Goal: Obtain resource: Download file/media

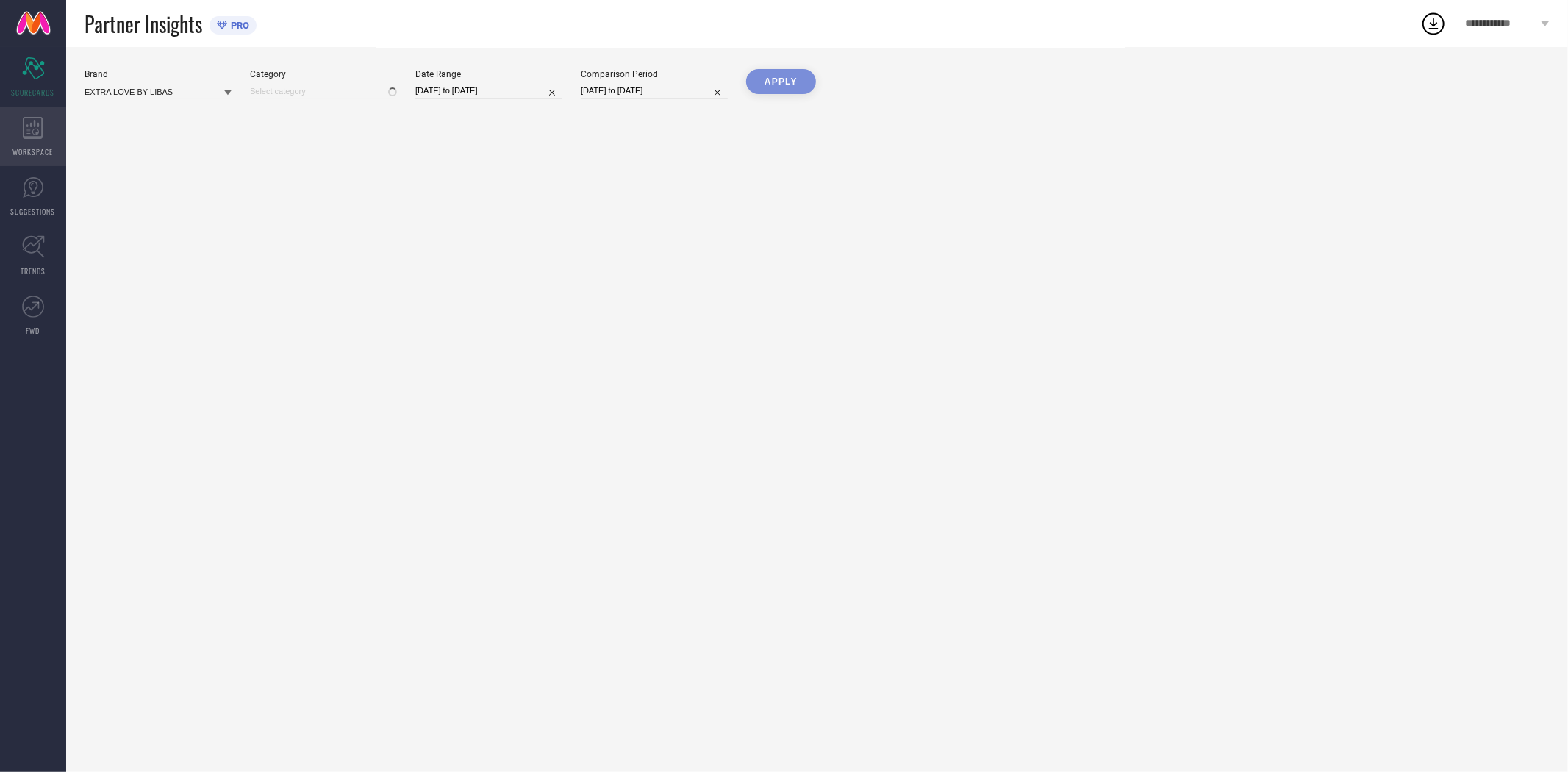
type input "All"
click at [31, 134] on icon at bounding box center [32, 127] width 21 height 22
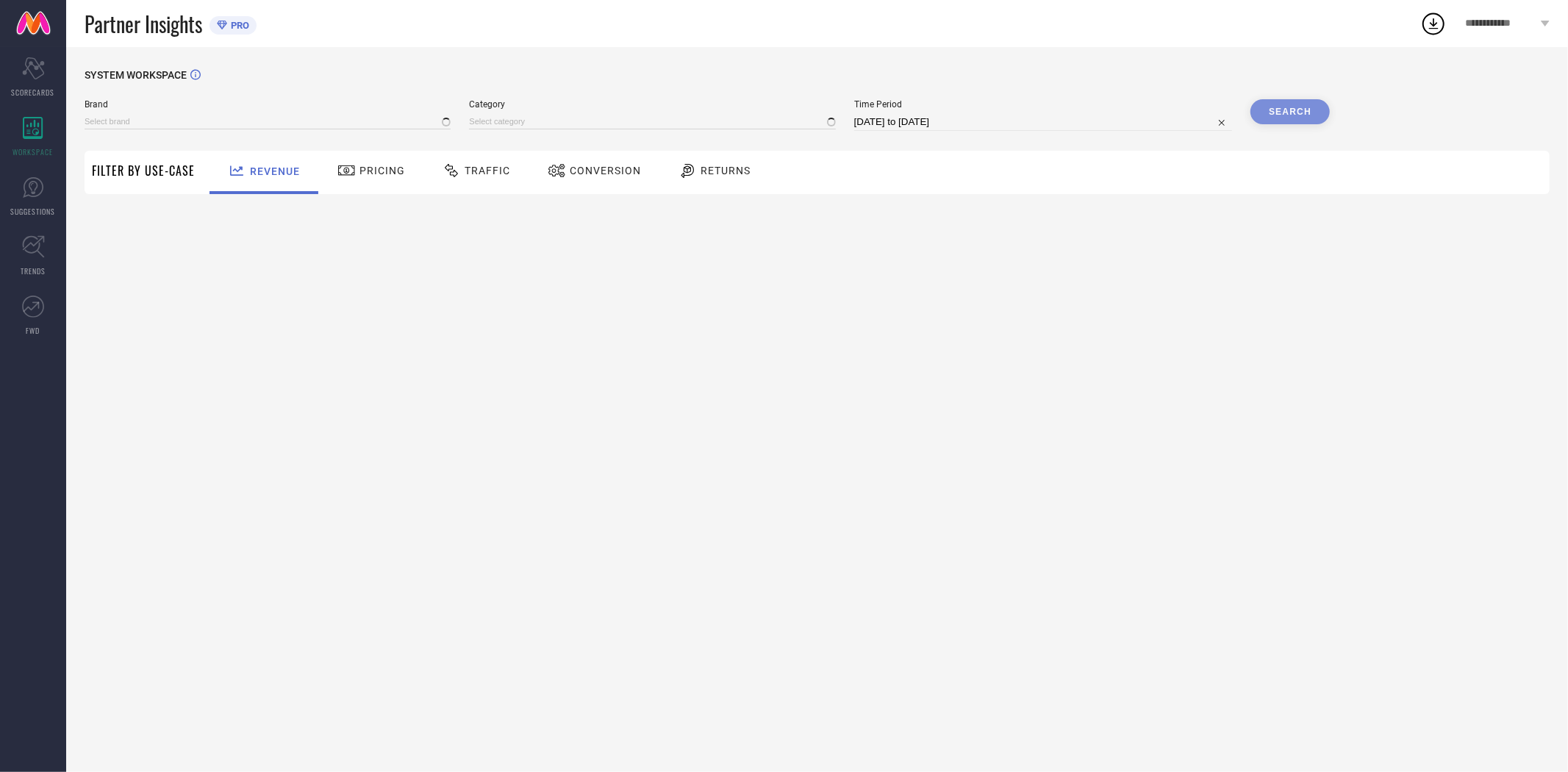
type input "EXTRA LOVE BY LIBAS"
type input "All"
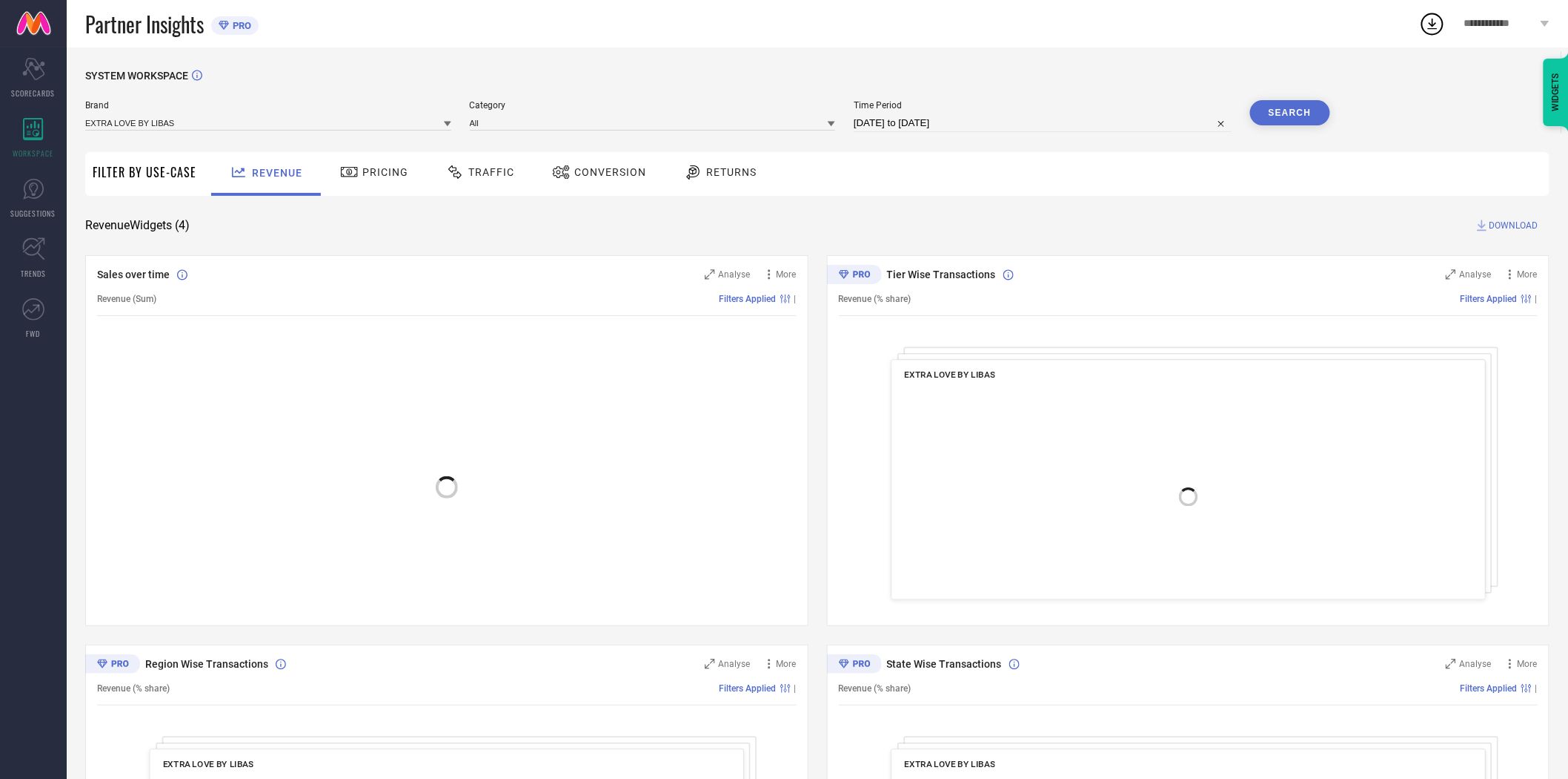
click at [574, 171] on span "Conversion" at bounding box center [609, 172] width 71 height 12
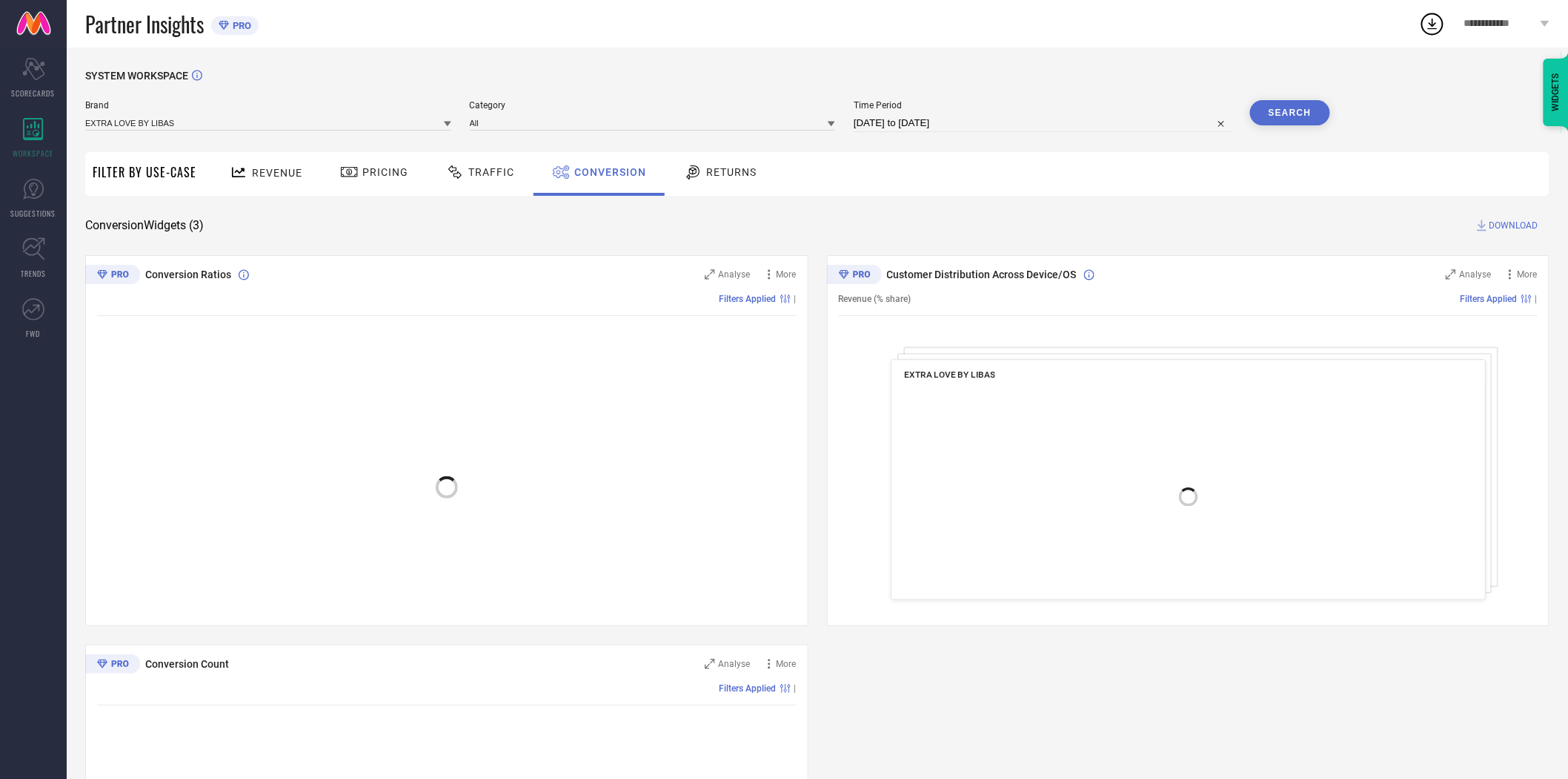
select select "6"
select select "2025"
select select "7"
select select "2025"
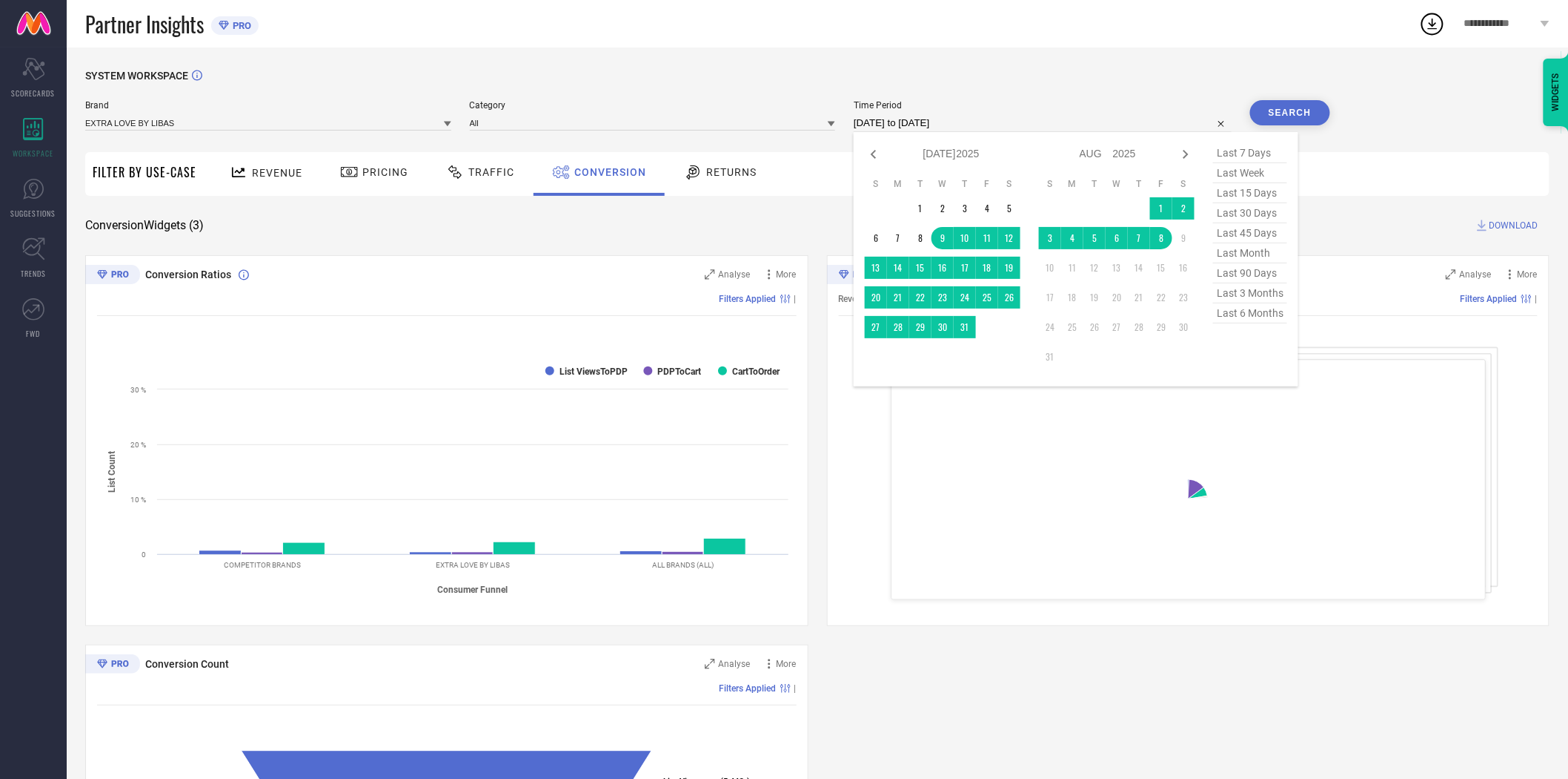
click at [966, 127] on input "[DATE] to [DATE]" at bounding box center [1043, 123] width 378 height 18
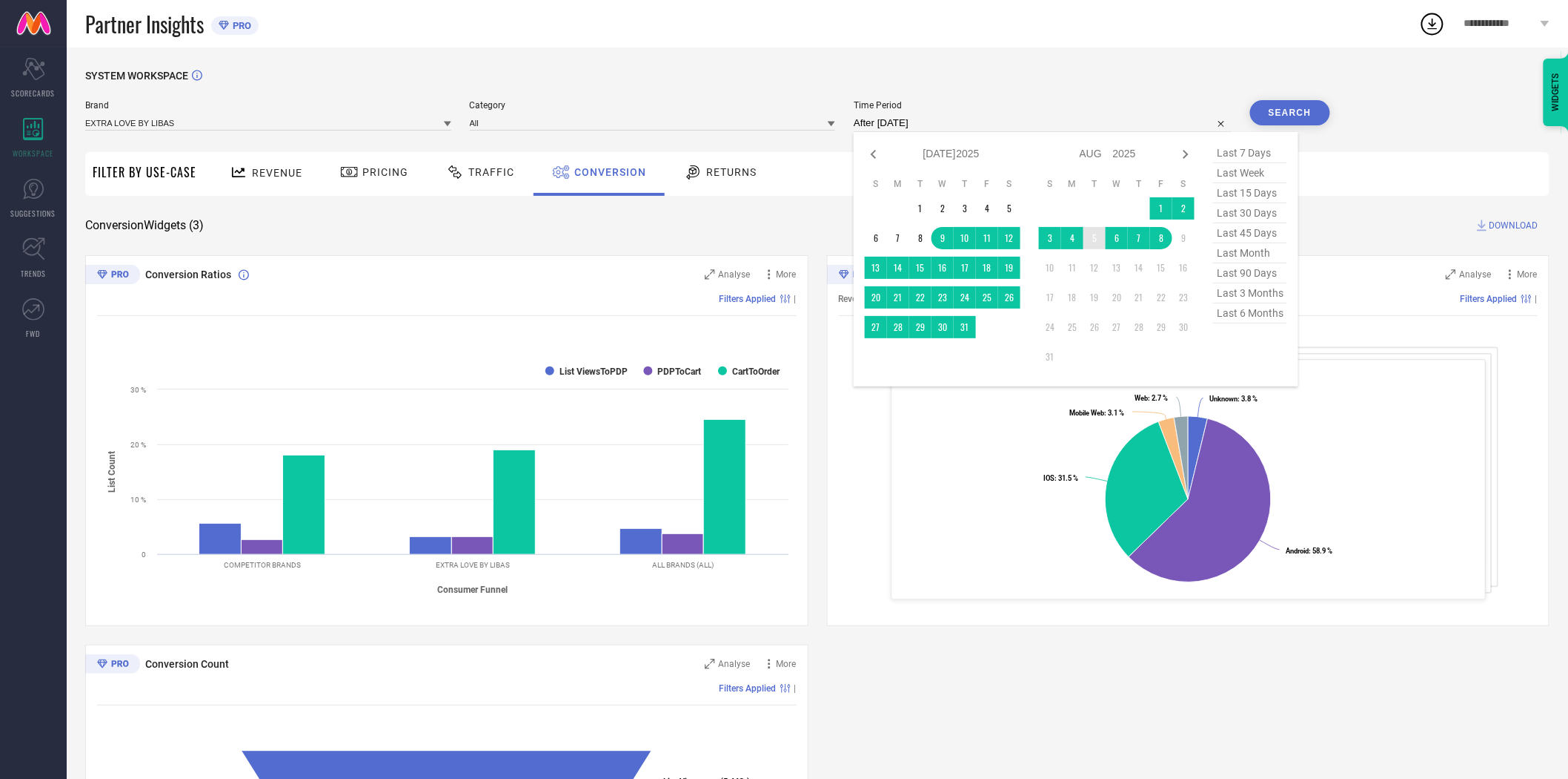
click at [1100, 233] on td "5" at bounding box center [1094, 238] width 23 height 23
type input "[DATE] to [DATE]"
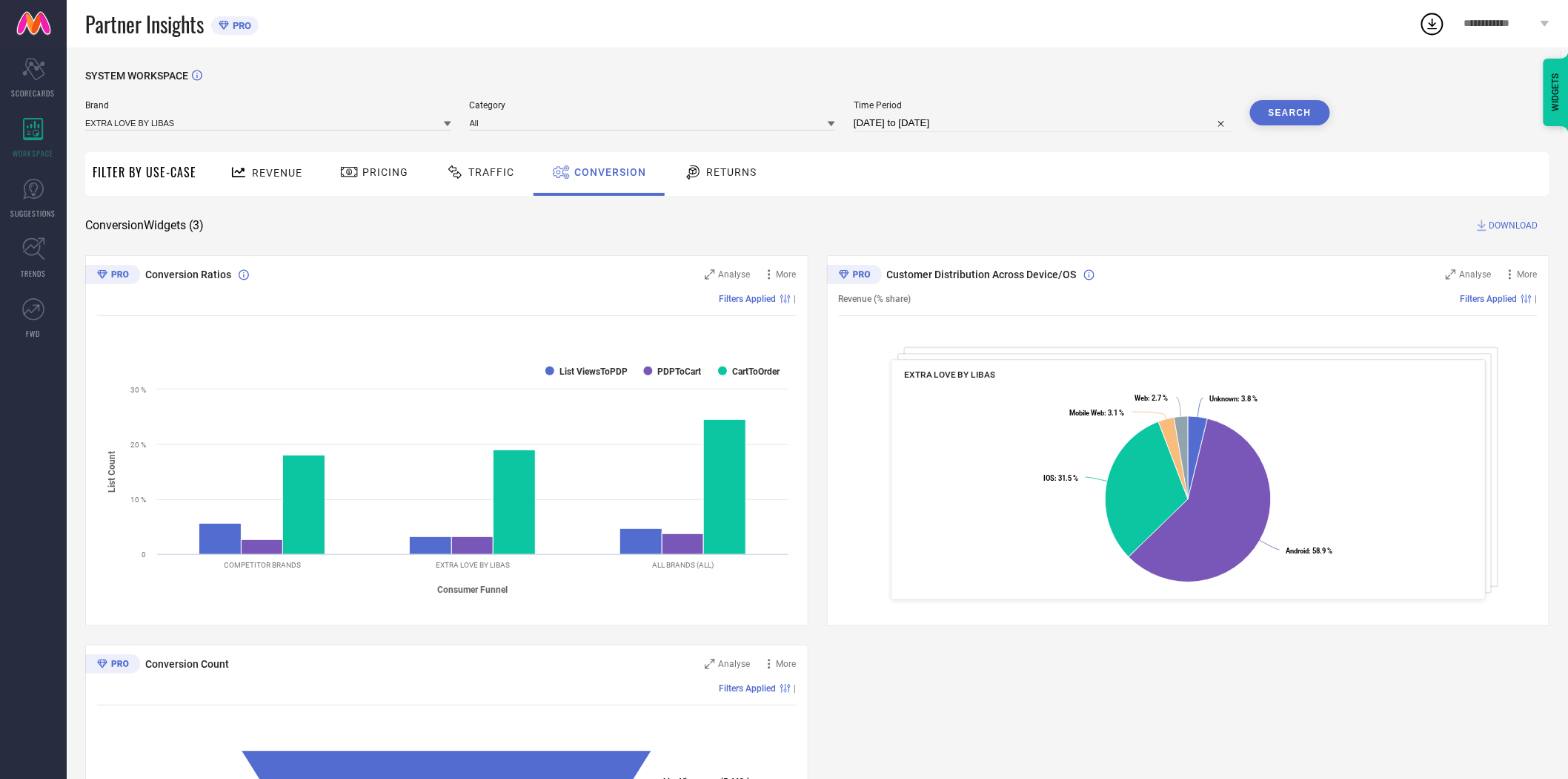
click at [1275, 113] on button "Search" at bounding box center [1290, 113] width 80 height 25
click at [1516, 227] on span "DOWNLOAD" at bounding box center [1514, 225] width 49 height 14
select select "7"
select select "2025"
select select "8"
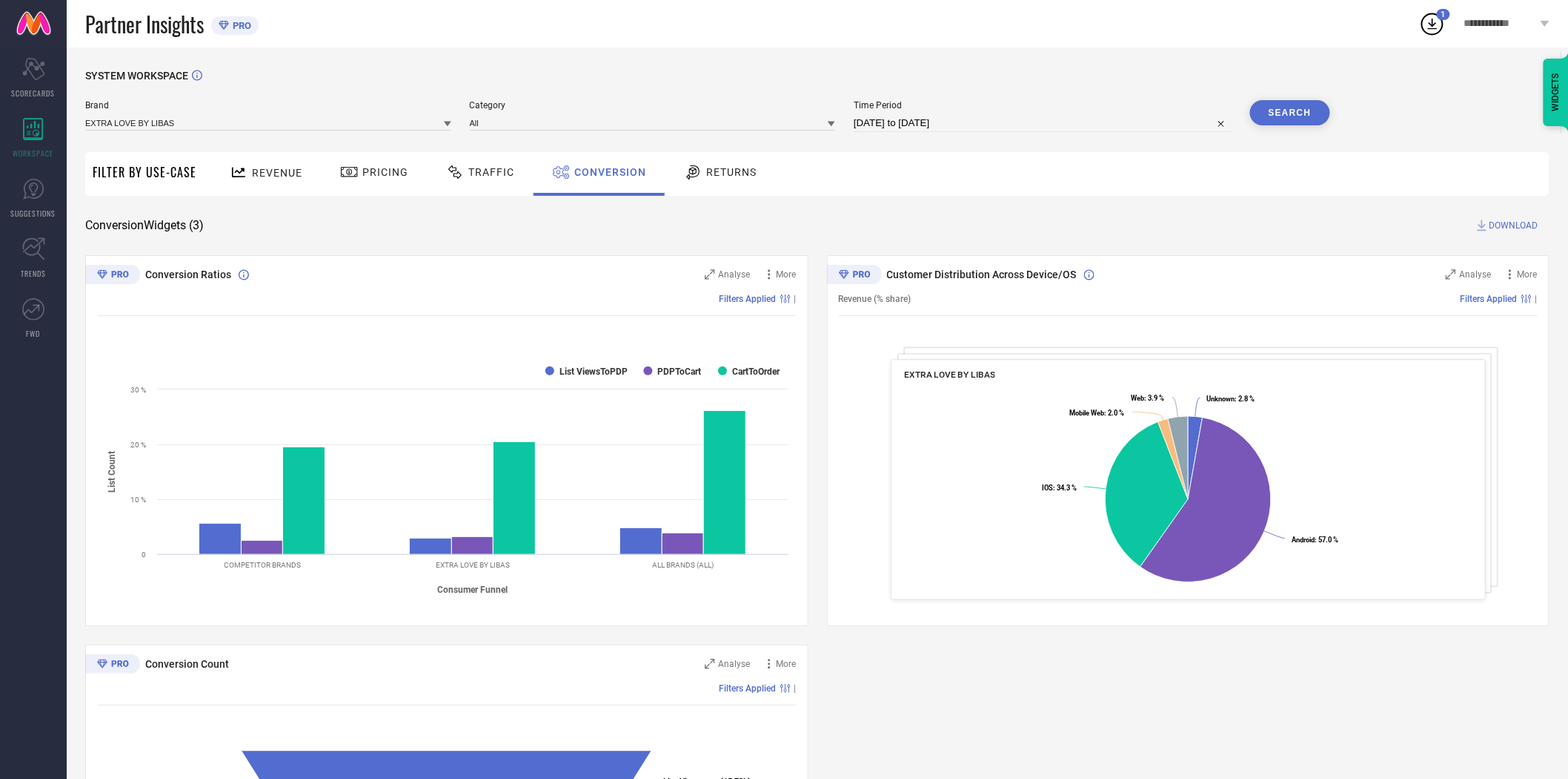
select select "2025"
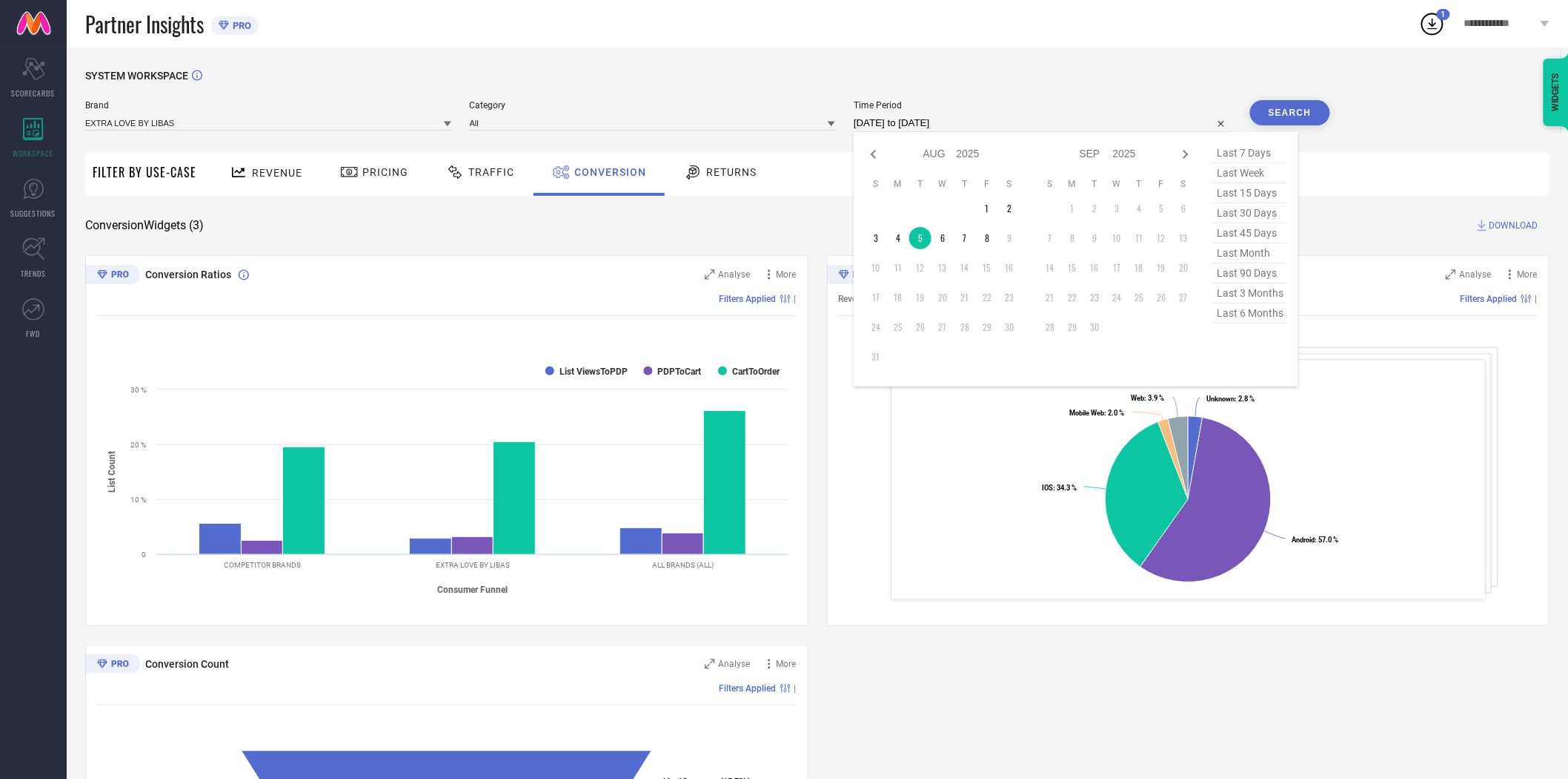
click at [1041, 126] on input "[DATE] to [DATE]" at bounding box center [1043, 123] width 378 height 18
click at [946, 237] on td "6" at bounding box center [942, 238] width 23 height 23
type input "[DATE] to [DATE]"
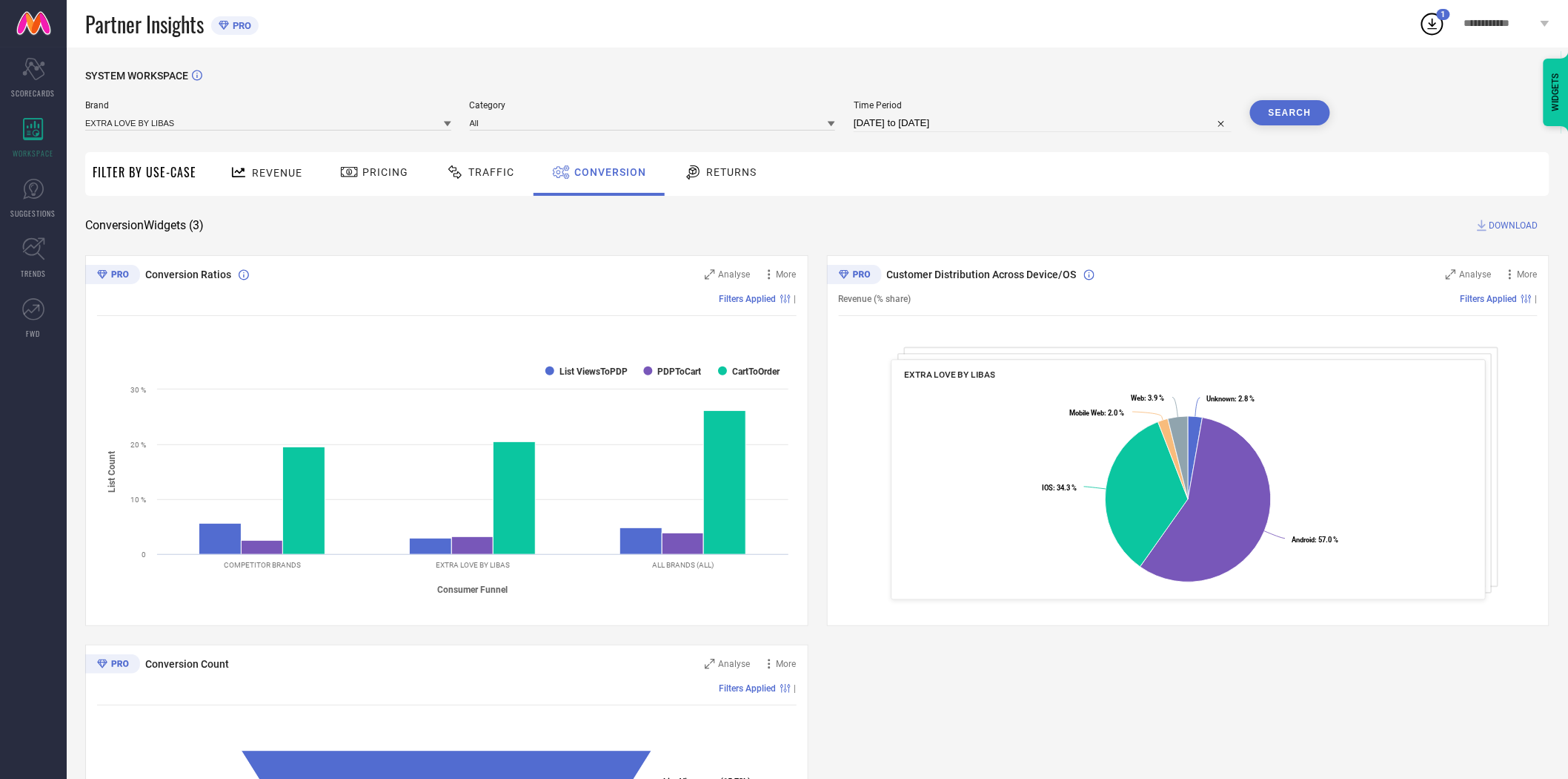
click at [1300, 107] on button "Search" at bounding box center [1290, 113] width 80 height 25
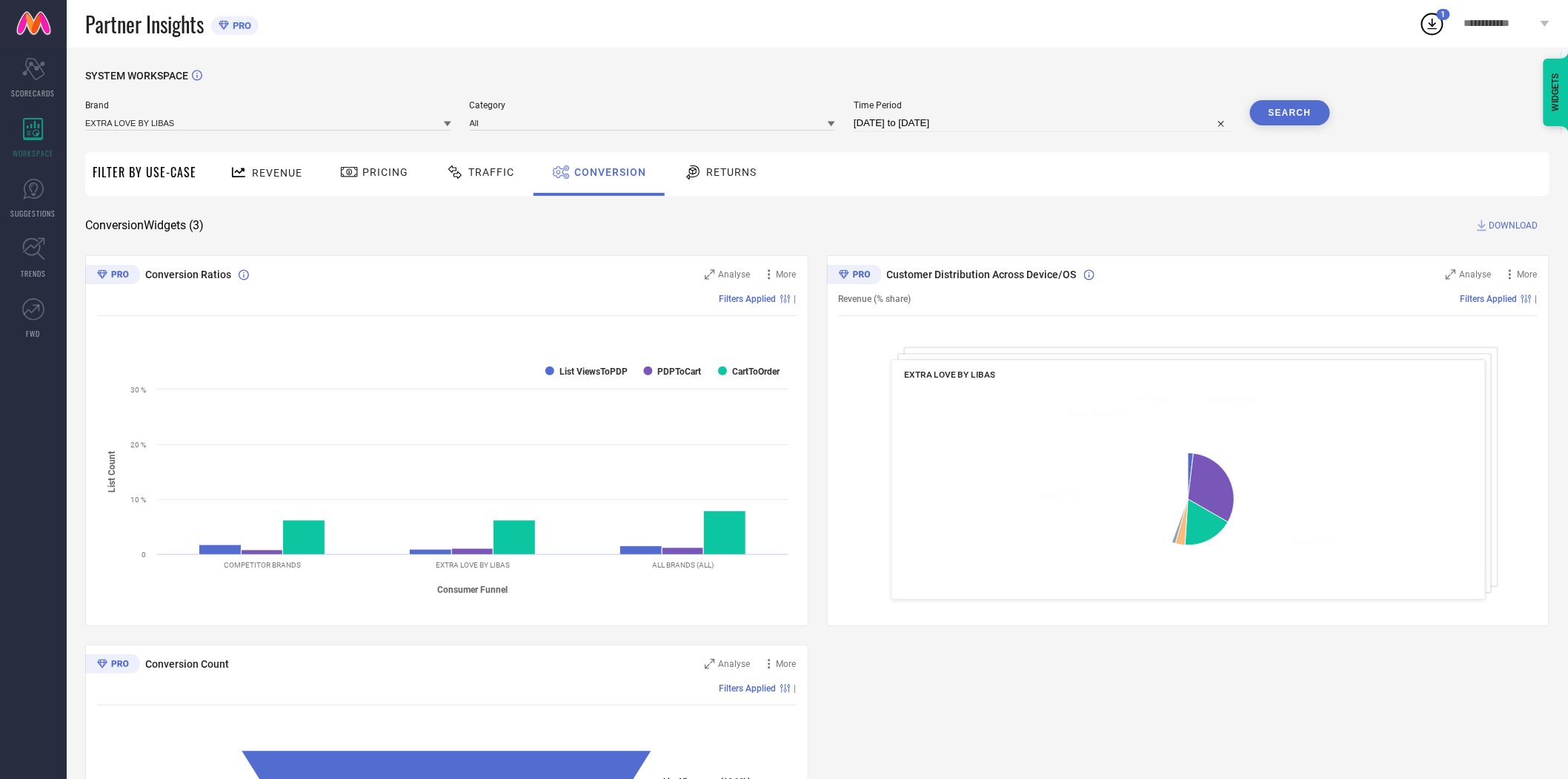
click at [1502, 220] on span "DOWNLOAD" at bounding box center [1514, 225] width 49 height 14
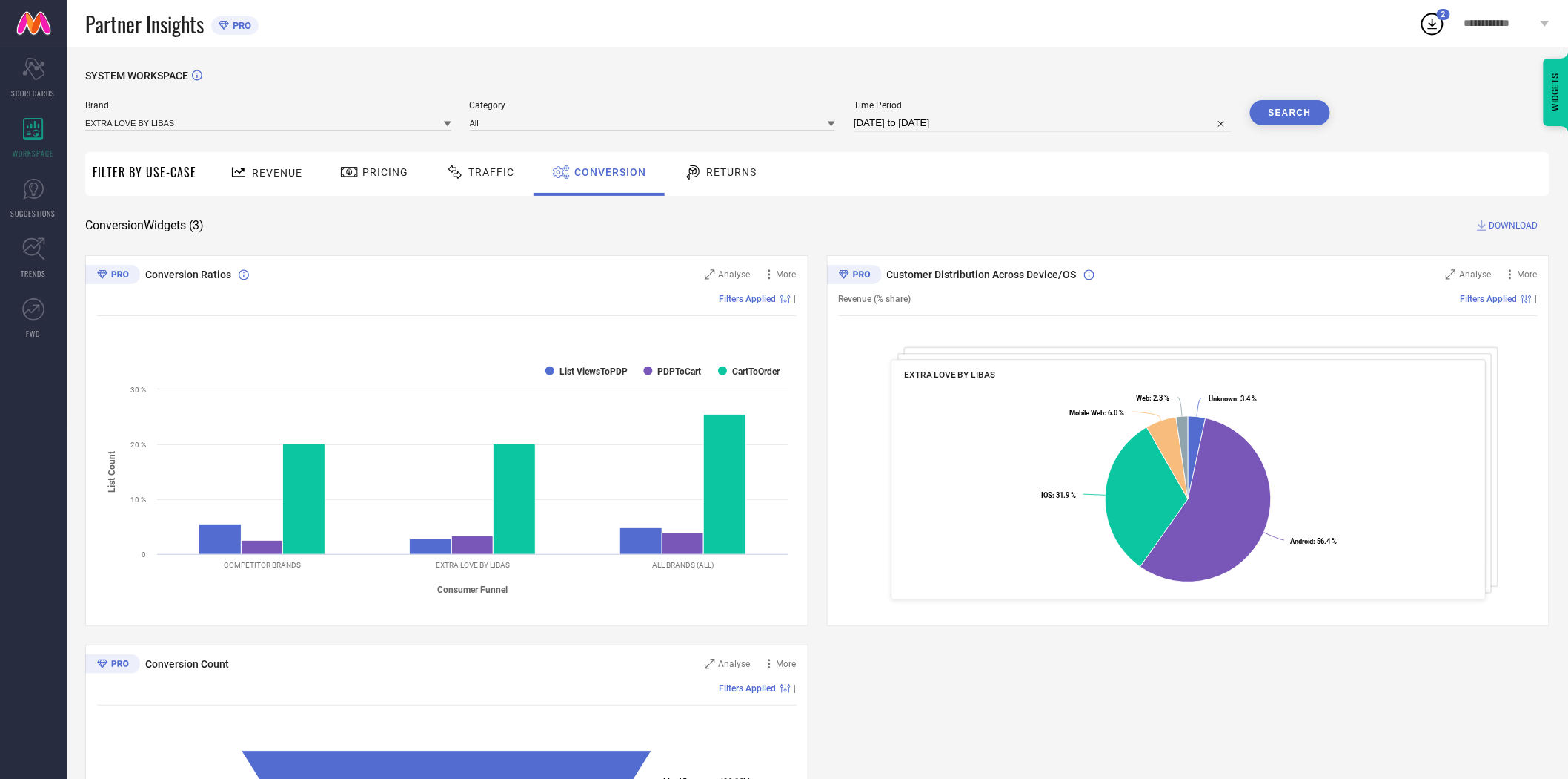
select select "7"
select select "2025"
select select "8"
select select "2025"
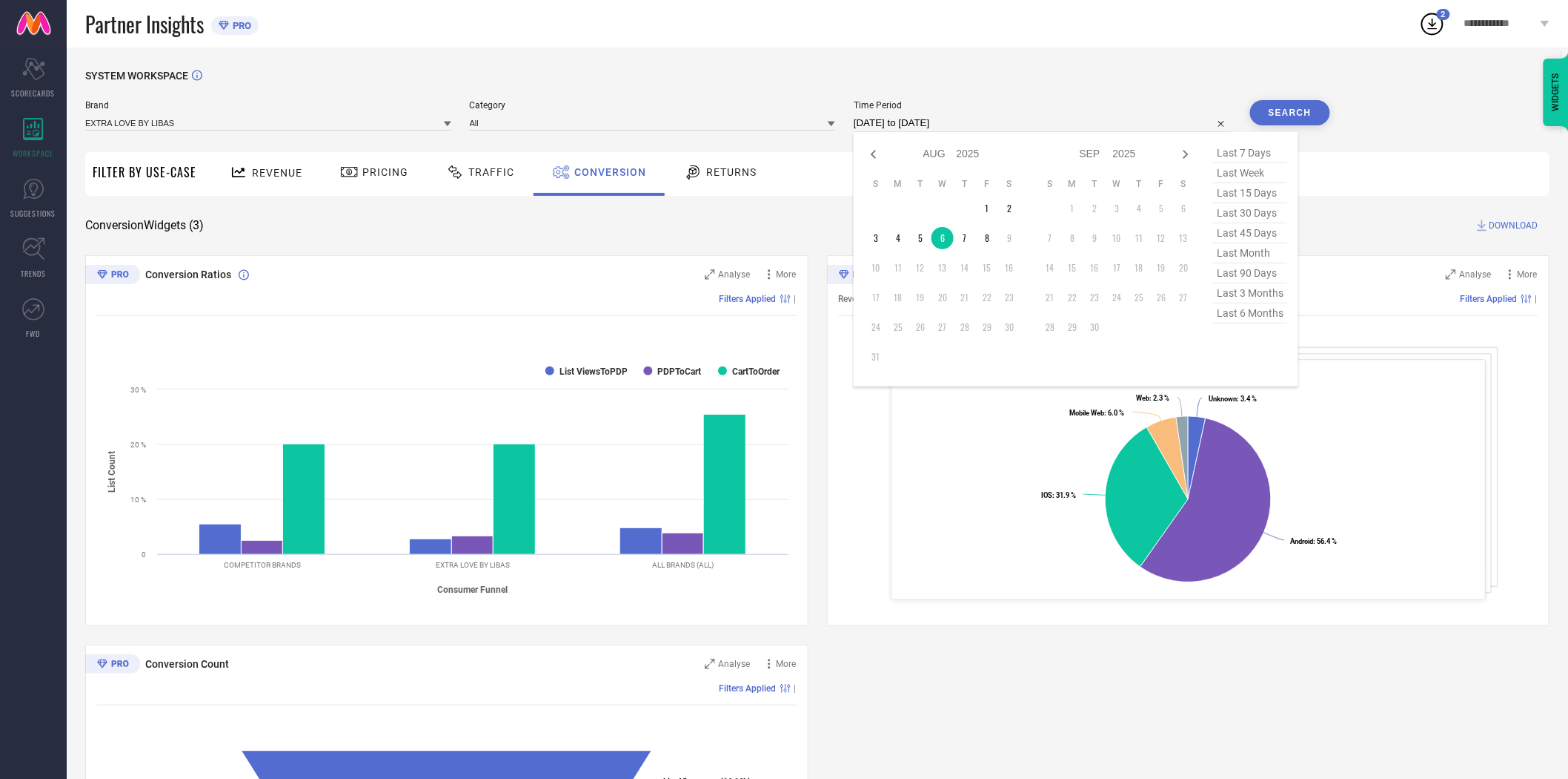
click at [1039, 125] on input "[DATE] to [DATE]" at bounding box center [1043, 123] width 378 height 18
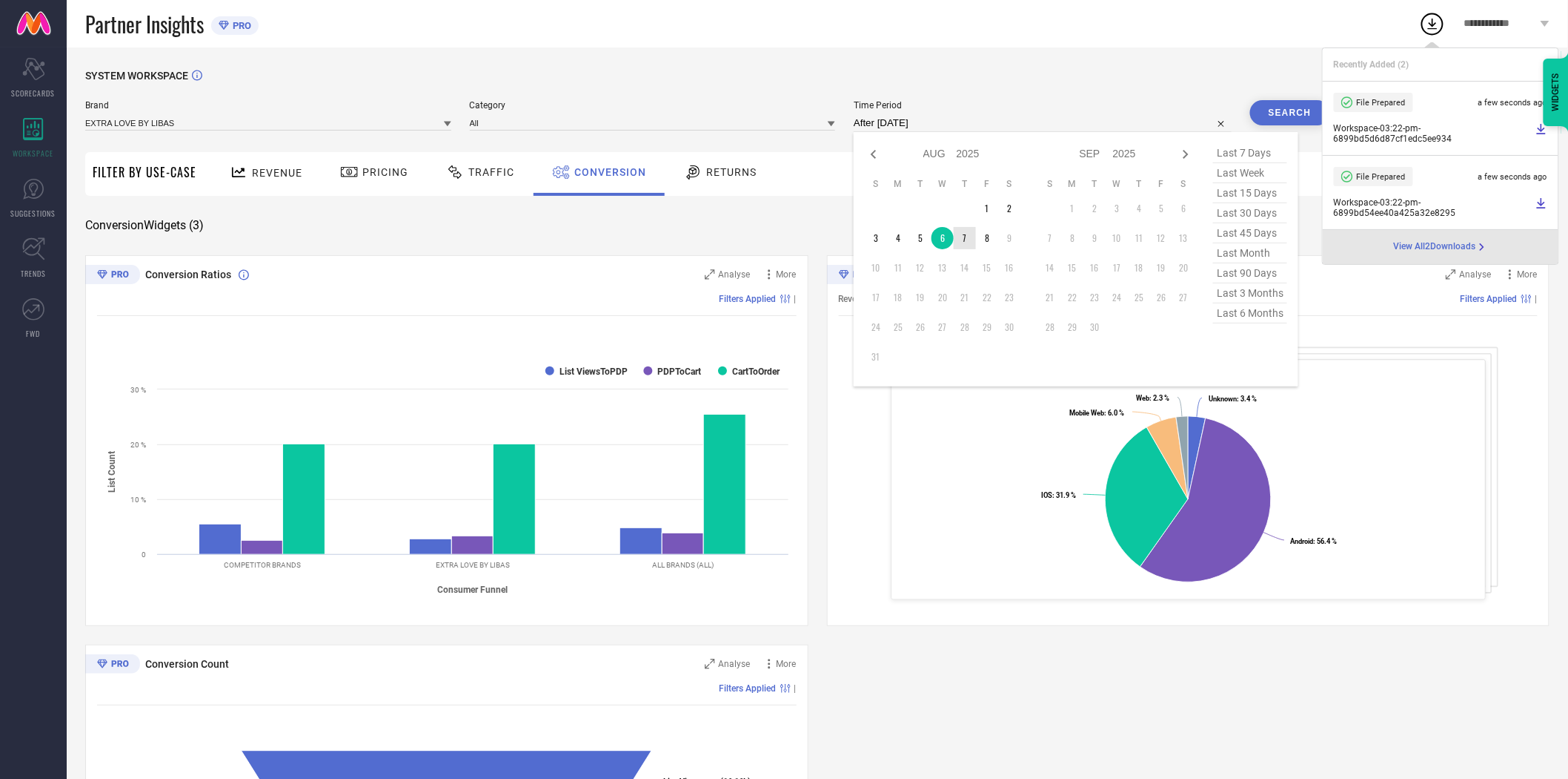
click at [967, 242] on td "7" at bounding box center [965, 238] width 23 height 23
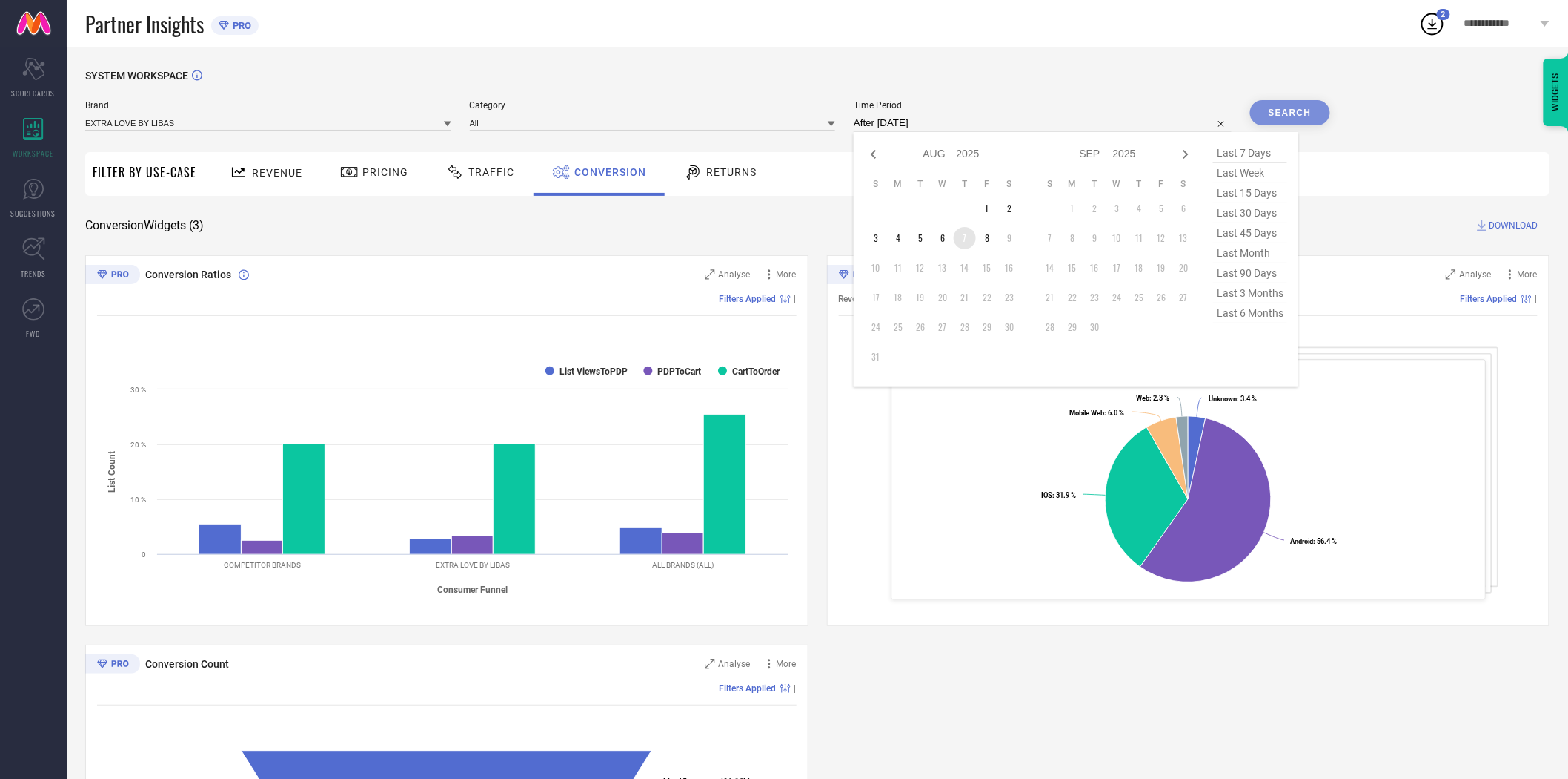
type input "[DATE] to [DATE]"
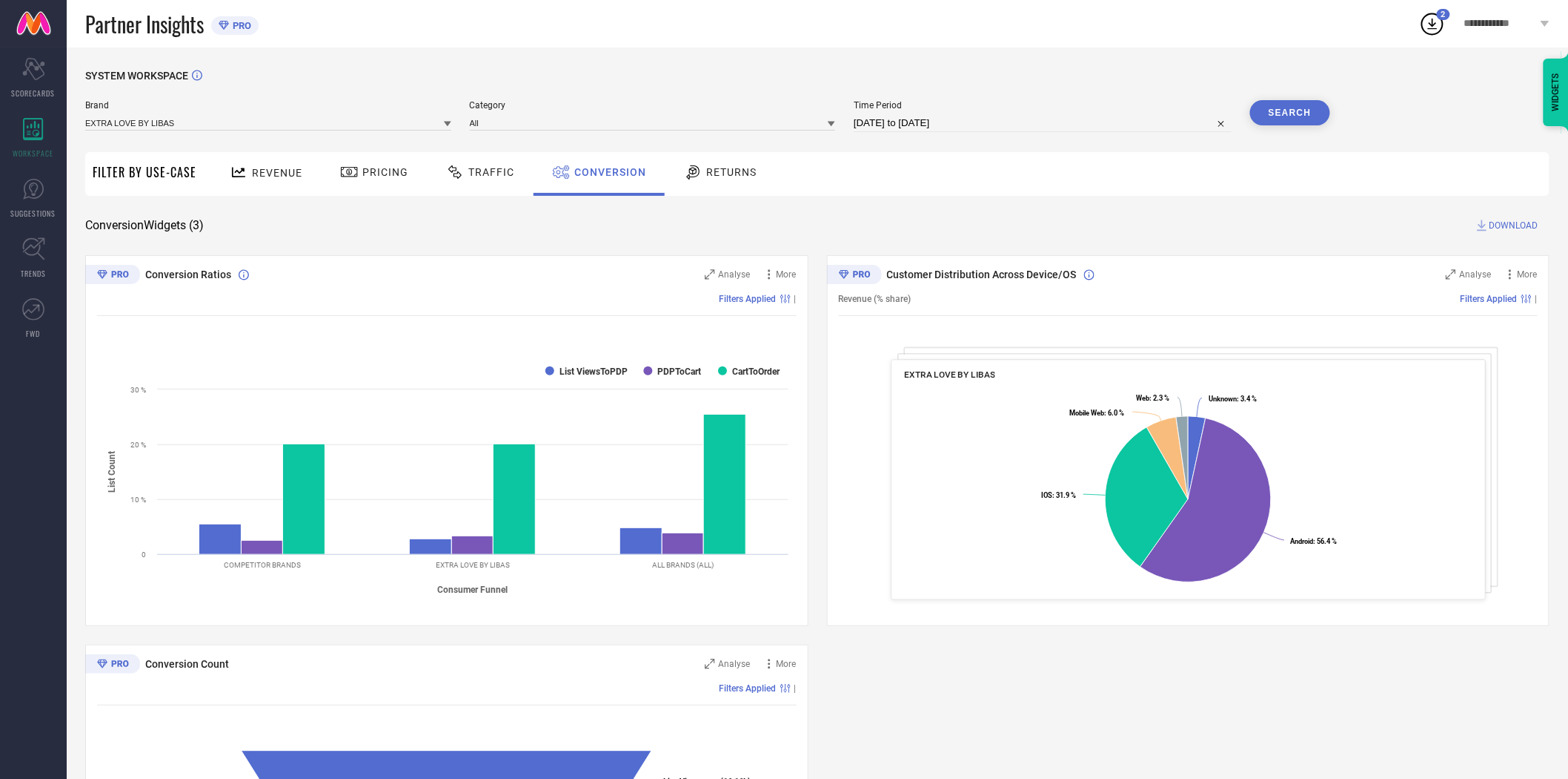
click at [1304, 108] on button "Search" at bounding box center [1290, 113] width 80 height 25
click at [1515, 226] on span "DOWNLOAD" at bounding box center [1514, 225] width 49 height 14
select select "7"
select select "2025"
select select "8"
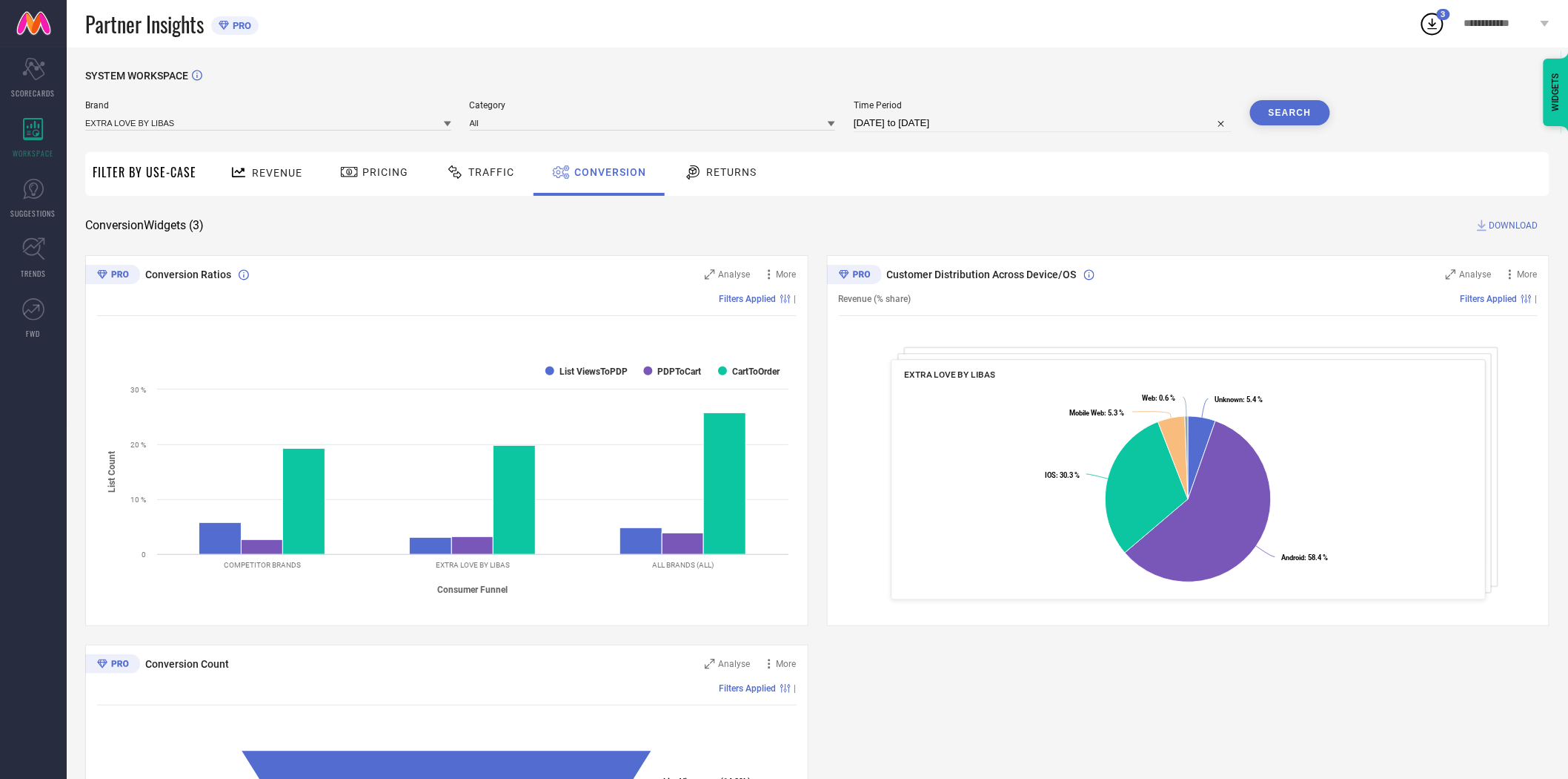
select select "2025"
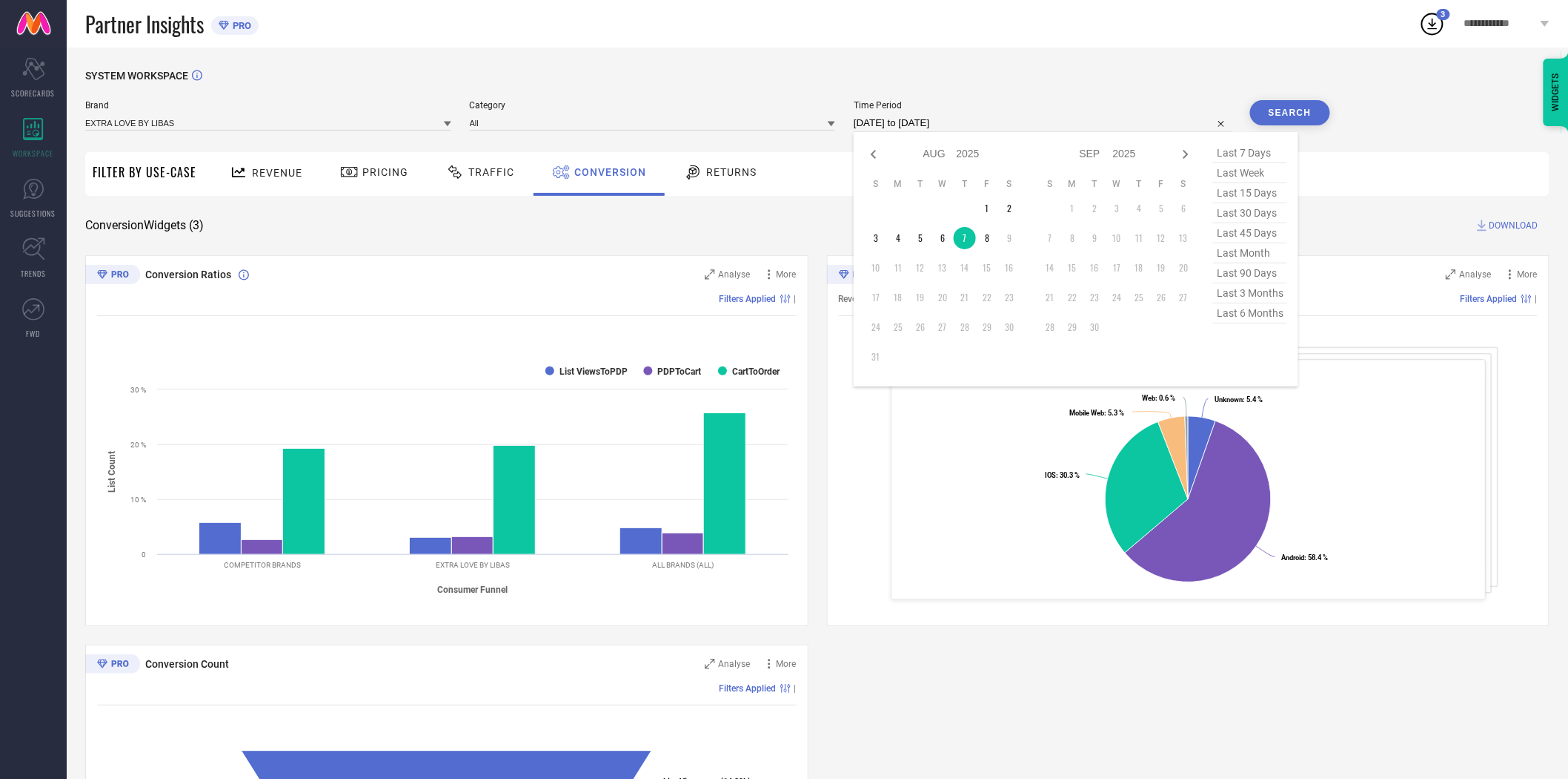
click at [1017, 124] on input "[DATE] to [DATE]" at bounding box center [1043, 123] width 378 height 18
click at [987, 236] on td "8" at bounding box center [987, 238] width 23 height 23
type input "[DATE] to [DATE]"
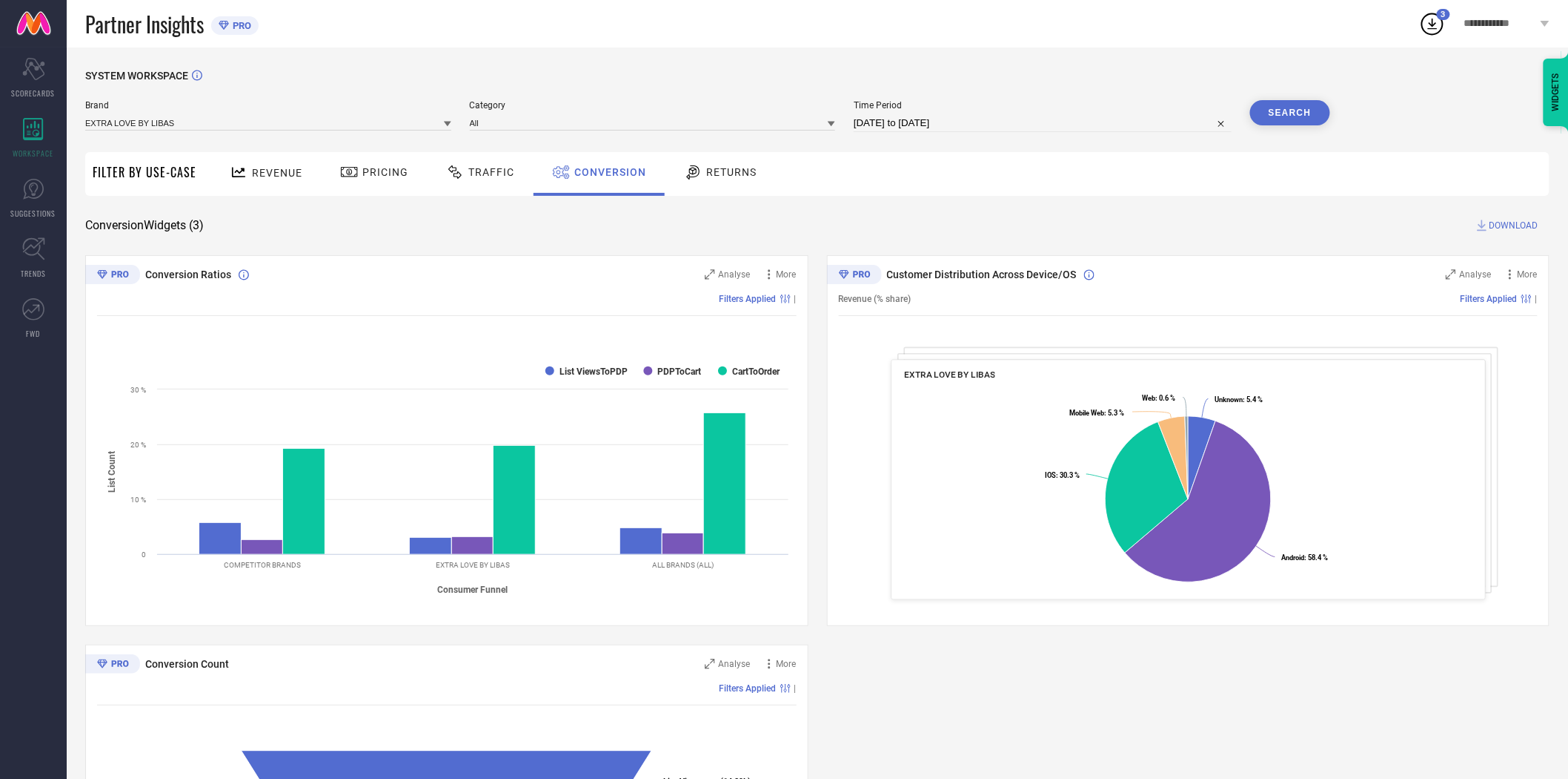
click at [1302, 117] on button "Search" at bounding box center [1290, 113] width 80 height 25
click at [1513, 223] on span "DOWNLOAD" at bounding box center [1514, 225] width 49 height 14
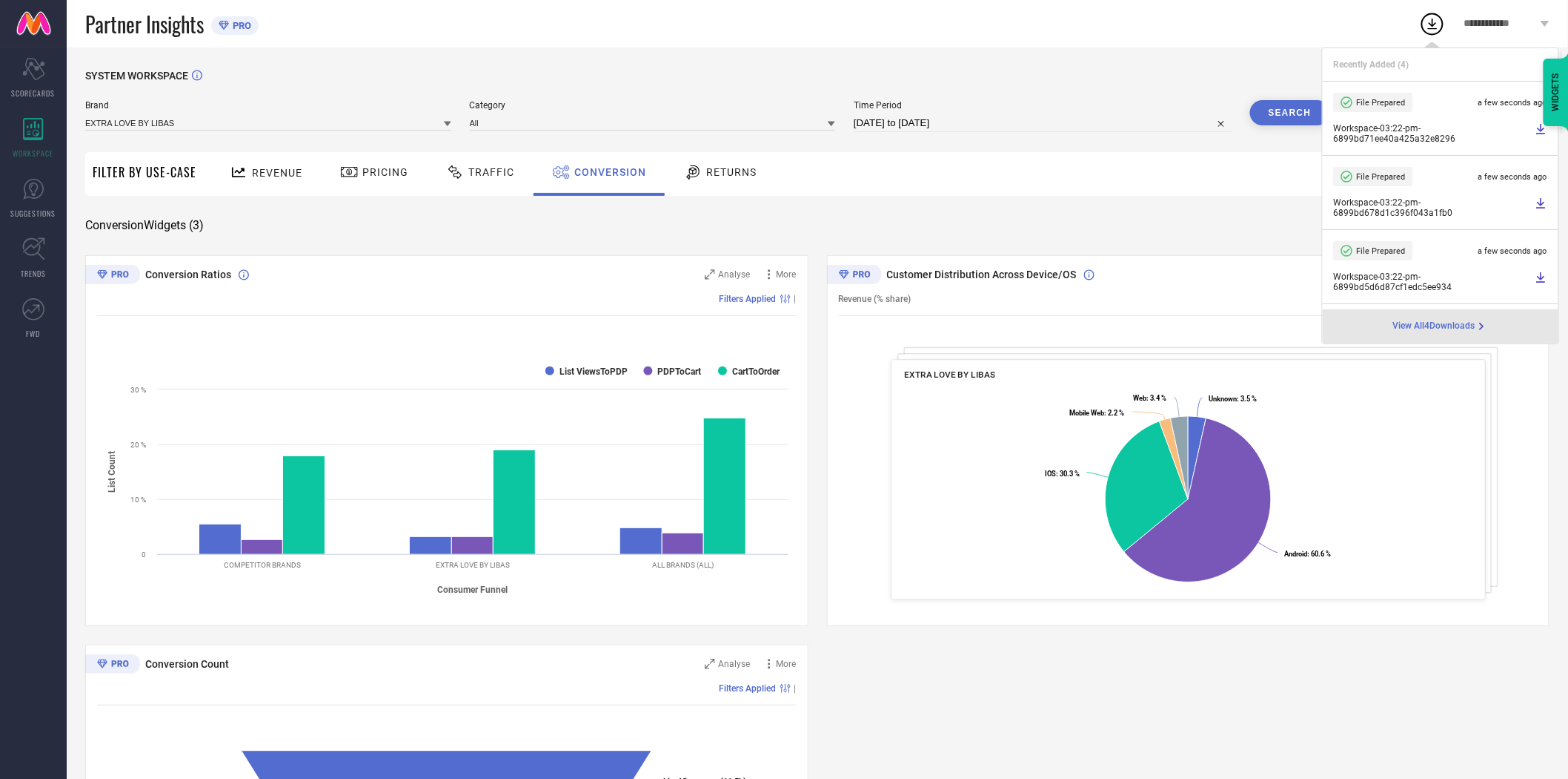
click at [447, 122] on icon at bounding box center [448, 124] width 7 height 5
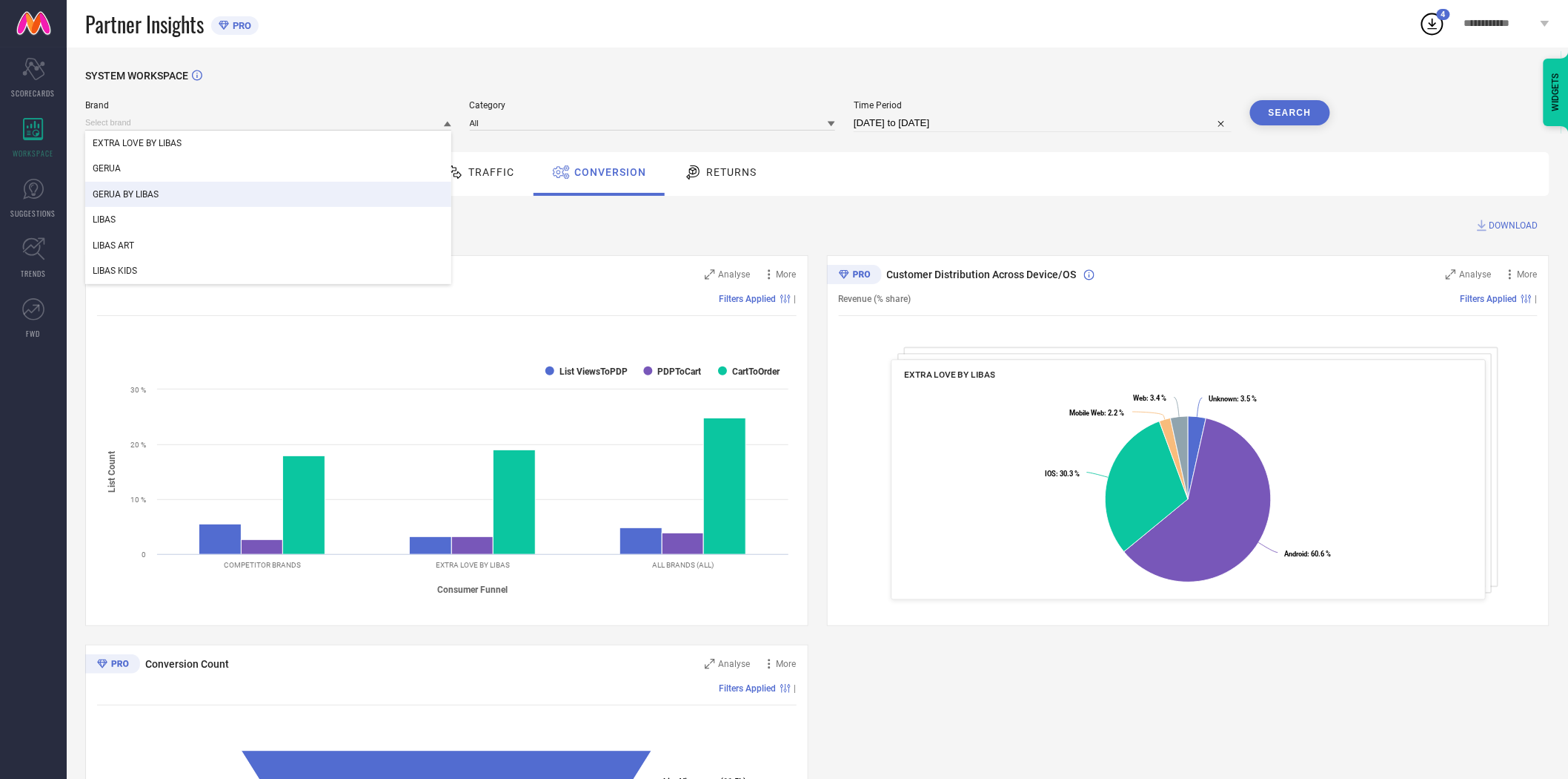
click at [322, 193] on div "GERUA BY LIBAS" at bounding box center [268, 195] width 366 height 25
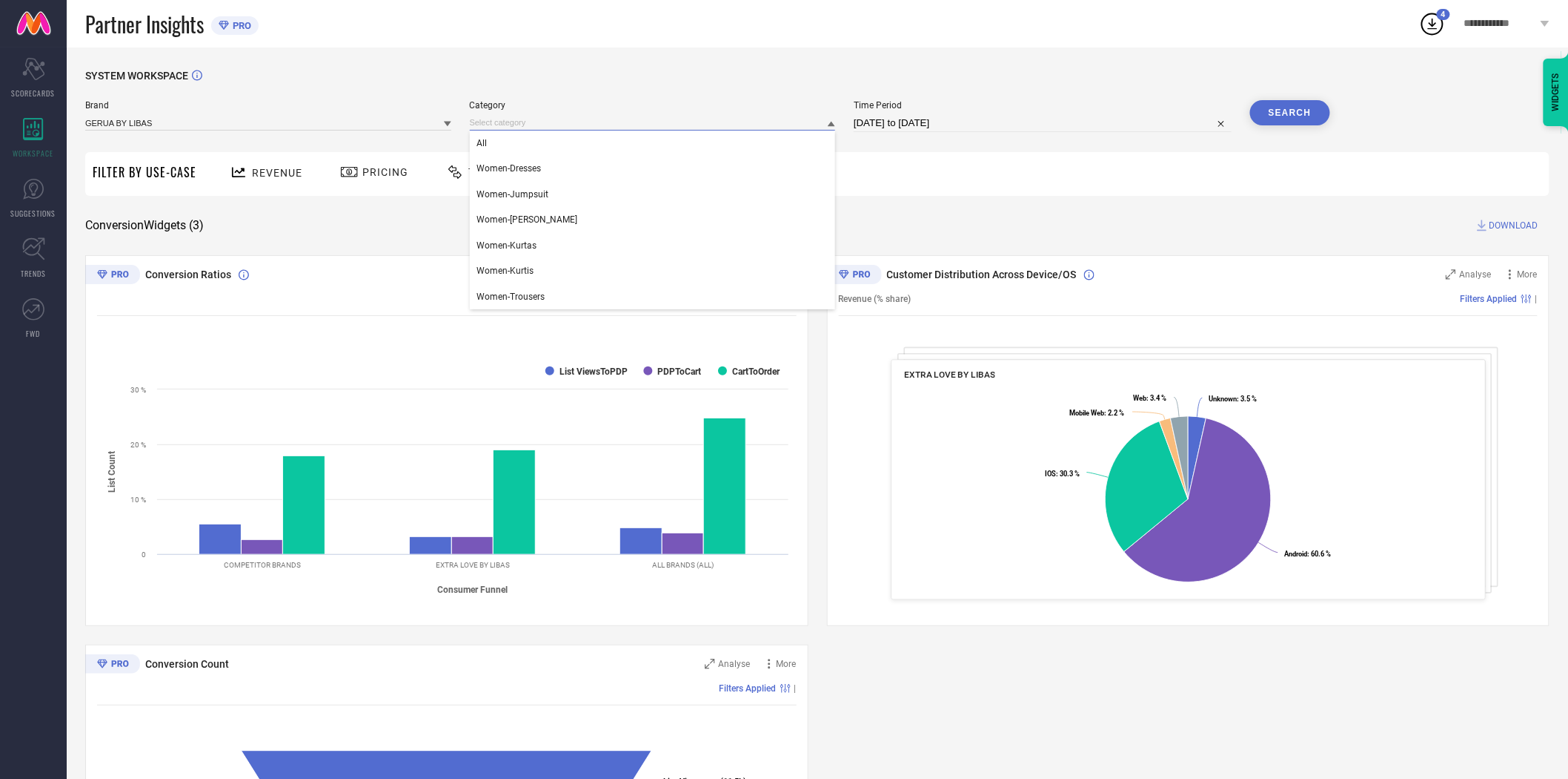
click at [566, 126] on input at bounding box center [653, 122] width 366 height 15
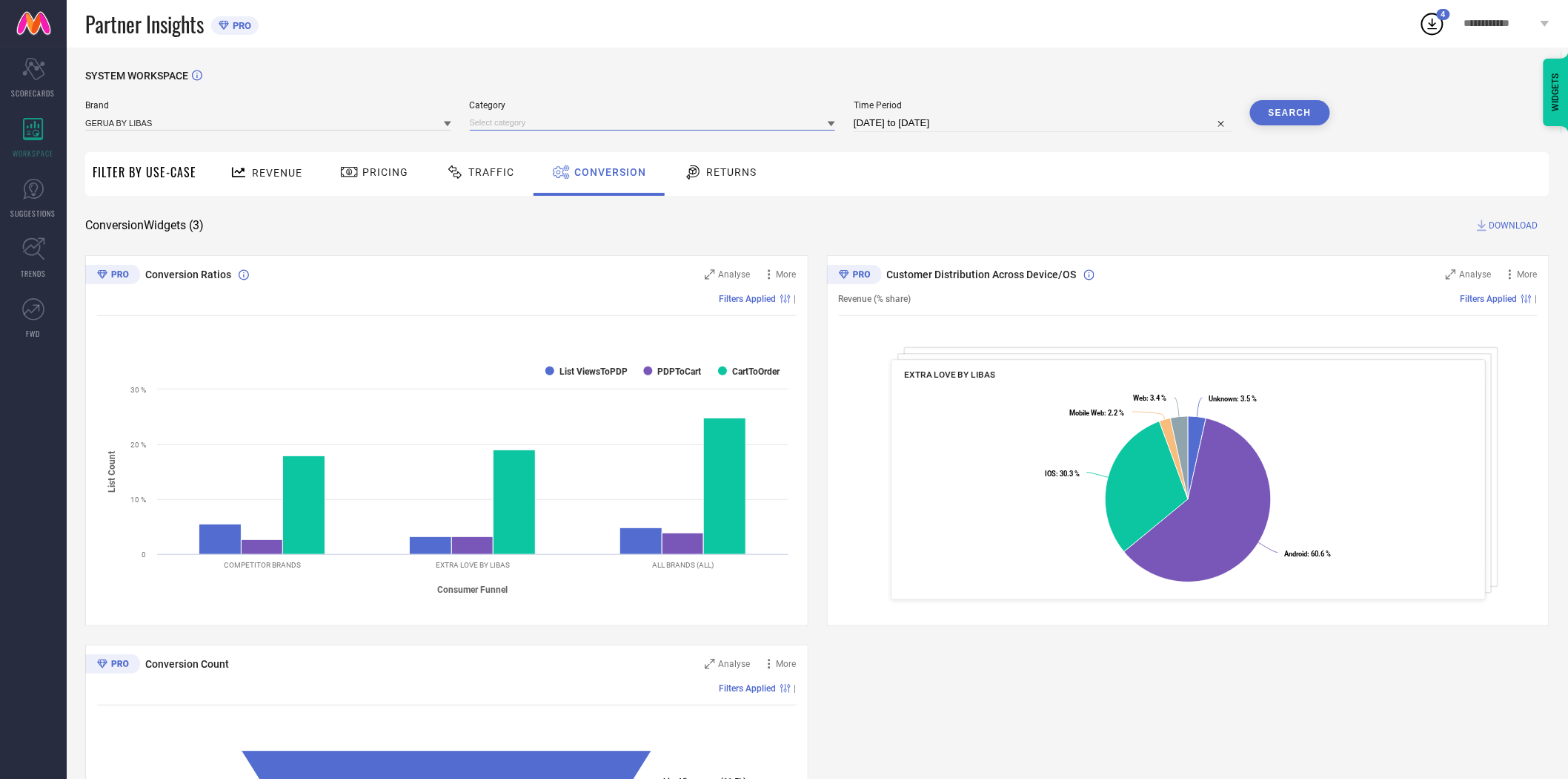
click at [553, 122] on input at bounding box center [653, 122] width 366 height 15
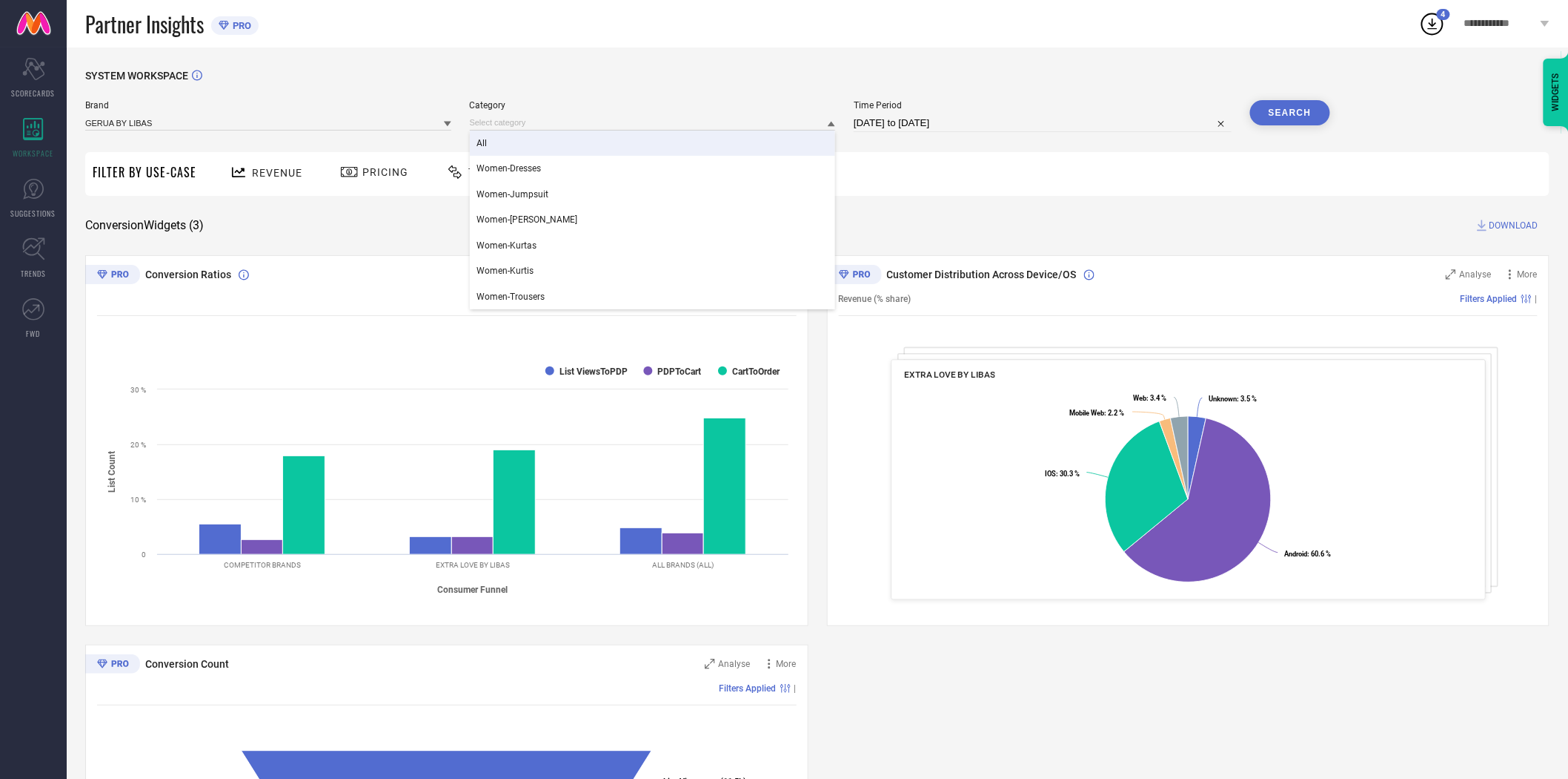
click at [511, 145] on div "All" at bounding box center [653, 143] width 366 height 25
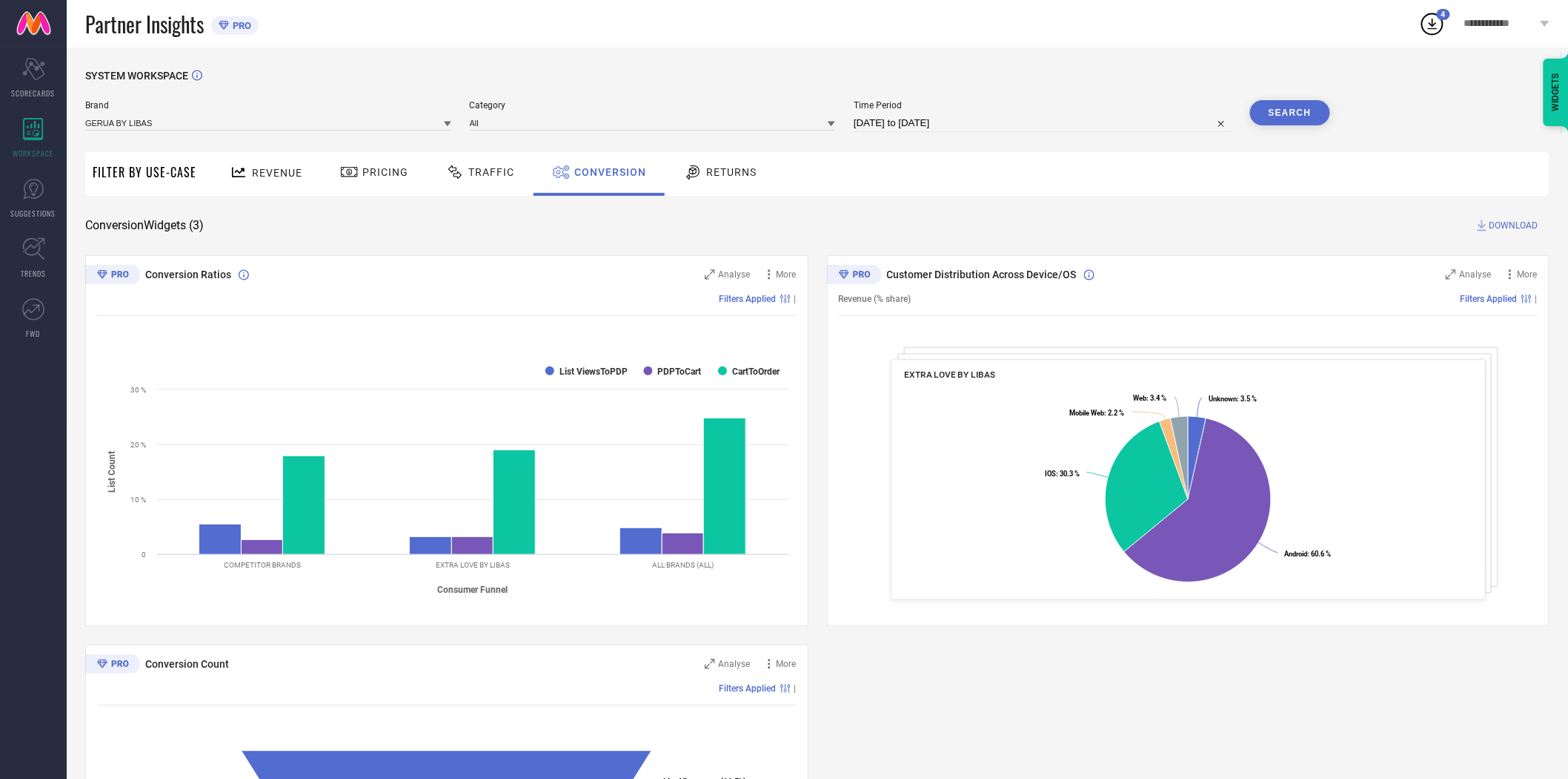
select select "7"
select select "2025"
select select "8"
select select "2025"
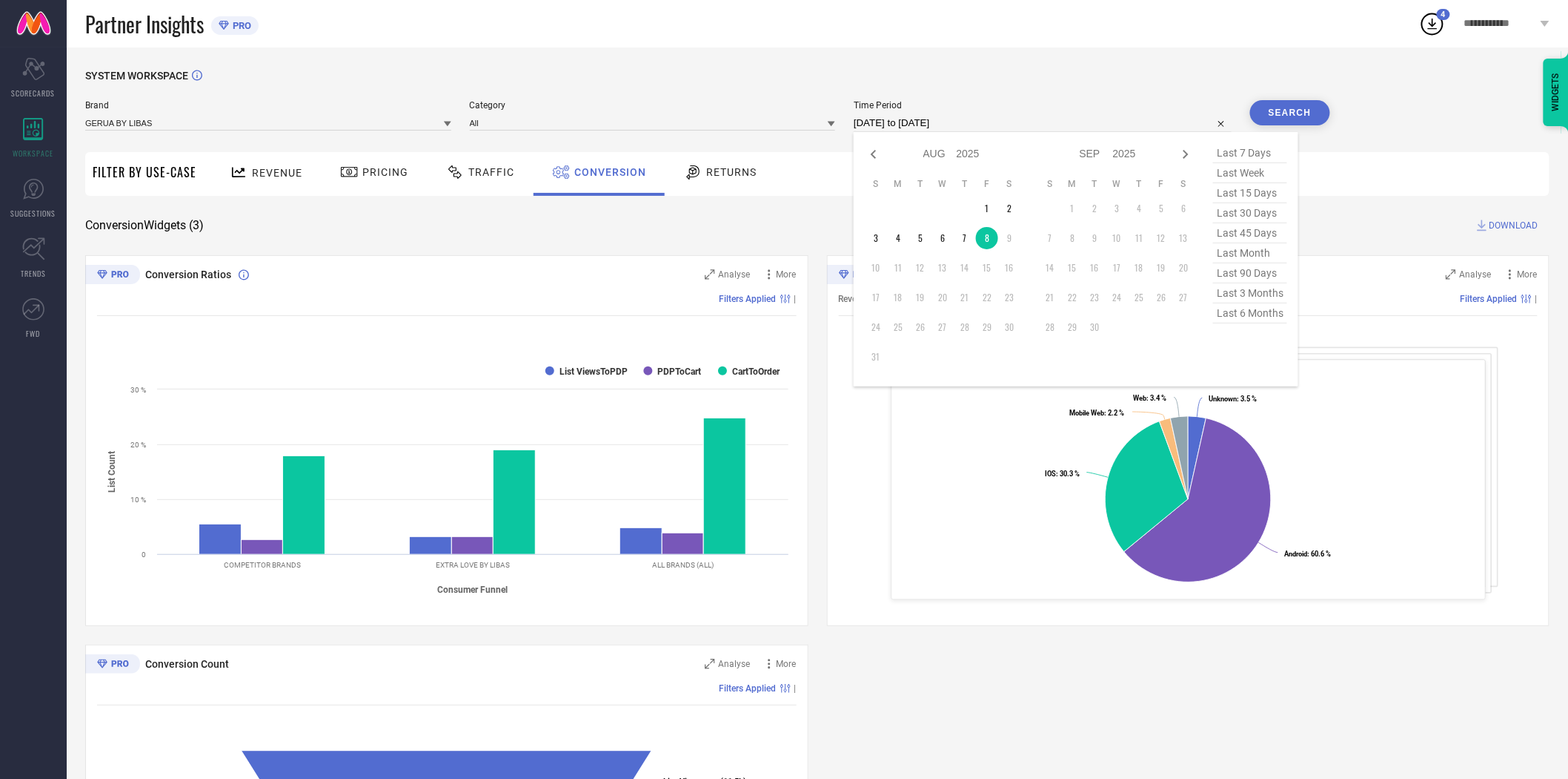
click at [1070, 124] on input "[DATE] to [DATE]" at bounding box center [1043, 123] width 378 height 18
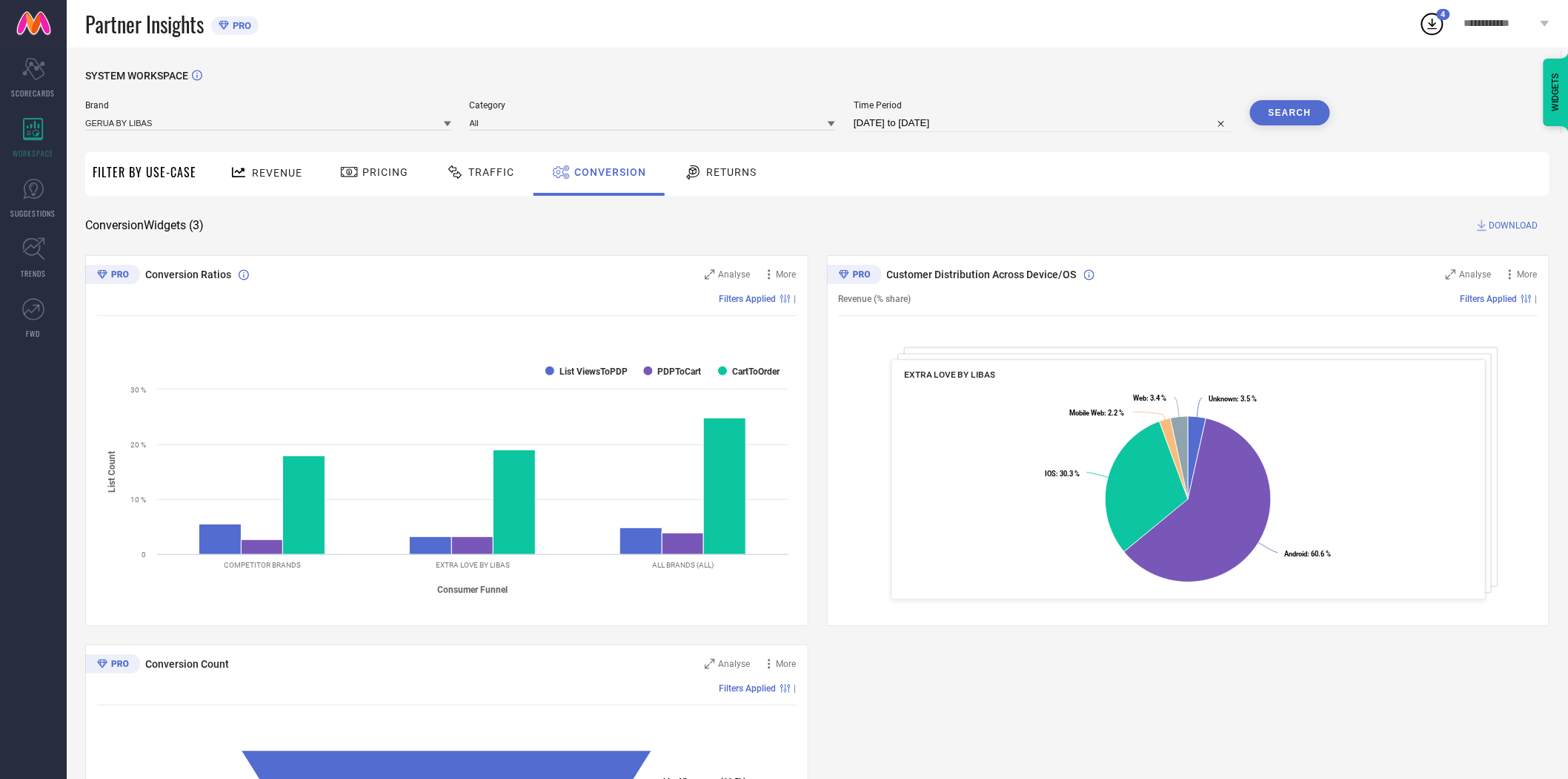
click at [1209, 60] on div "SYSTEM WORKSPACE Brand GERUA BY LIBAS Category All Time Period [DATE] to [DATE]…" at bounding box center [817, 542] width 1501 height 990
click at [1284, 108] on button "Search" at bounding box center [1290, 113] width 80 height 25
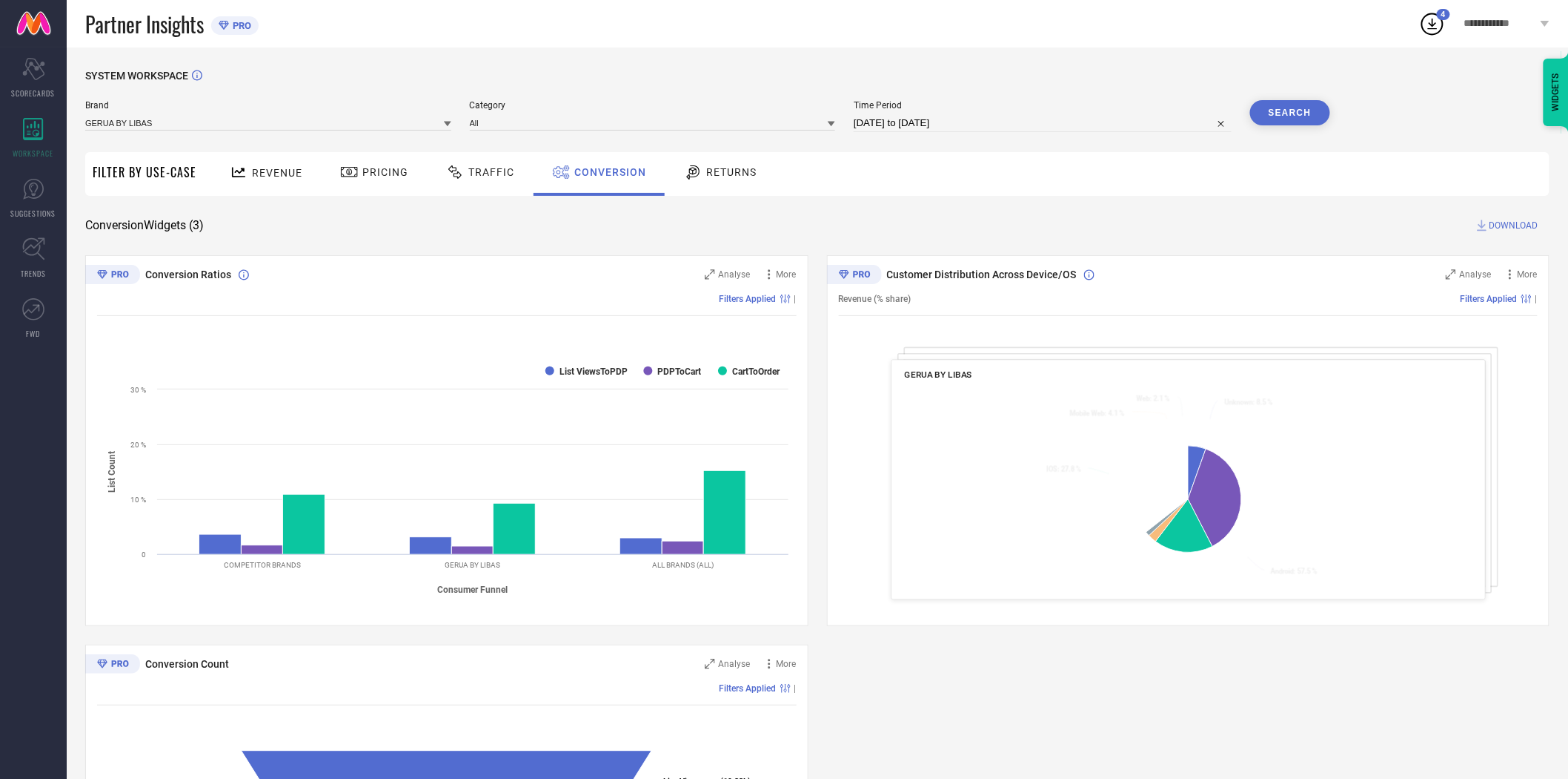
click at [1516, 223] on span "DOWNLOAD" at bounding box center [1514, 225] width 49 height 14
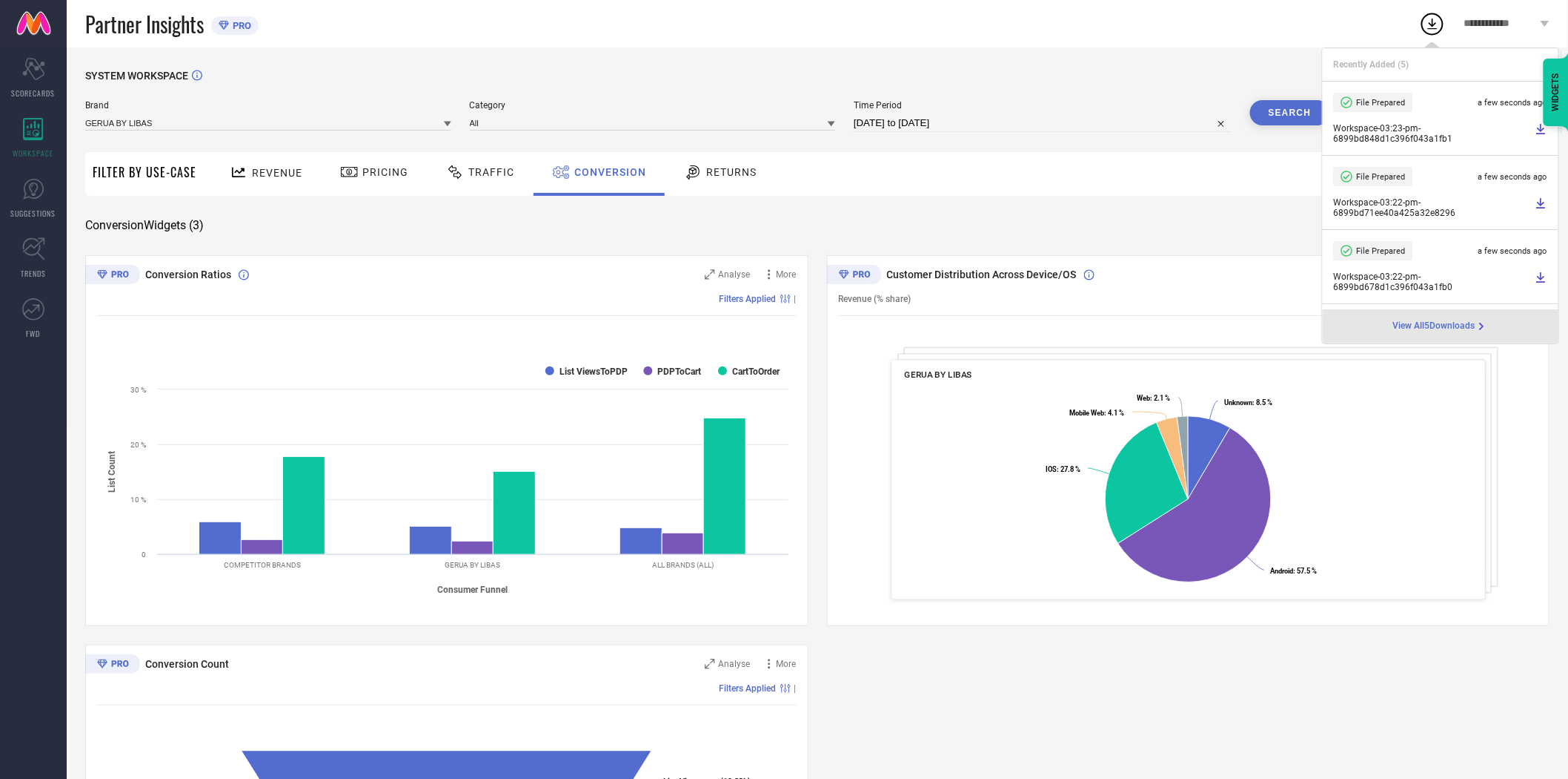
click at [1063, 127] on input "[DATE] to [DATE]" at bounding box center [1043, 123] width 378 height 18
select select "7"
select select "2025"
select select "8"
select select "2025"
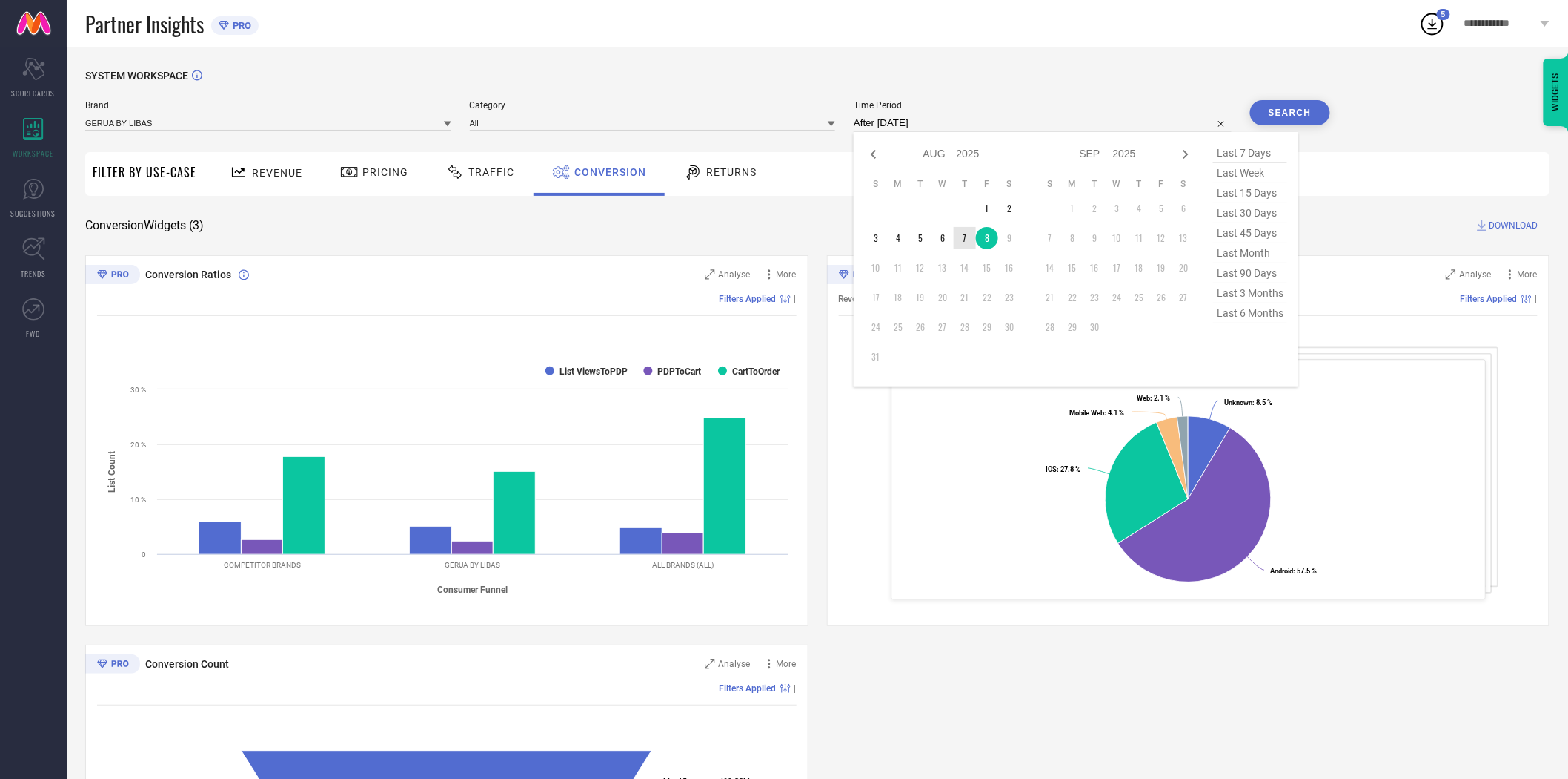
click at [961, 238] on td "7" at bounding box center [965, 238] width 23 height 23
type input "[DATE] to [DATE]"
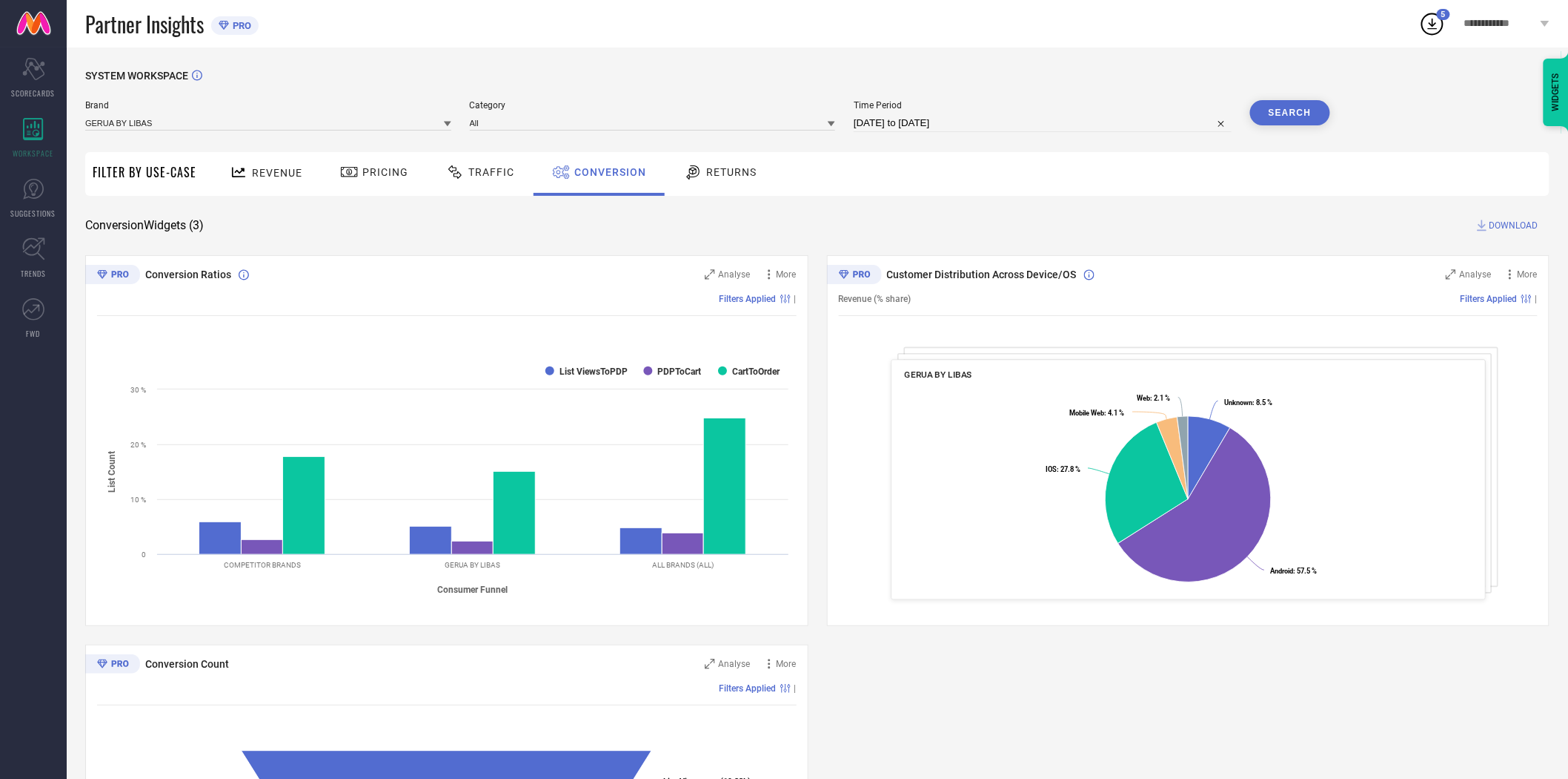
click at [1305, 113] on button "Search" at bounding box center [1290, 113] width 80 height 25
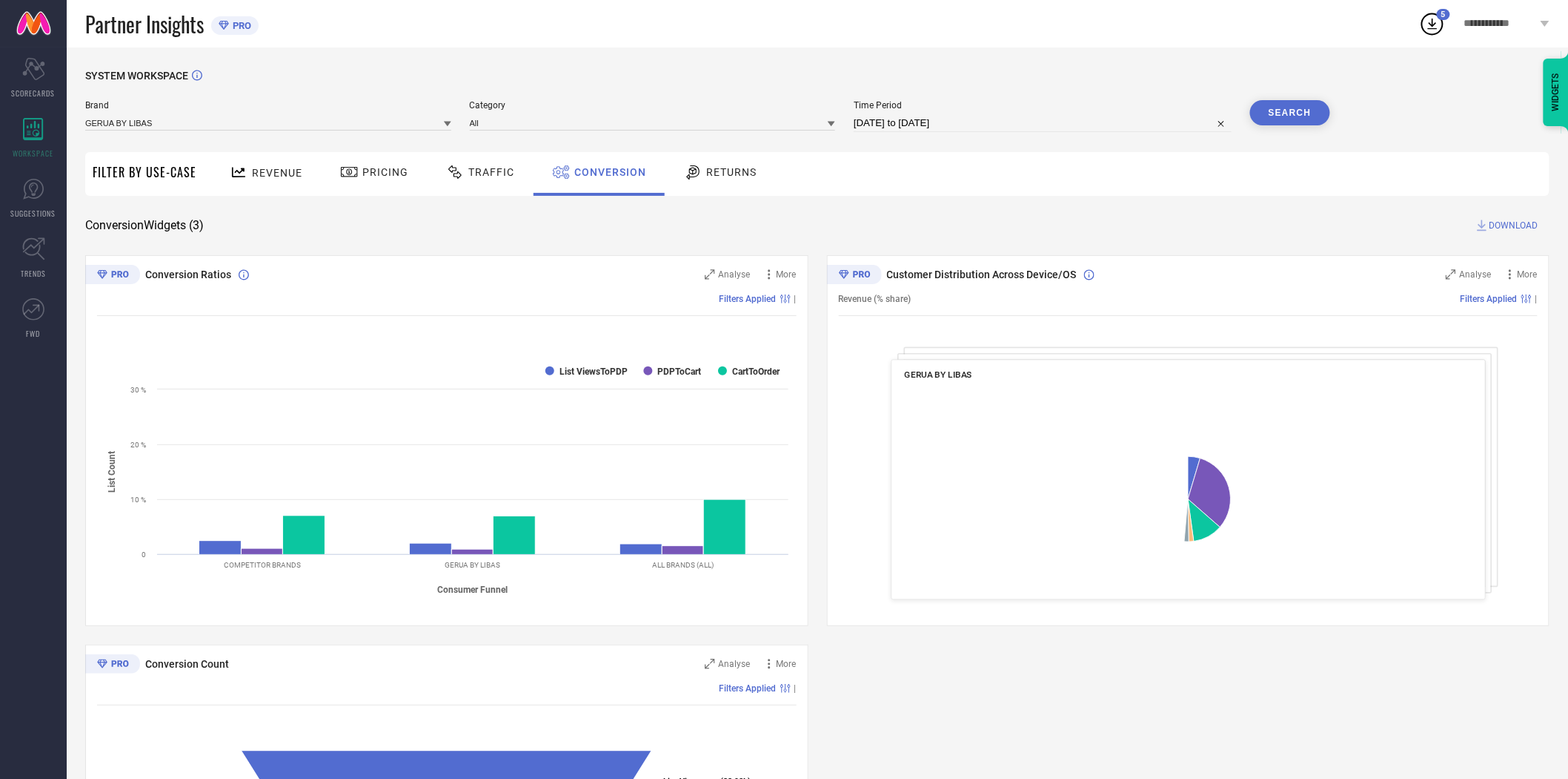
click at [1516, 224] on span "DOWNLOAD" at bounding box center [1514, 225] width 49 height 14
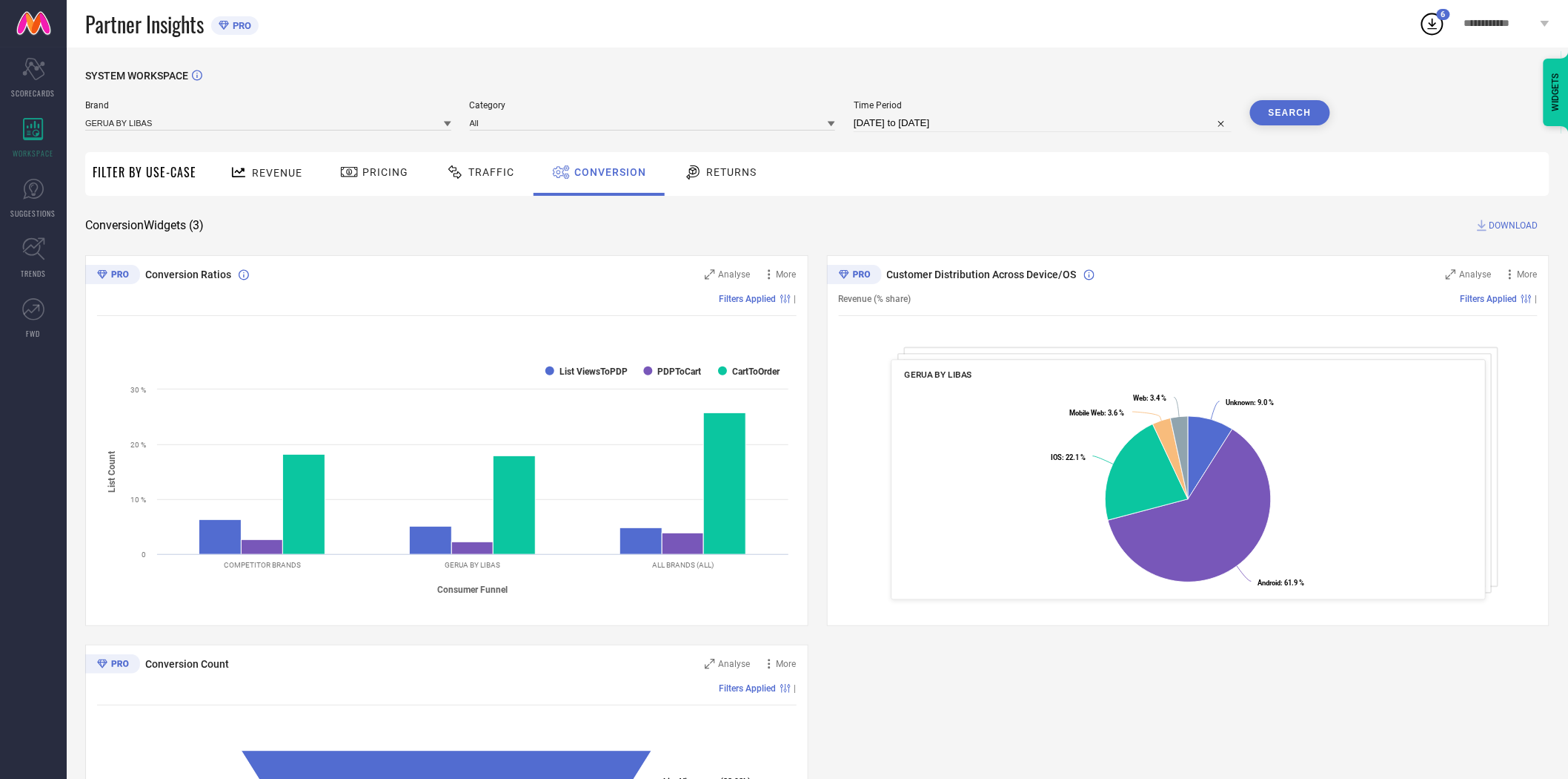
select select "7"
select select "2025"
select select "8"
select select "2025"
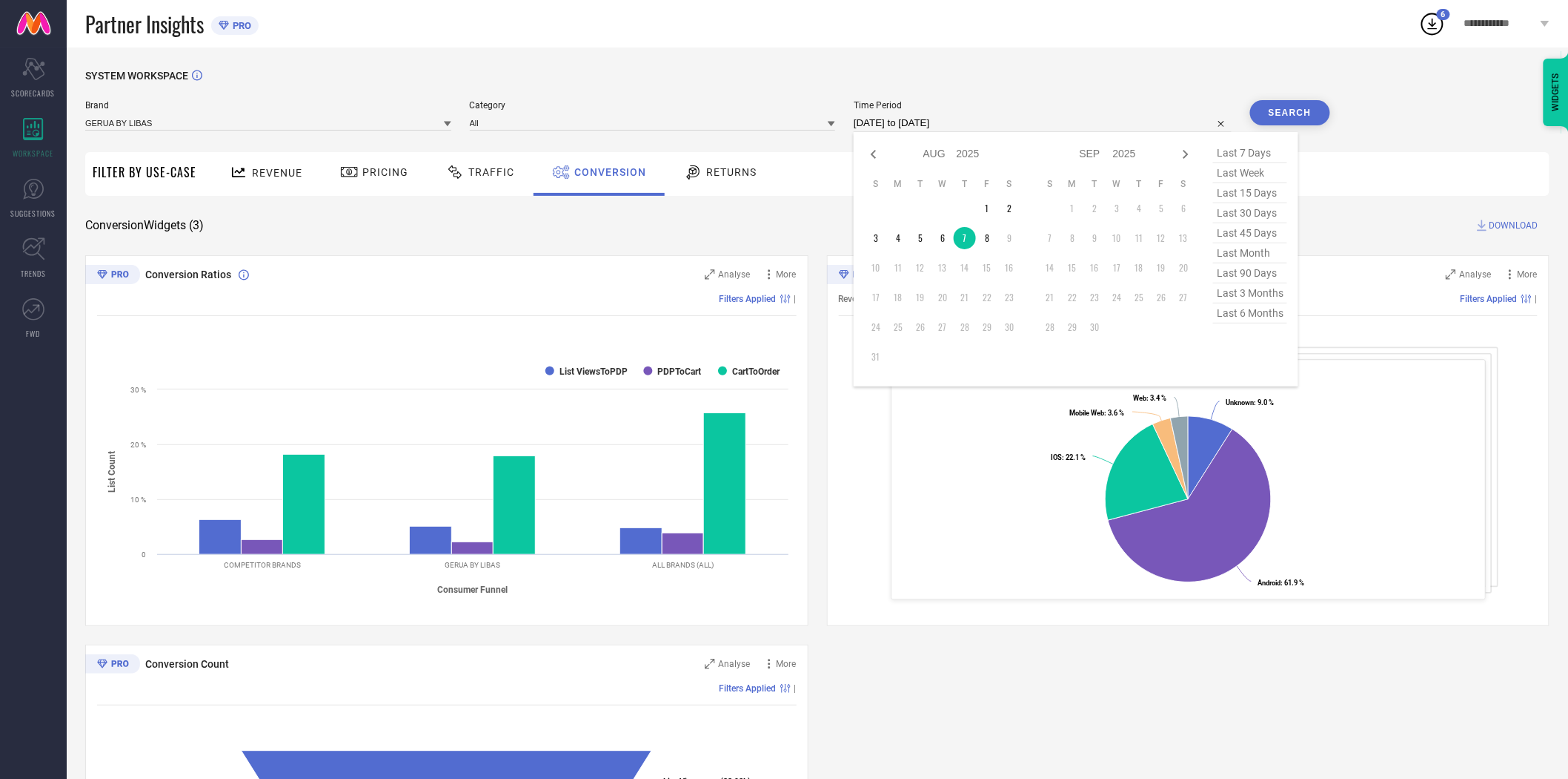
click at [1034, 130] on input "[DATE] to [DATE]" at bounding box center [1043, 123] width 378 height 18
click at [945, 239] on td "6" at bounding box center [942, 238] width 23 height 23
type input "[DATE] to [DATE]"
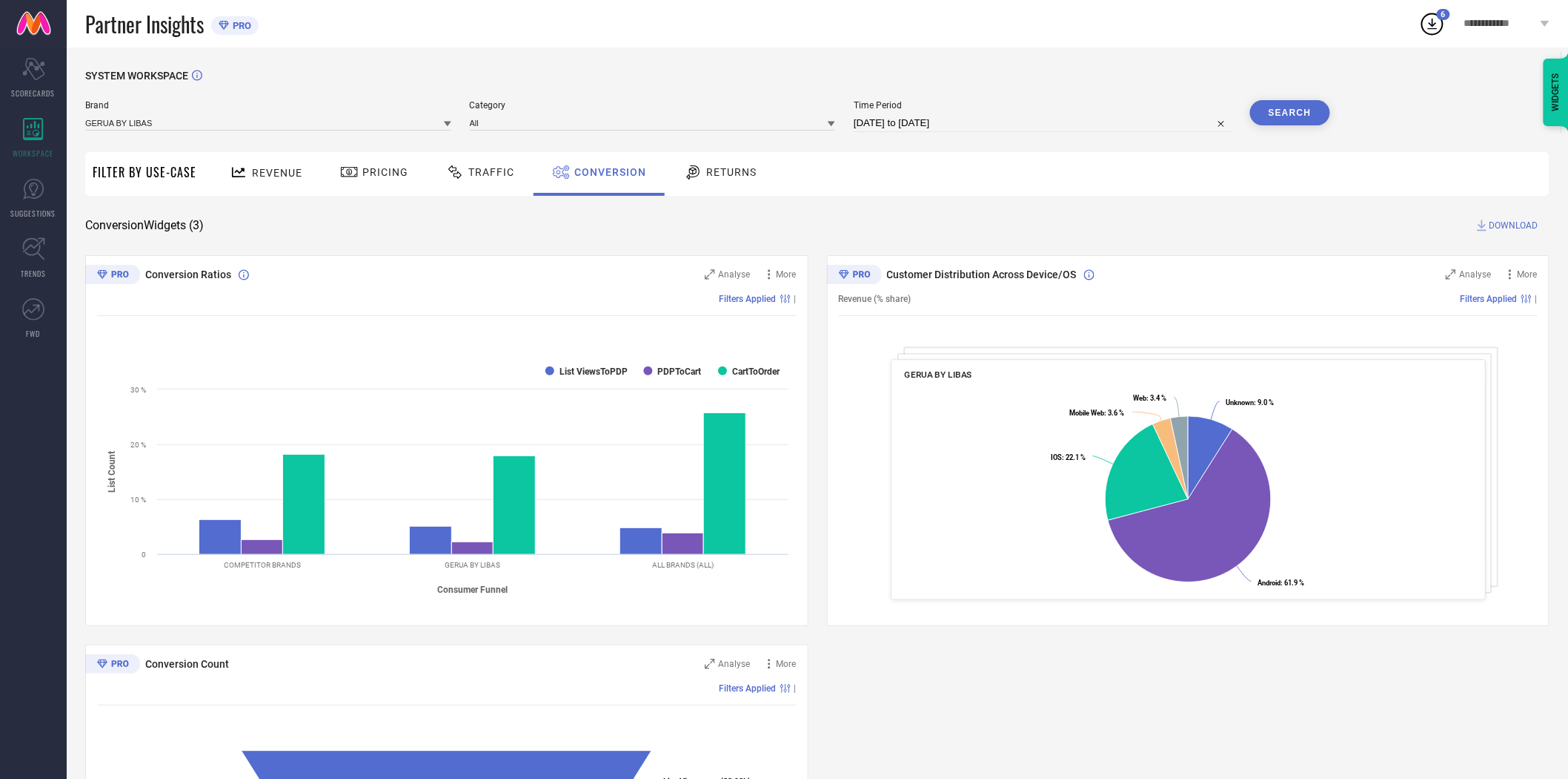
click at [1298, 101] on button "Search" at bounding box center [1290, 113] width 80 height 25
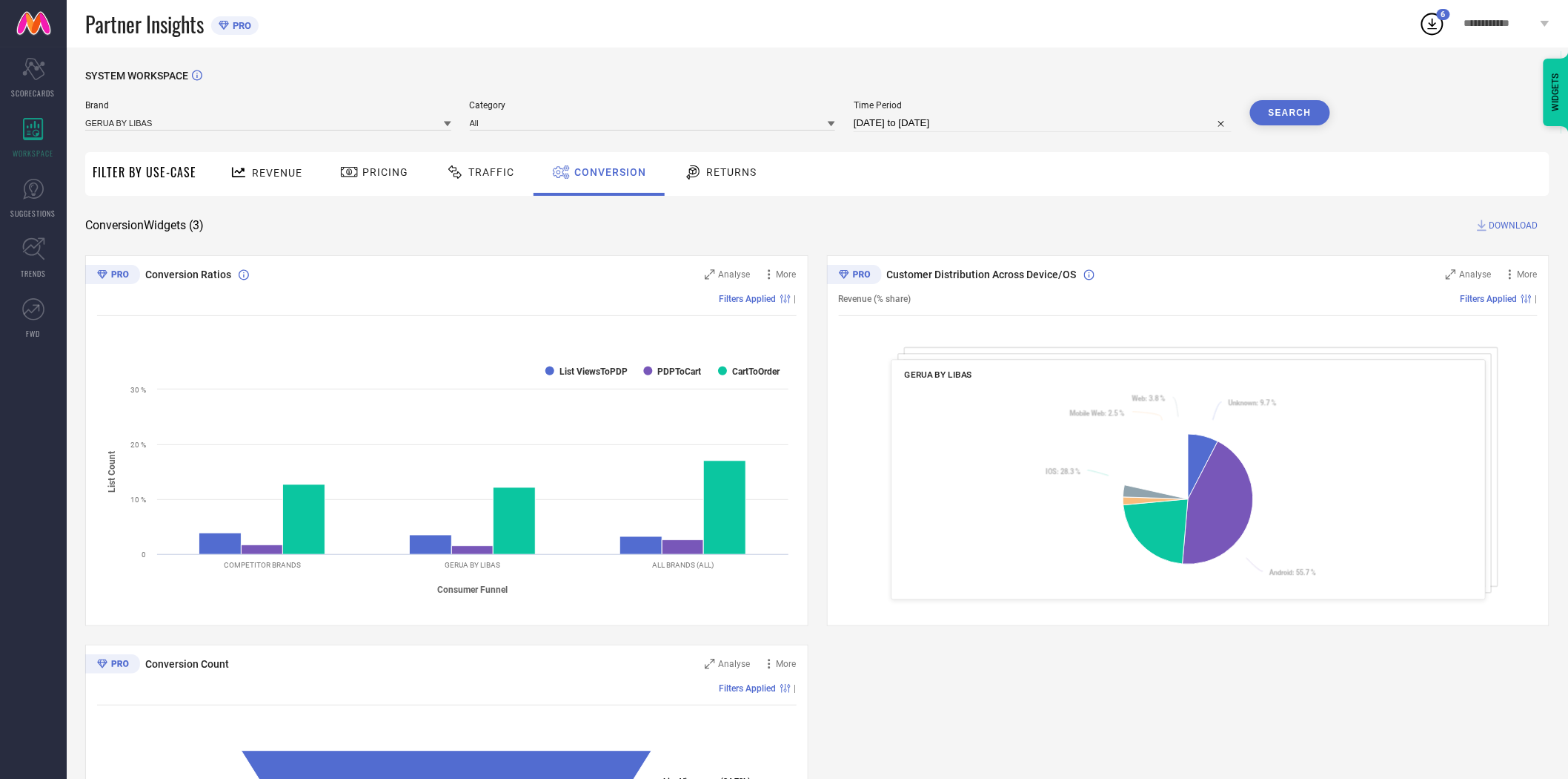
click at [1516, 223] on span "DOWNLOAD" at bounding box center [1514, 225] width 49 height 14
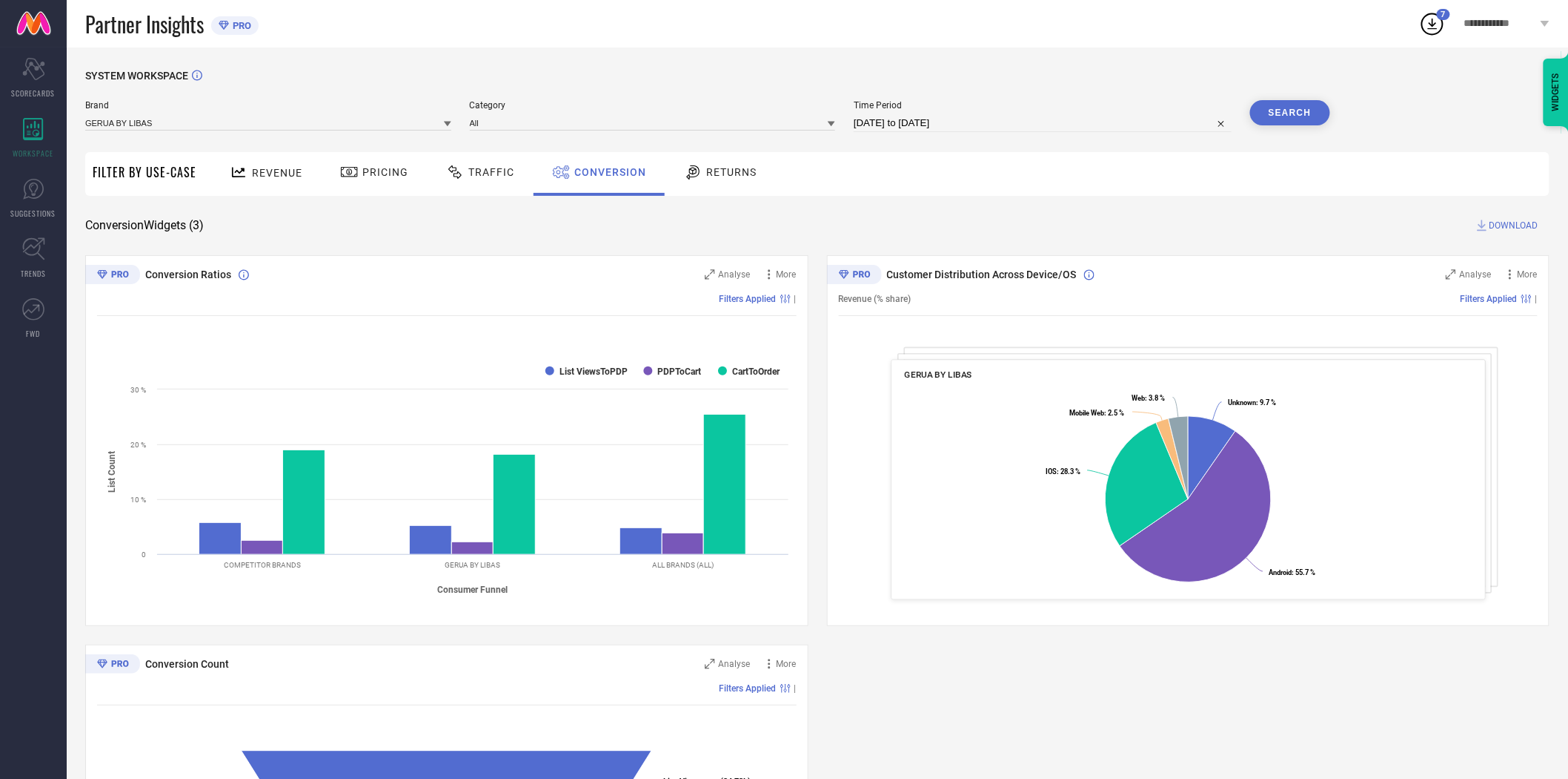
select select "7"
select select "2025"
select select "8"
select select "2025"
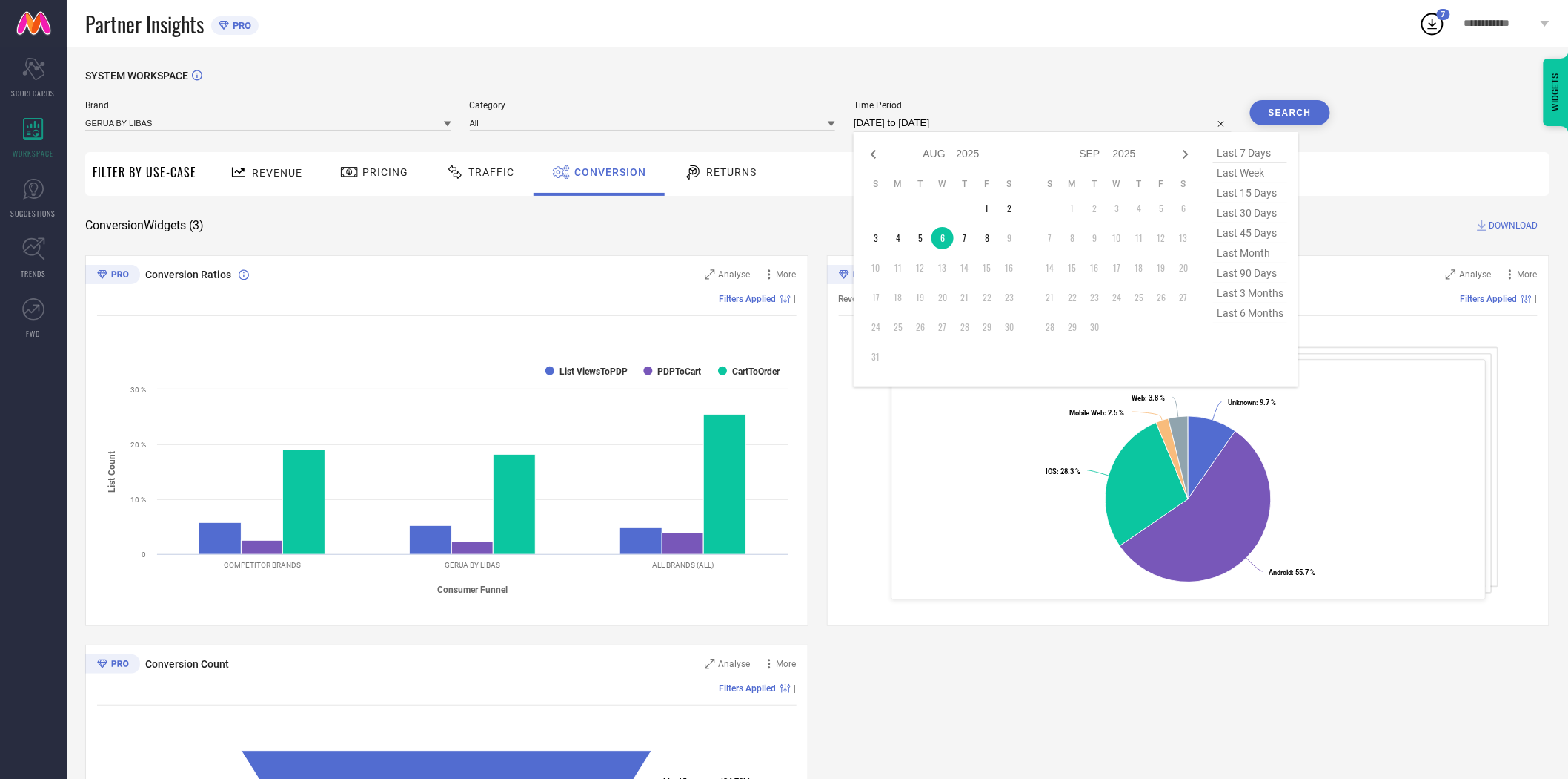
click at [997, 125] on input "[DATE] to [DATE]" at bounding box center [1043, 123] width 378 height 18
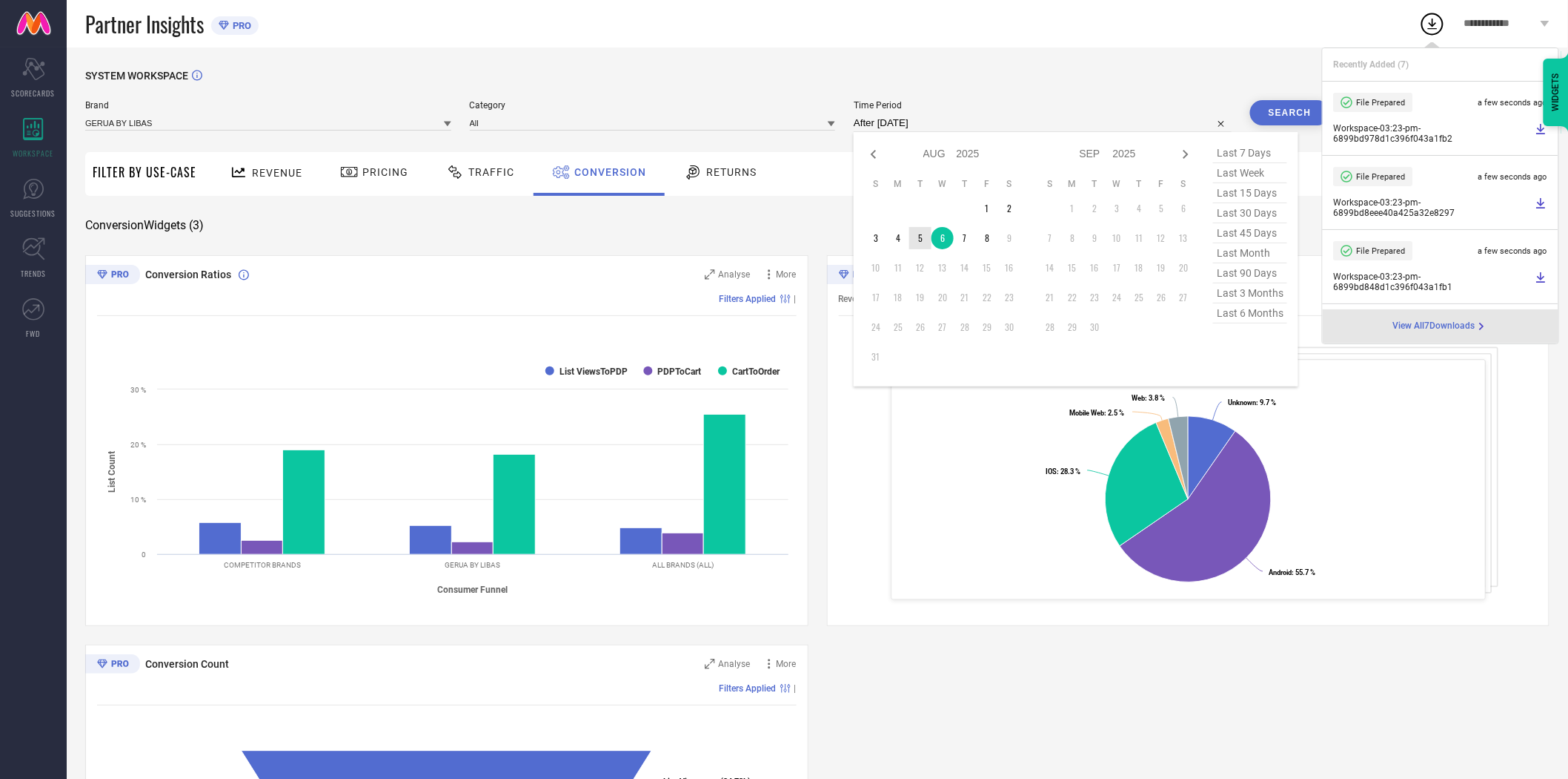
click at [915, 236] on td "5" at bounding box center [921, 238] width 23 height 23
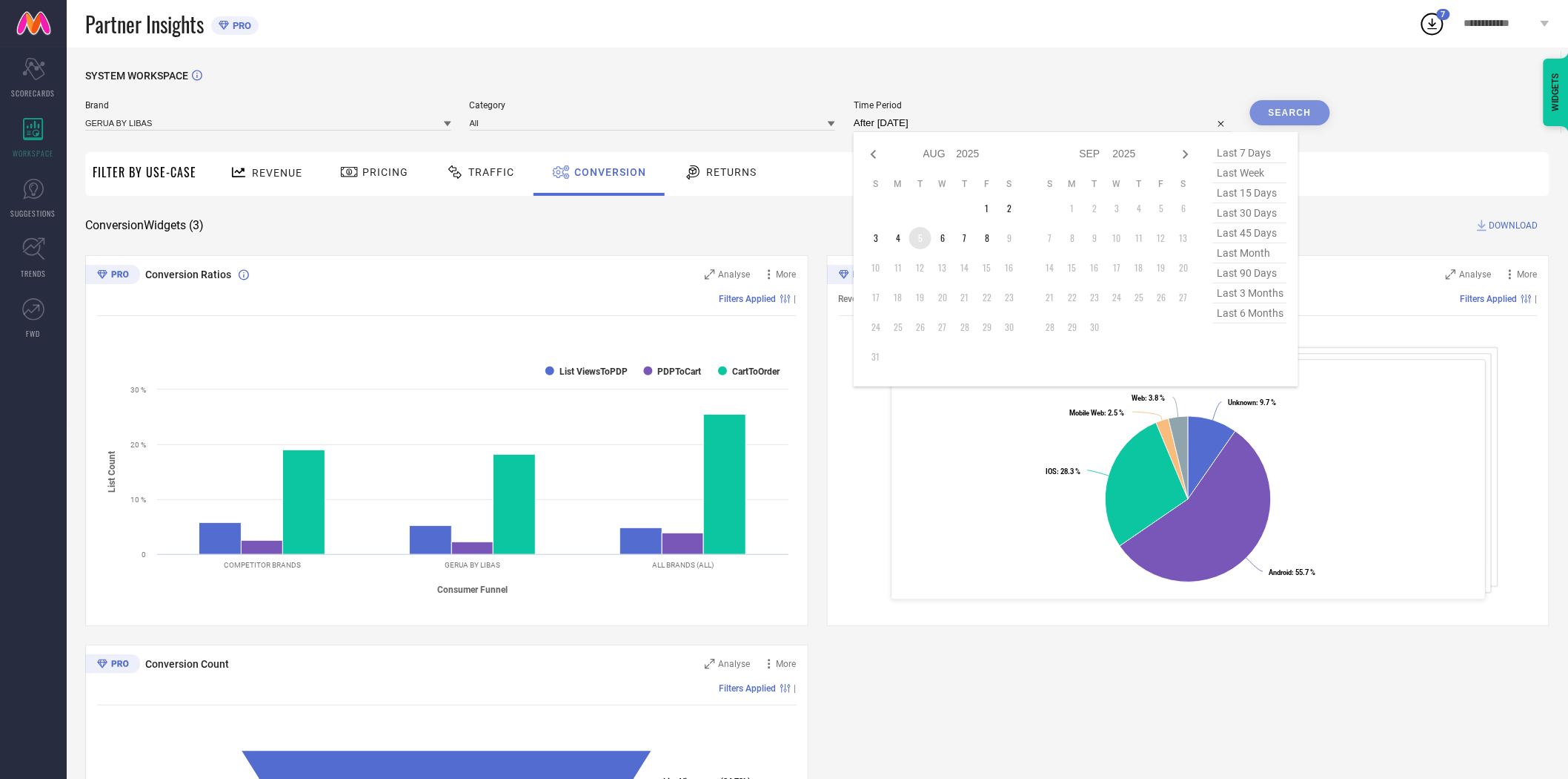
type input "[DATE] to [DATE]"
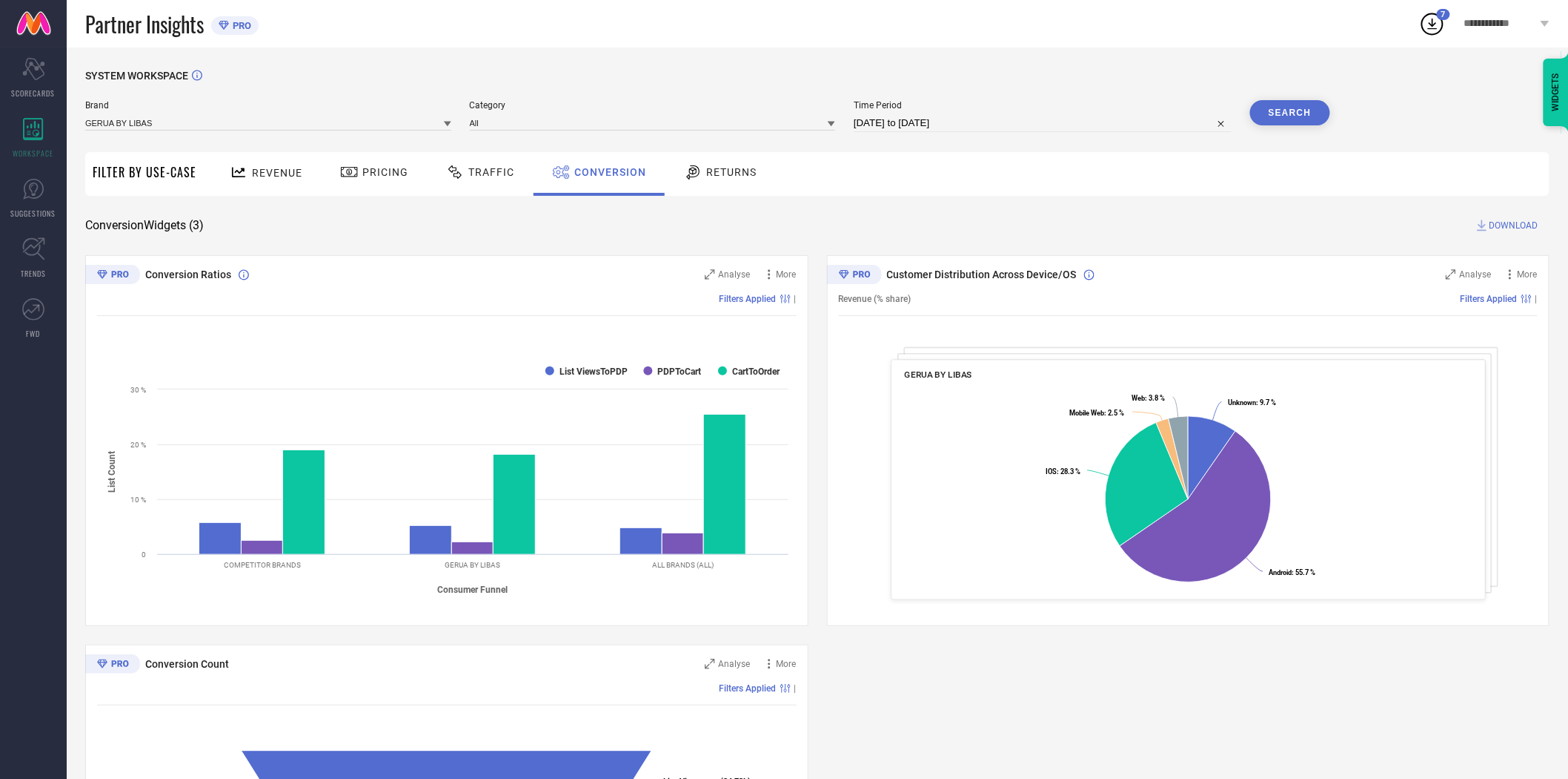
click at [1308, 108] on button "Search" at bounding box center [1290, 113] width 80 height 25
click at [1514, 220] on span "DOWNLOAD" at bounding box center [1514, 225] width 49 height 14
click at [449, 124] on icon at bounding box center [448, 124] width 7 height 5
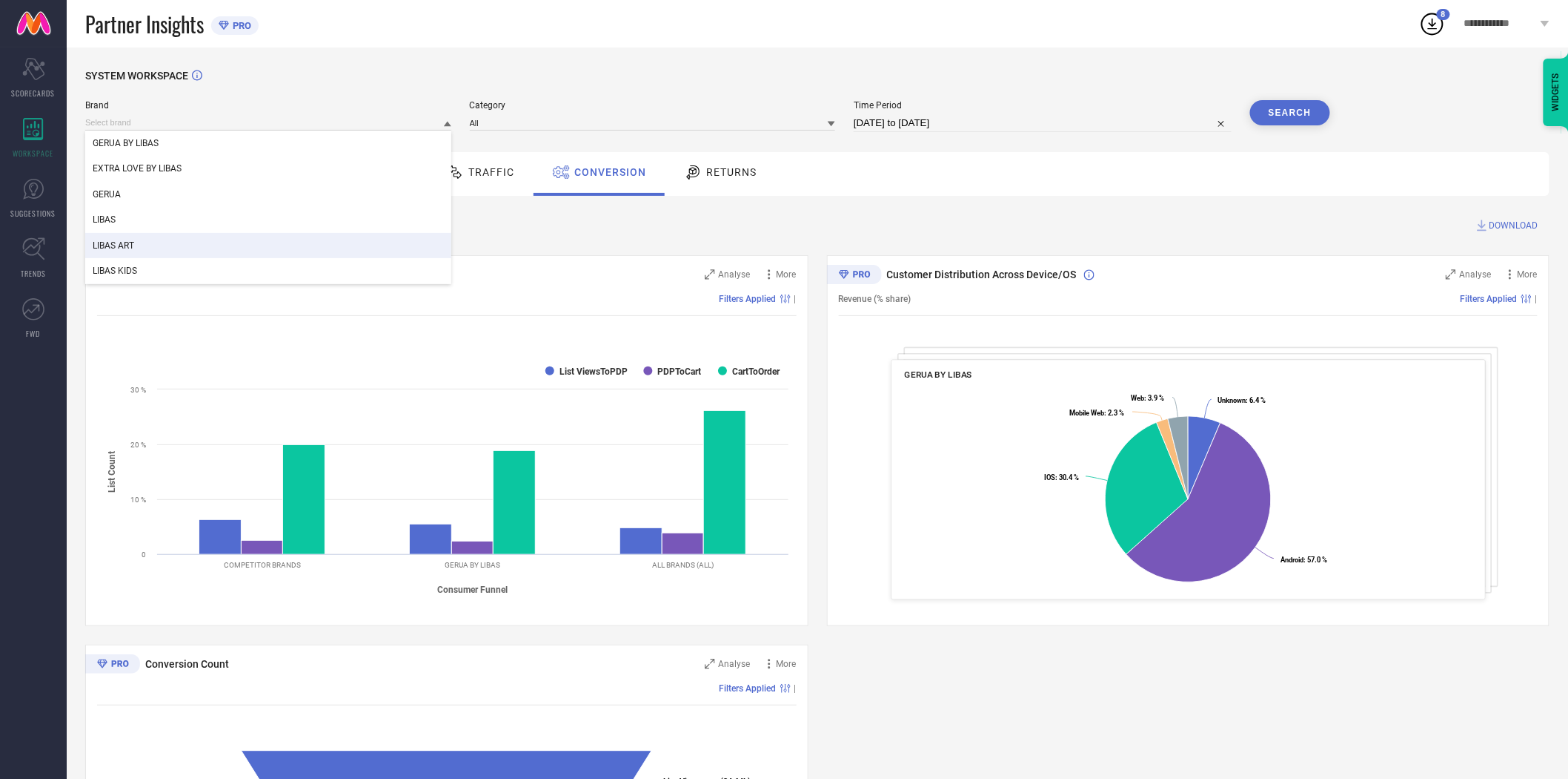
click at [260, 233] on div "LIBAS ART" at bounding box center [268, 245] width 366 height 25
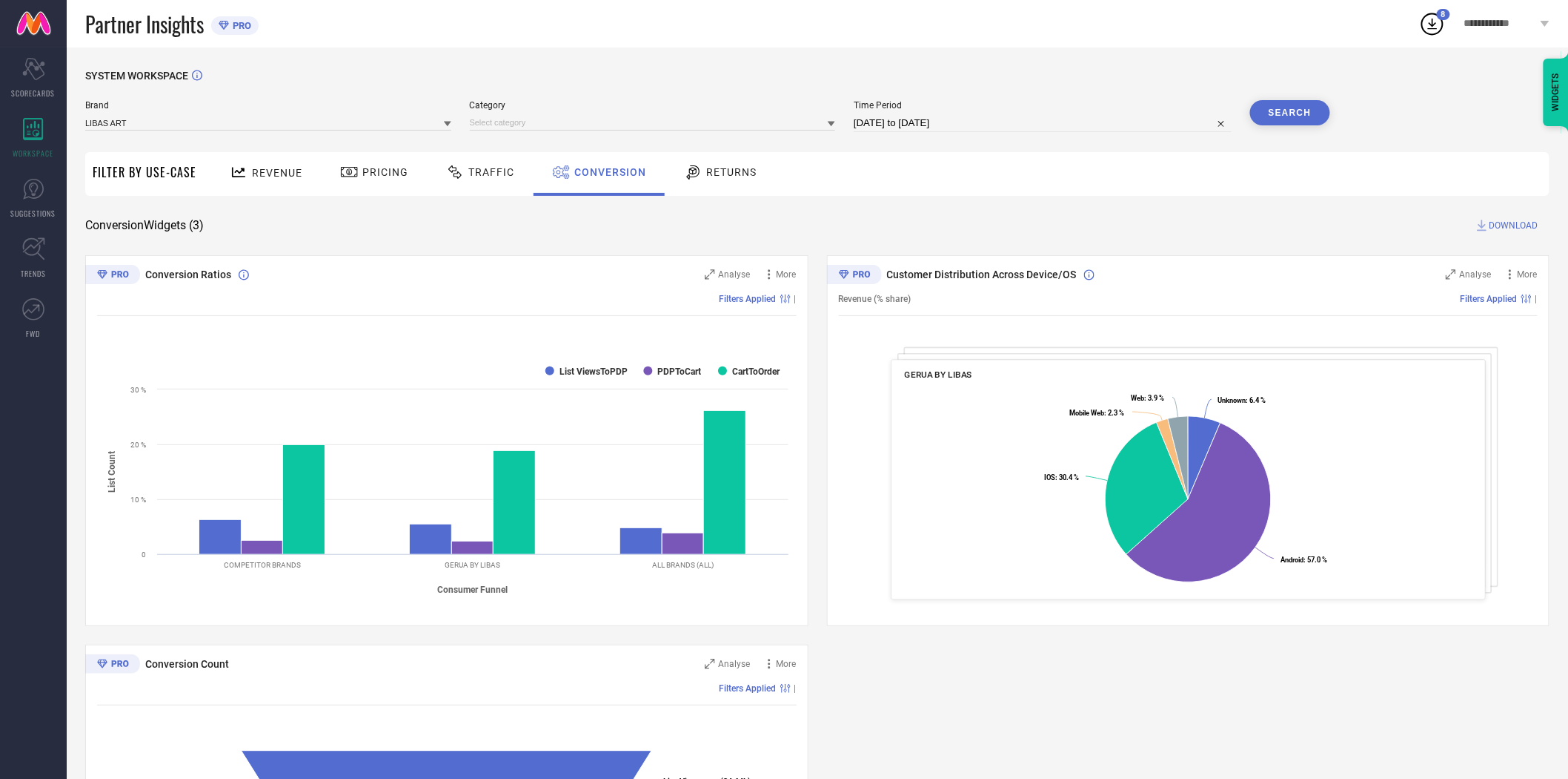
click at [446, 125] on icon at bounding box center [448, 124] width 7 height 7
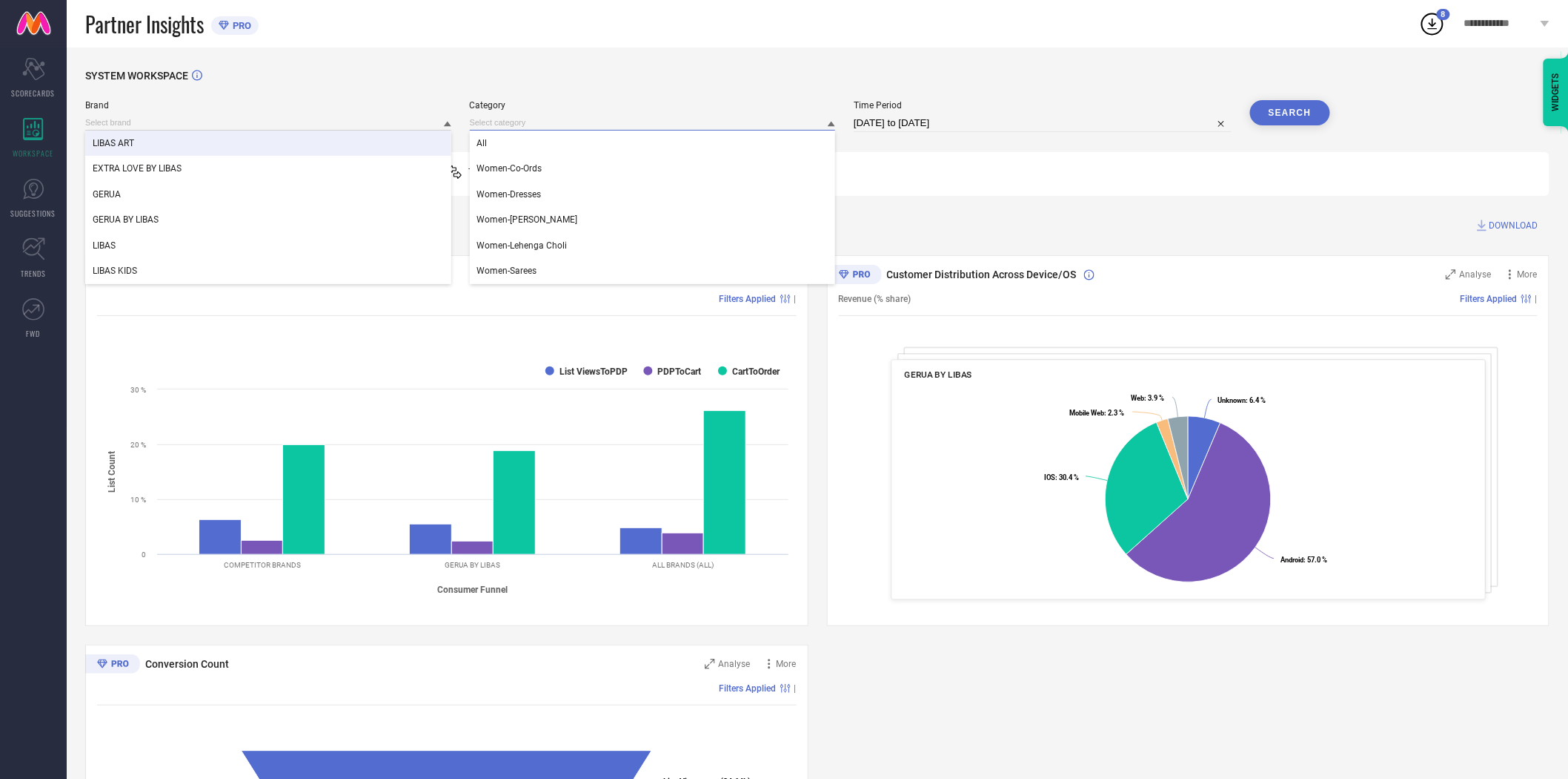
click at [549, 124] on input at bounding box center [653, 122] width 366 height 15
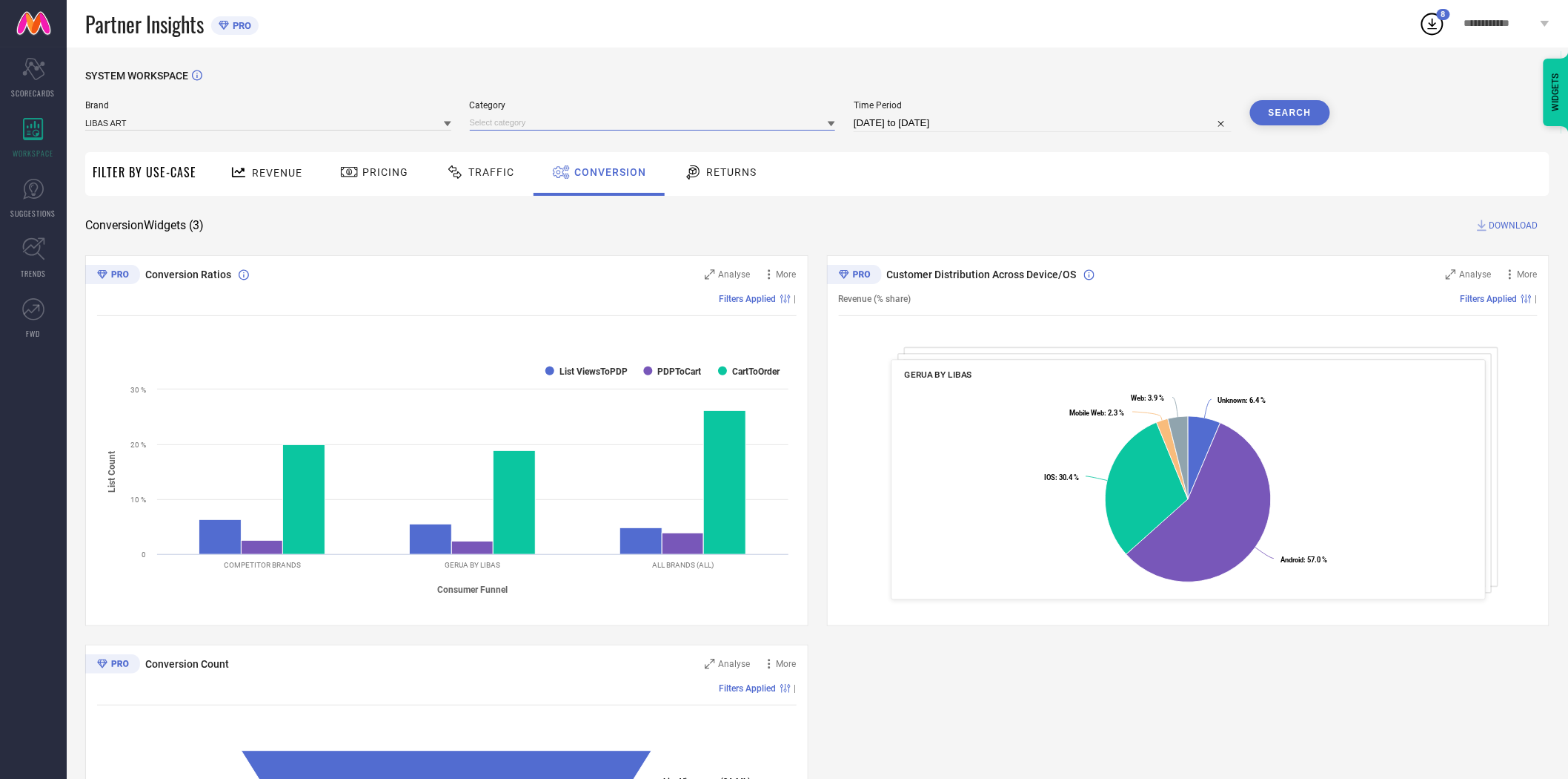
click at [549, 124] on input at bounding box center [653, 122] width 366 height 15
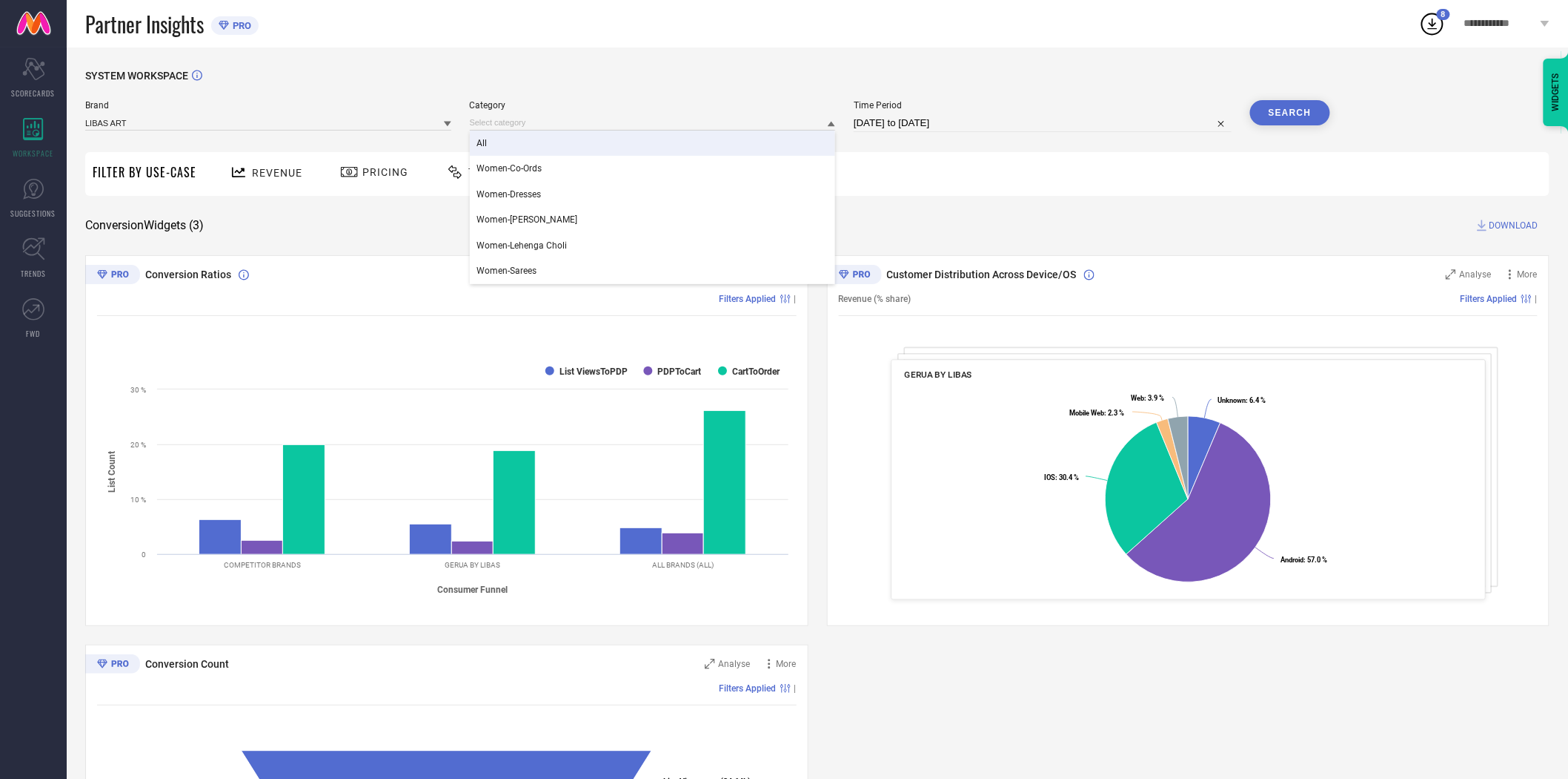
click at [542, 141] on div "All" at bounding box center [653, 143] width 366 height 25
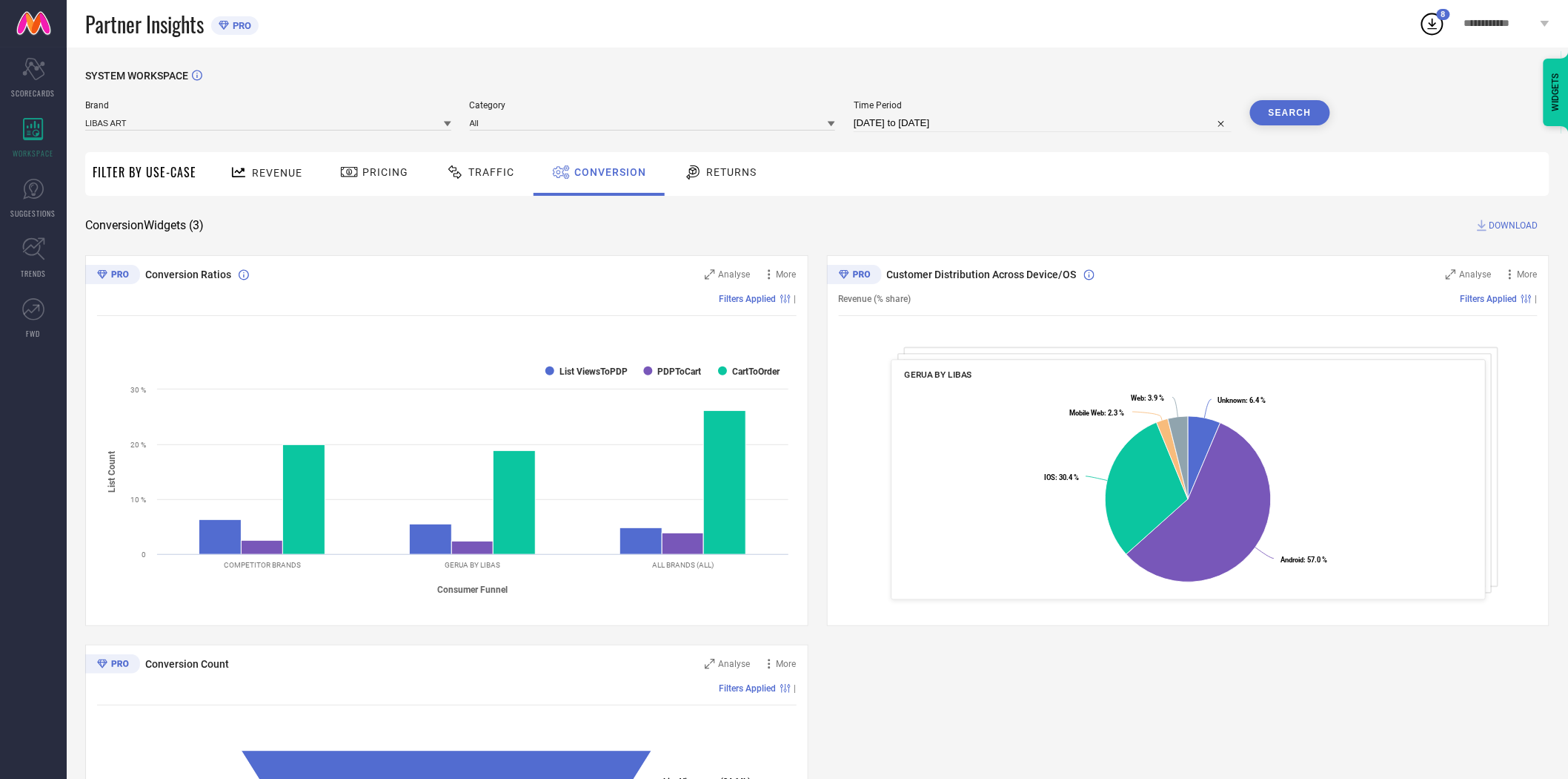
click at [1280, 115] on button "Search" at bounding box center [1290, 113] width 80 height 25
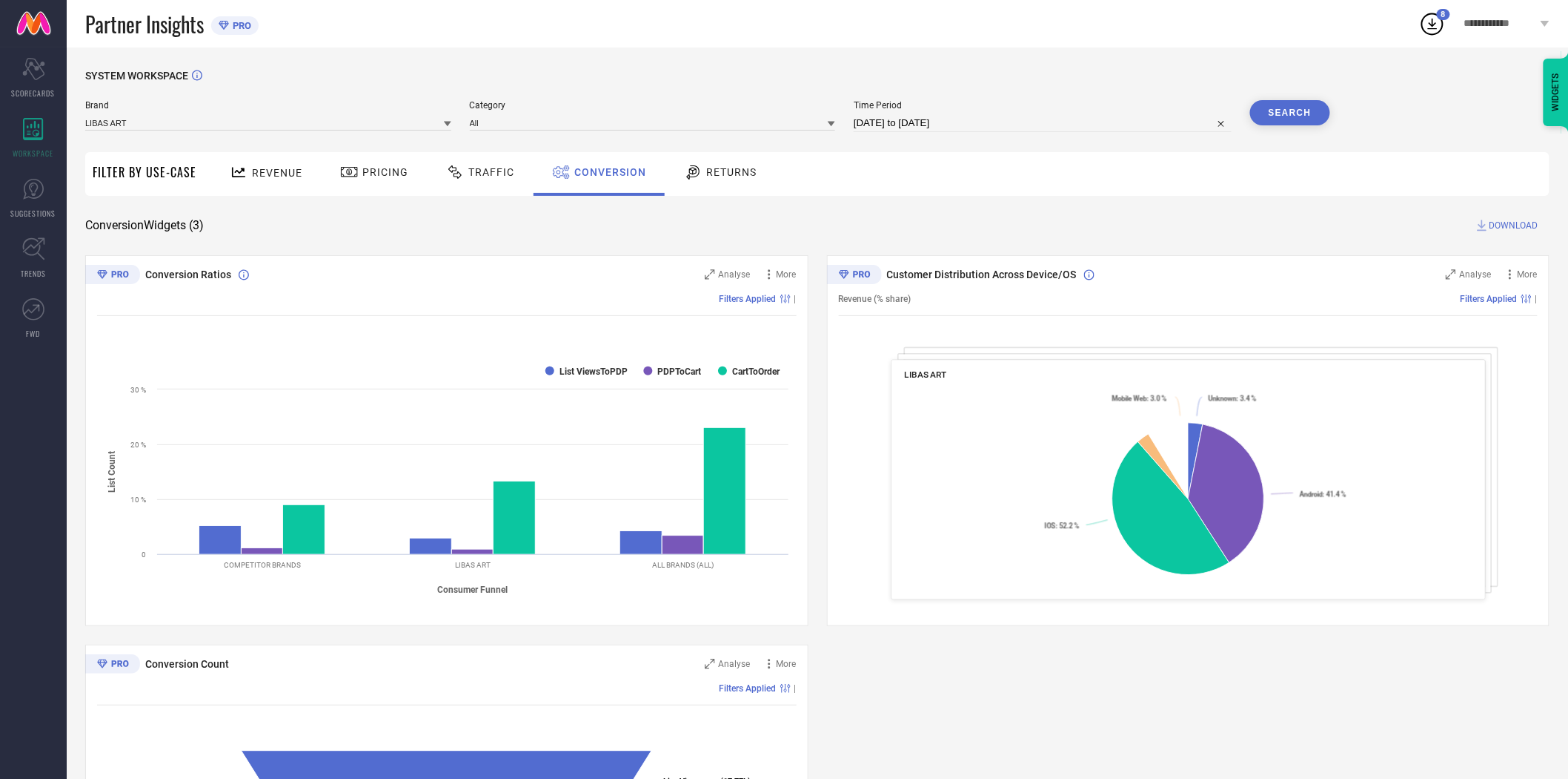
click at [1526, 225] on span "DOWNLOAD" at bounding box center [1514, 225] width 49 height 14
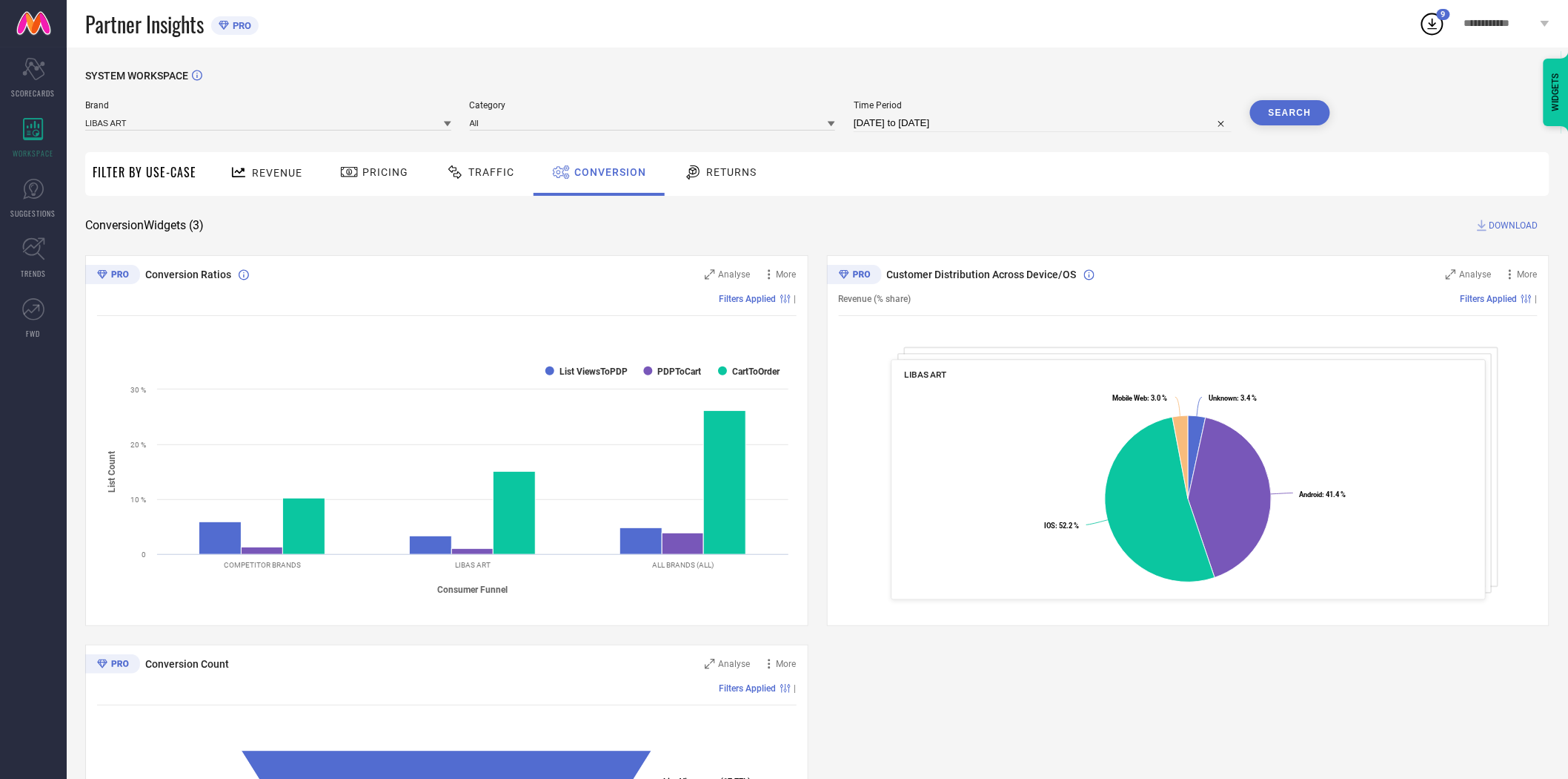
click at [976, 119] on input "[DATE] to [DATE]" at bounding box center [1043, 123] width 378 height 18
select select "7"
select select "2025"
select select "8"
select select "2025"
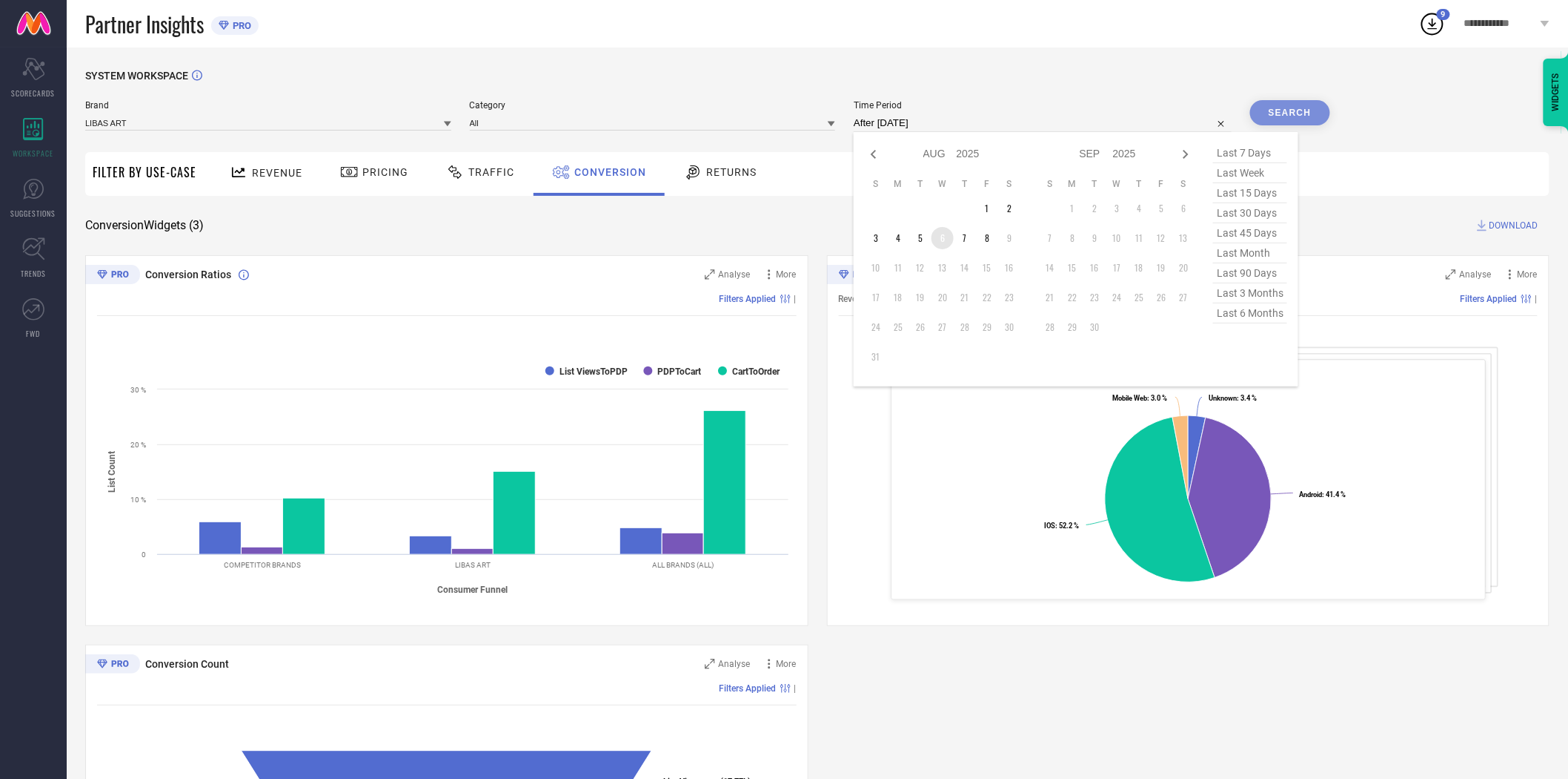
click at [943, 233] on td "6" at bounding box center [942, 238] width 23 height 23
type input "[DATE] to [DATE]"
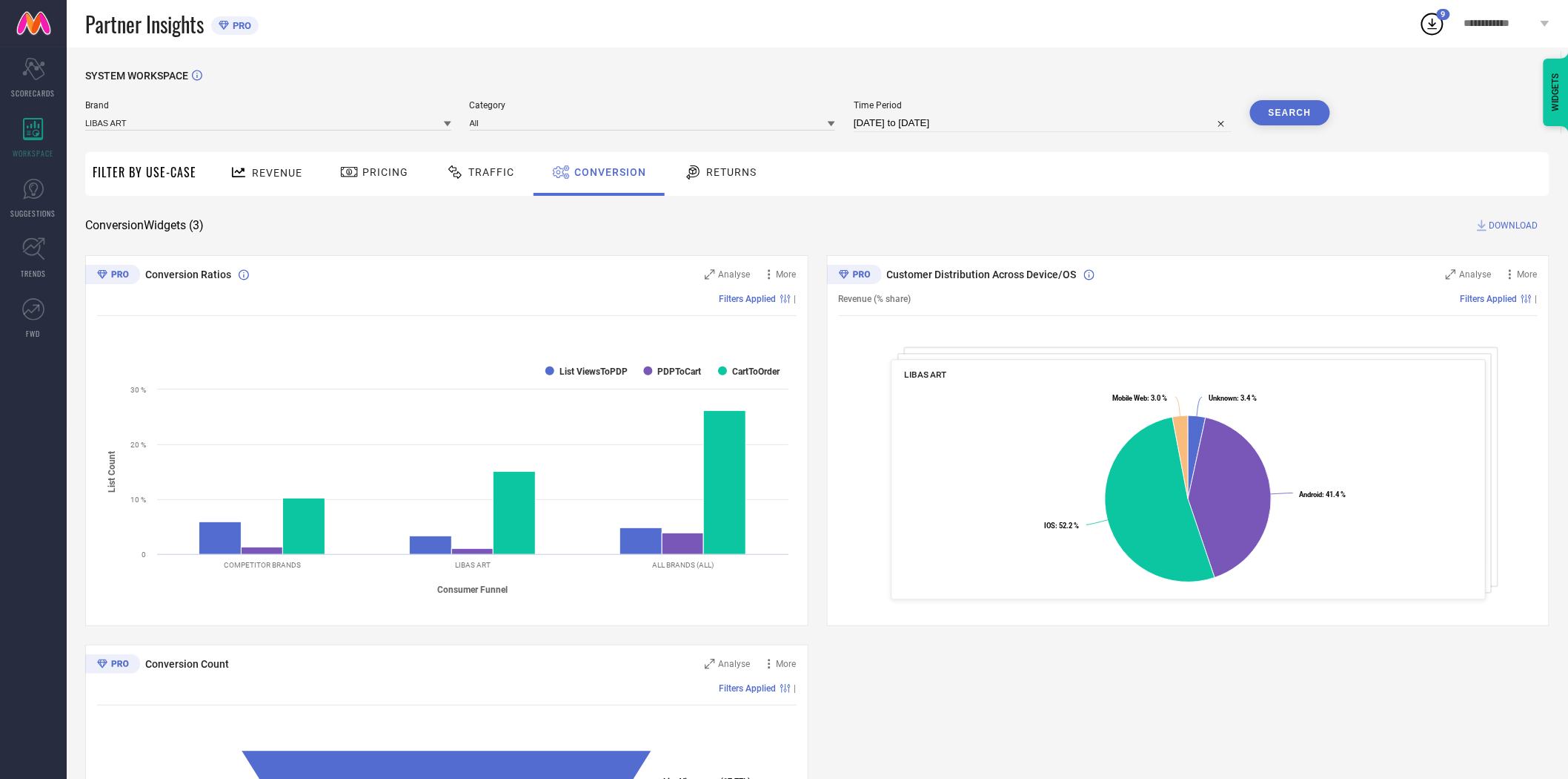
click at [1300, 113] on button "Search" at bounding box center [1290, 113] width 80 height 25
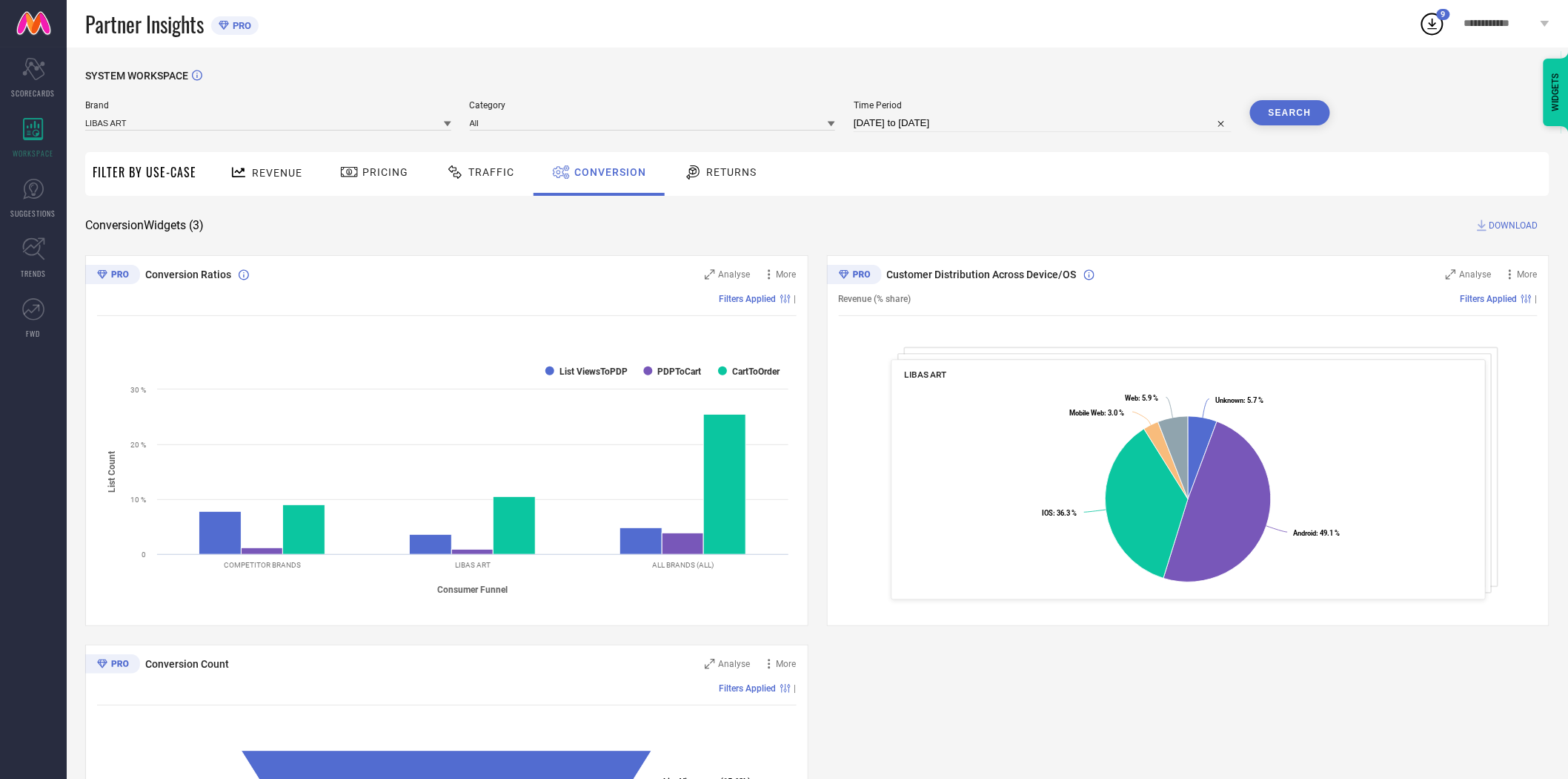
click at [1507, 220] on span "DOWNLOAD" at bounding box center [1514, 225] width 49 height 14
select select "7"
select select "2025"
select select "8"
select select "2025"
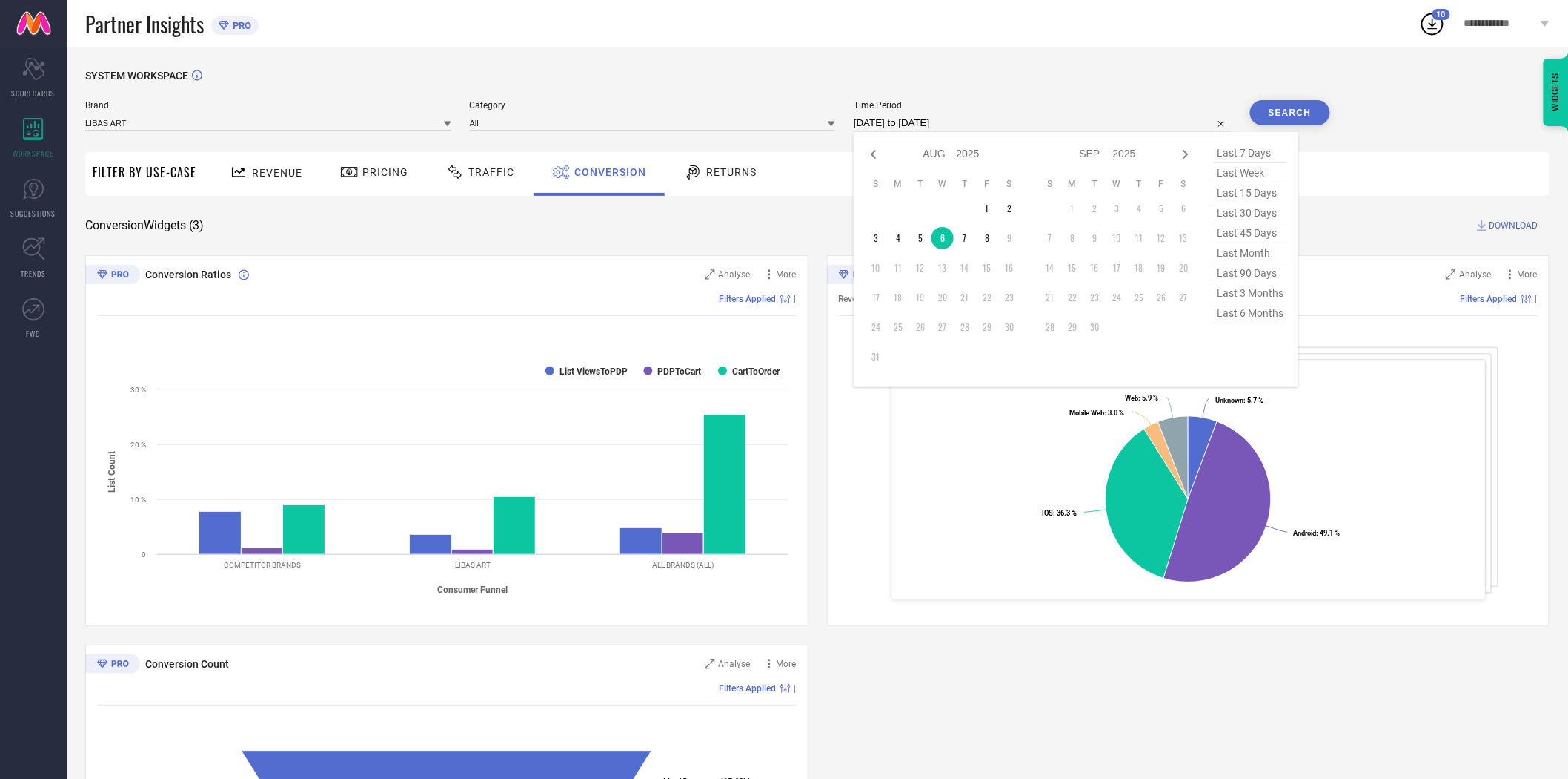
click at [1006, 123] on input "[DATE] to [DATE]" at bounding box center [1043, 123] width 378 height 18
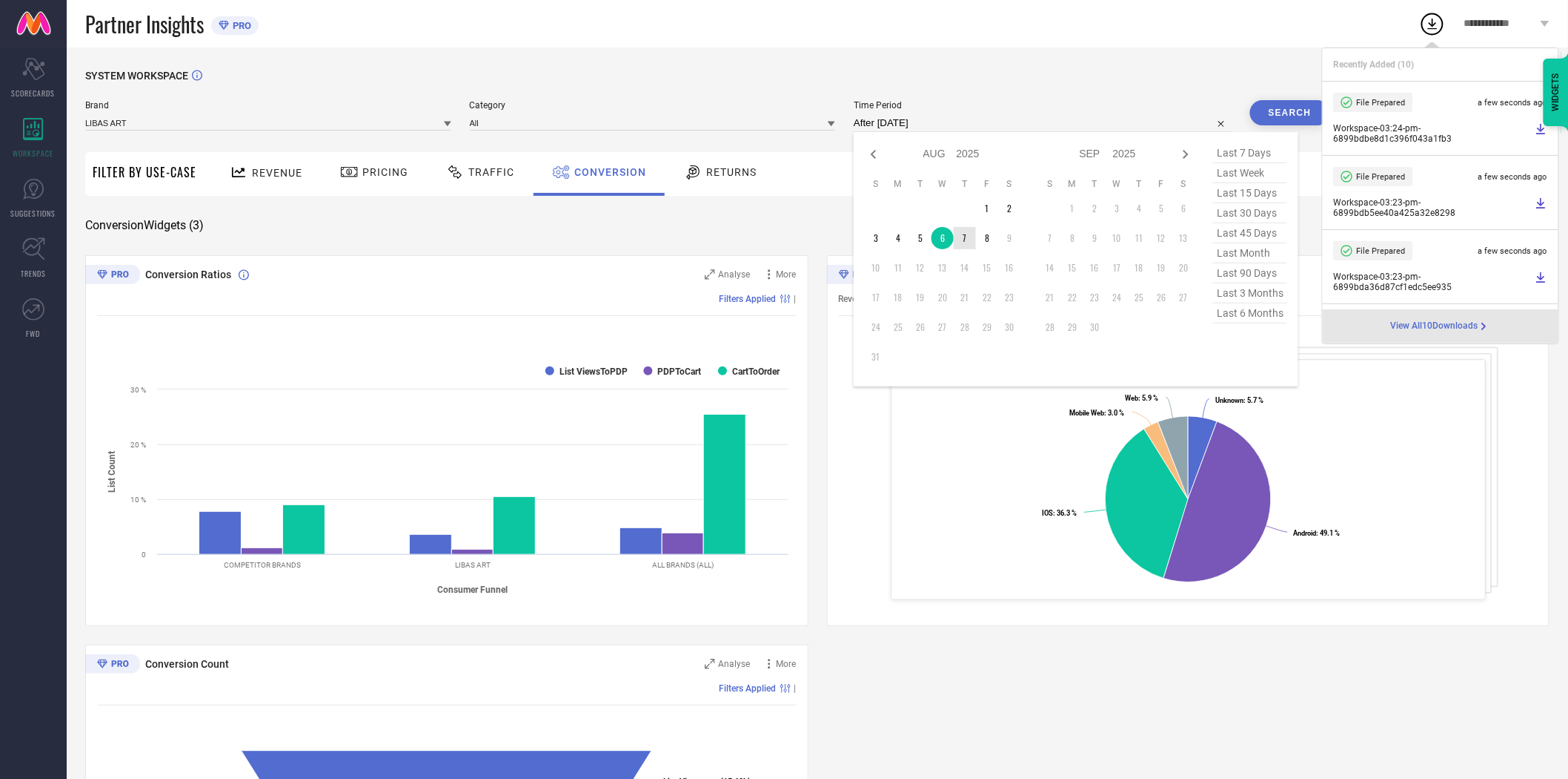
click at [963, 234] on td "7" at bounding box center [965, 238] width 23 height 23
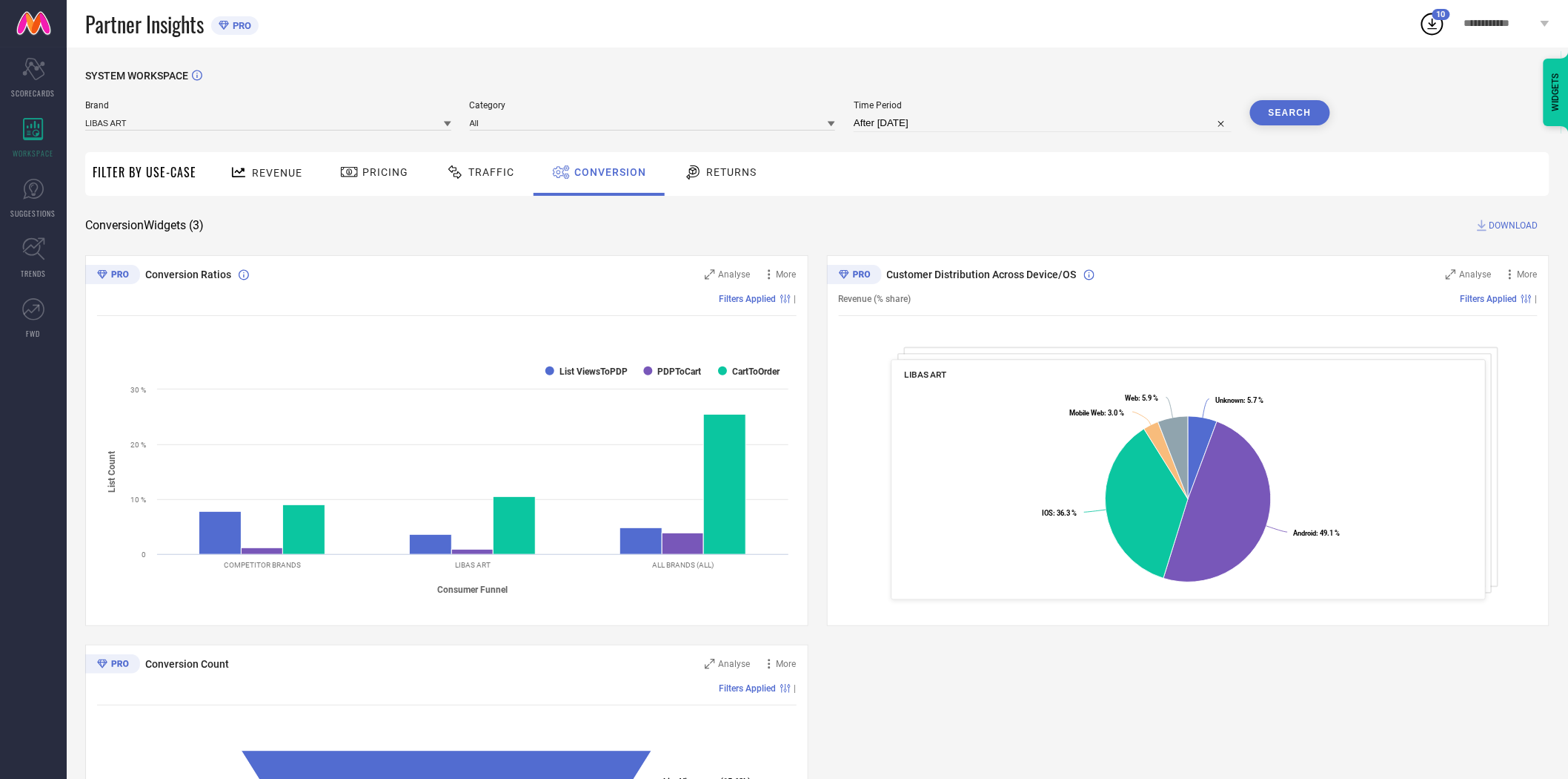
type input "[DATE] to [DATE]"
click at [1308, 109] on button "Search" at bounding box center [1290, 113] width 80 height 25
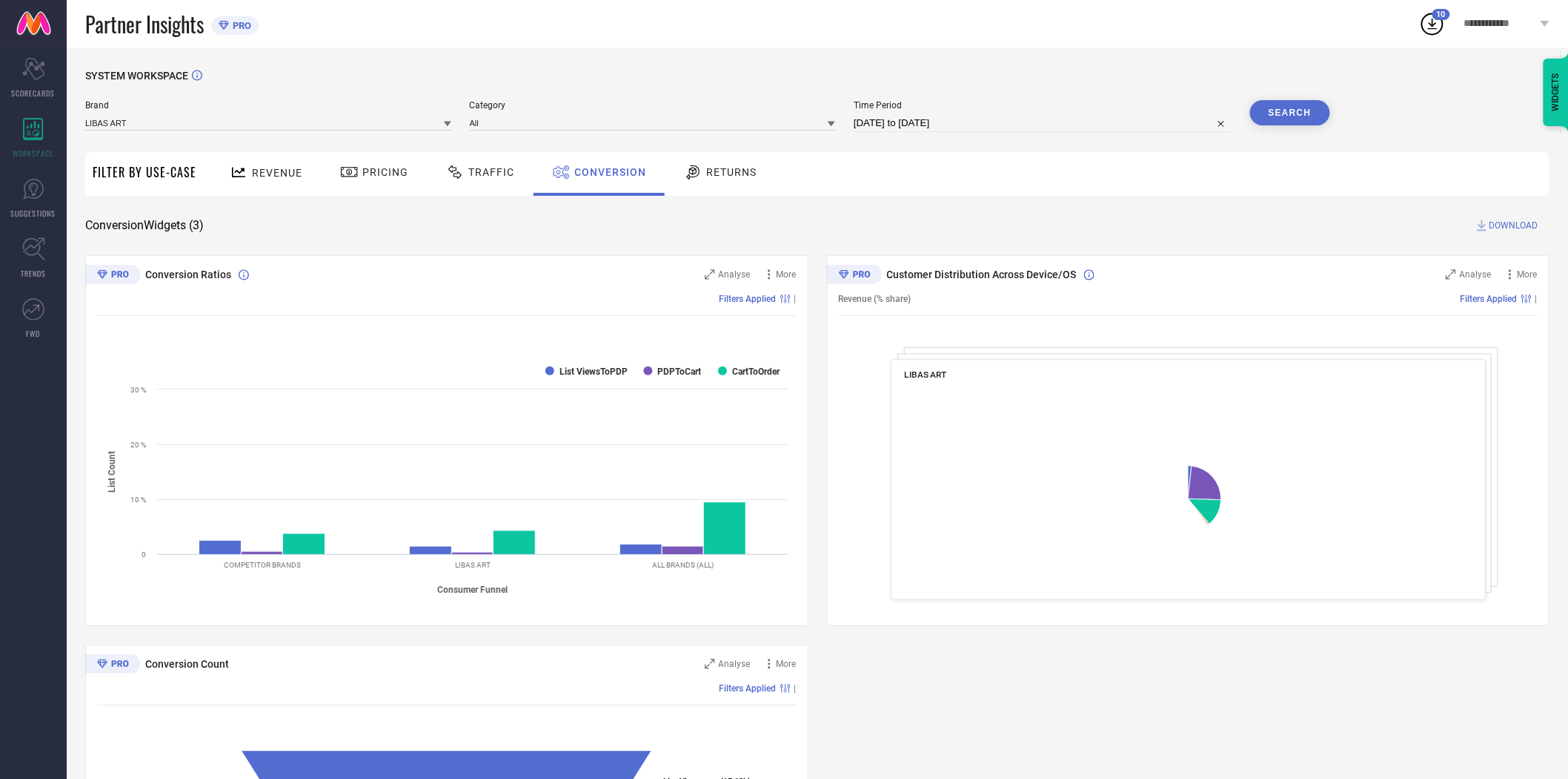
click at [1506, 226] on span "DOWNLOAD" at bounding box center [1514, 225] width 49 height 14
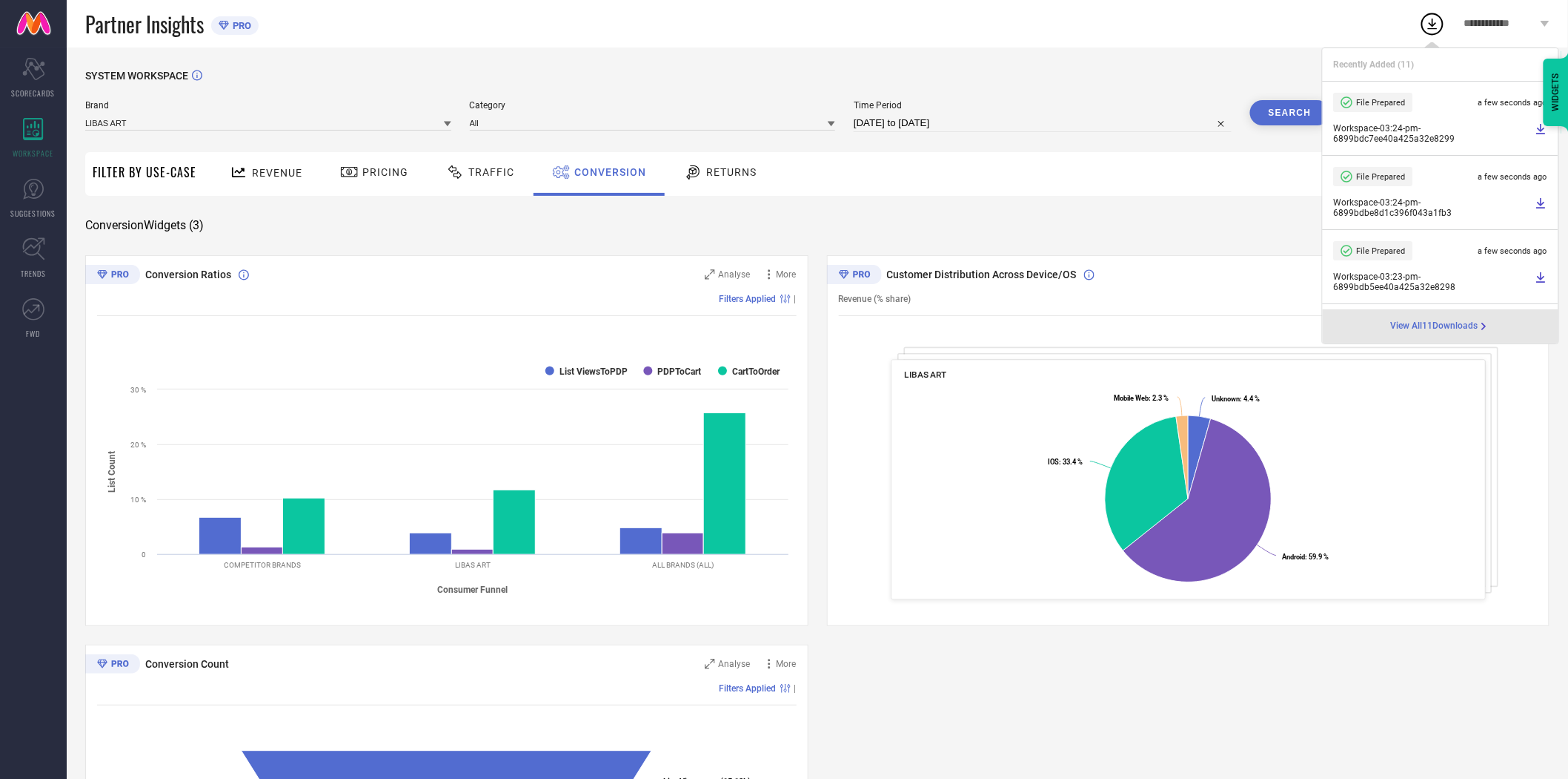
select select "7"
select select "2025"
select select "8"
select select "2025"
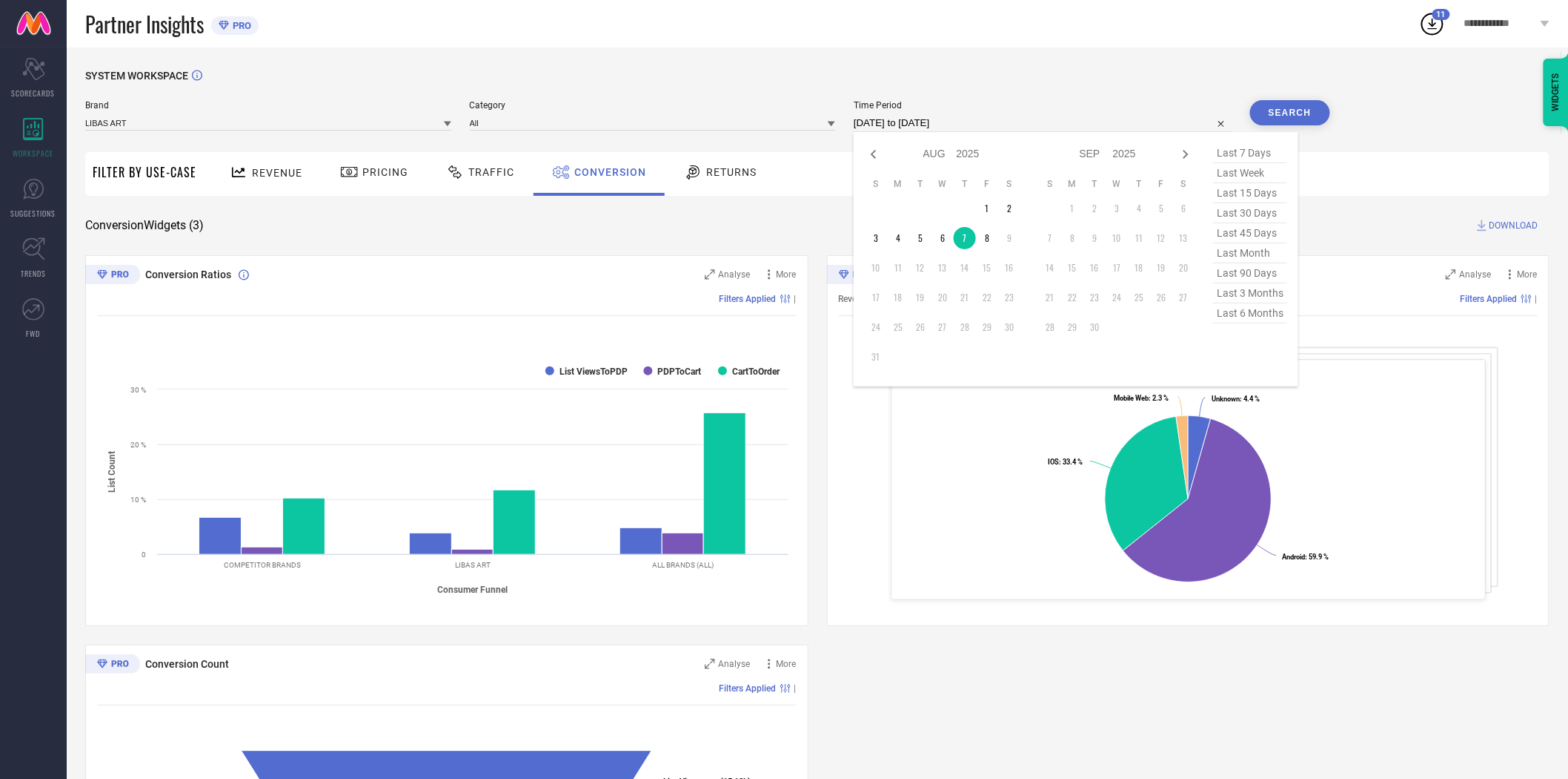
click at [980, 119] on input "[DATE] to [DATE]" at bounding box center [1043, 123] width 378 height 18
click at [991, 237] on td "8" at bounding box center [987, 238] width 23 height 23
type input "[DATE] to [DATE]"
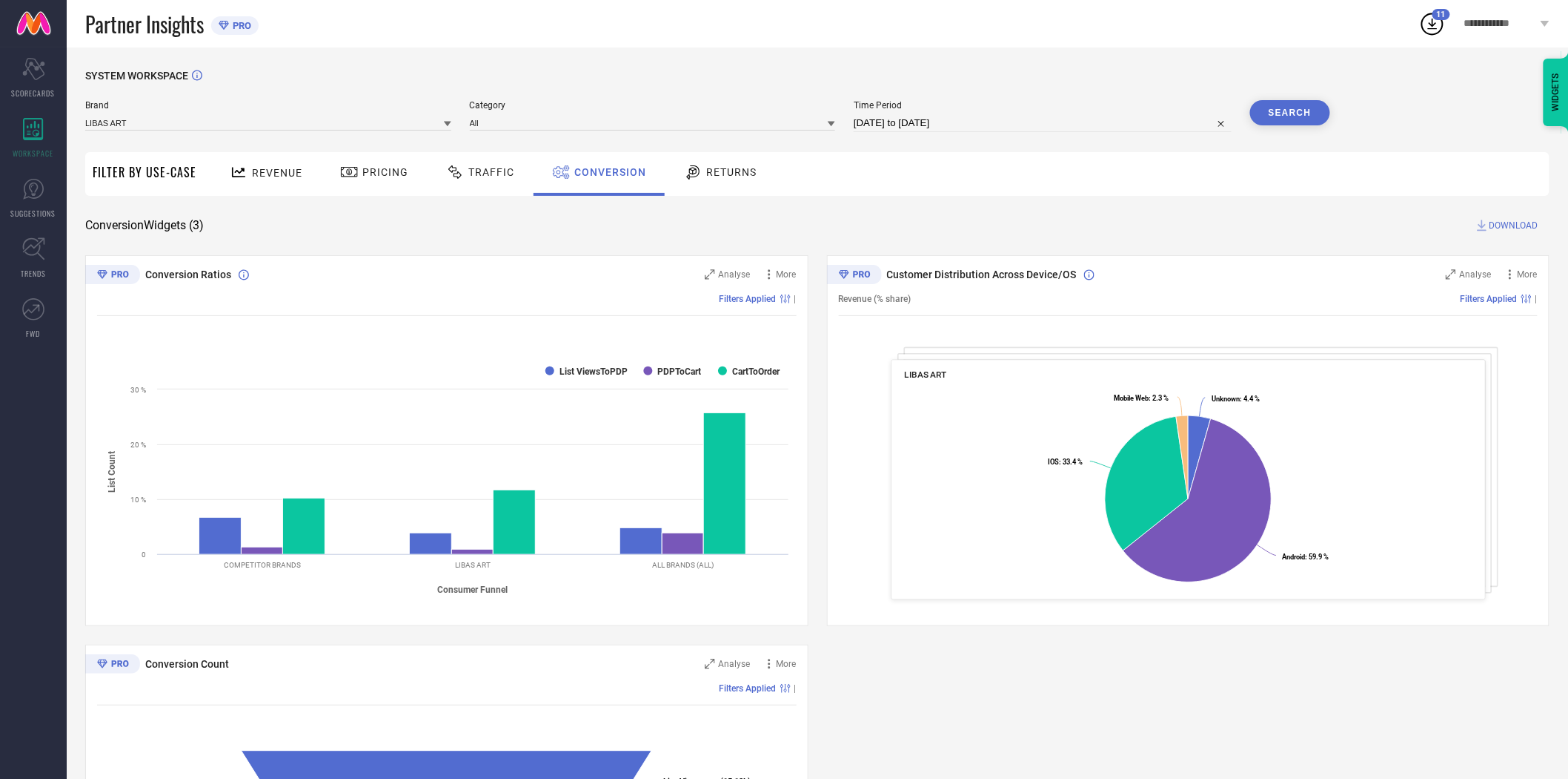
click at [1309, 109] on button "Search" at bounding box center [1290, 113] width 80 height 25
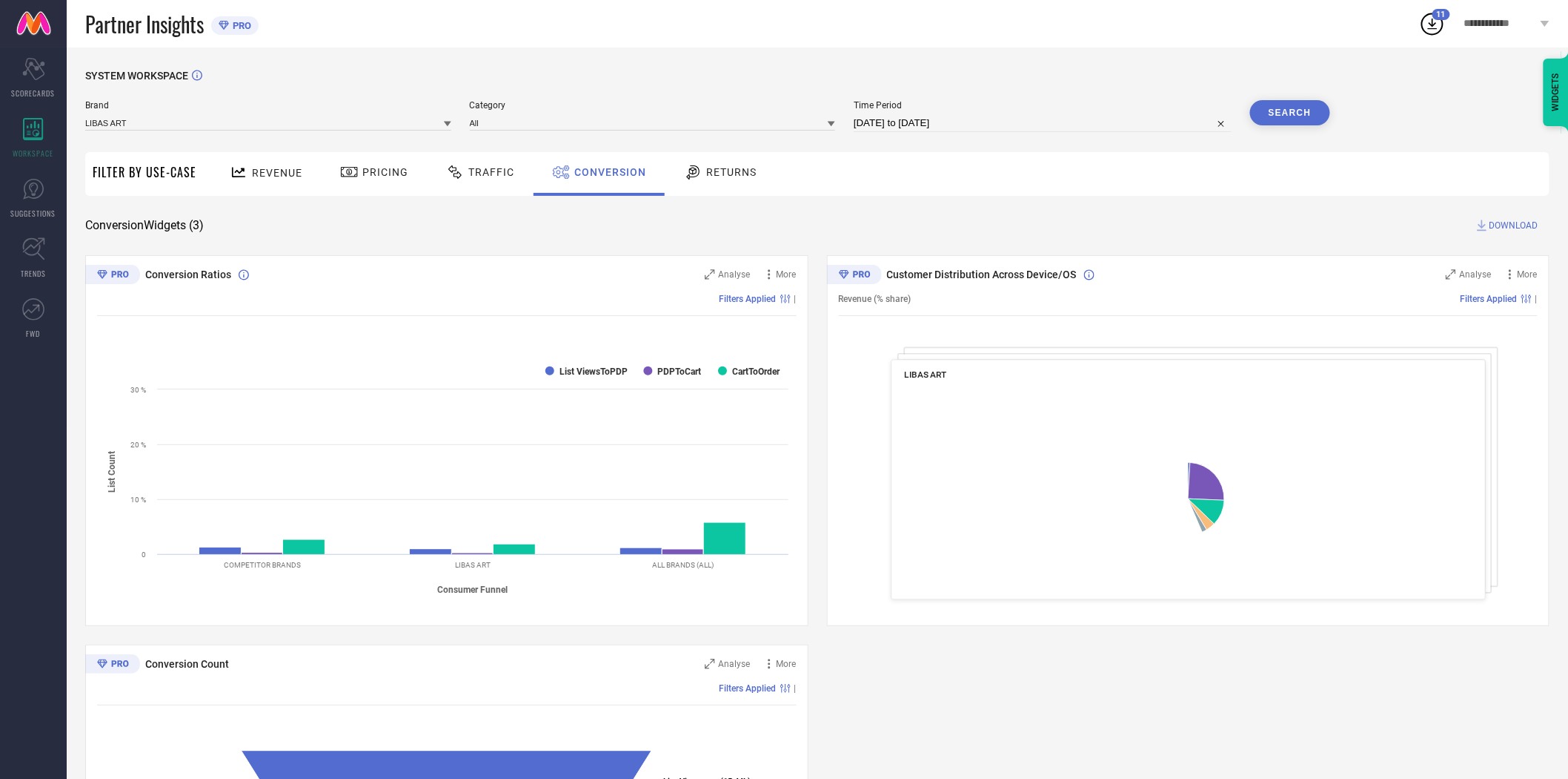
click at [1508, 227] on span "DOWNLOAD" at bounding box center [1514, 225] width 49 height 14
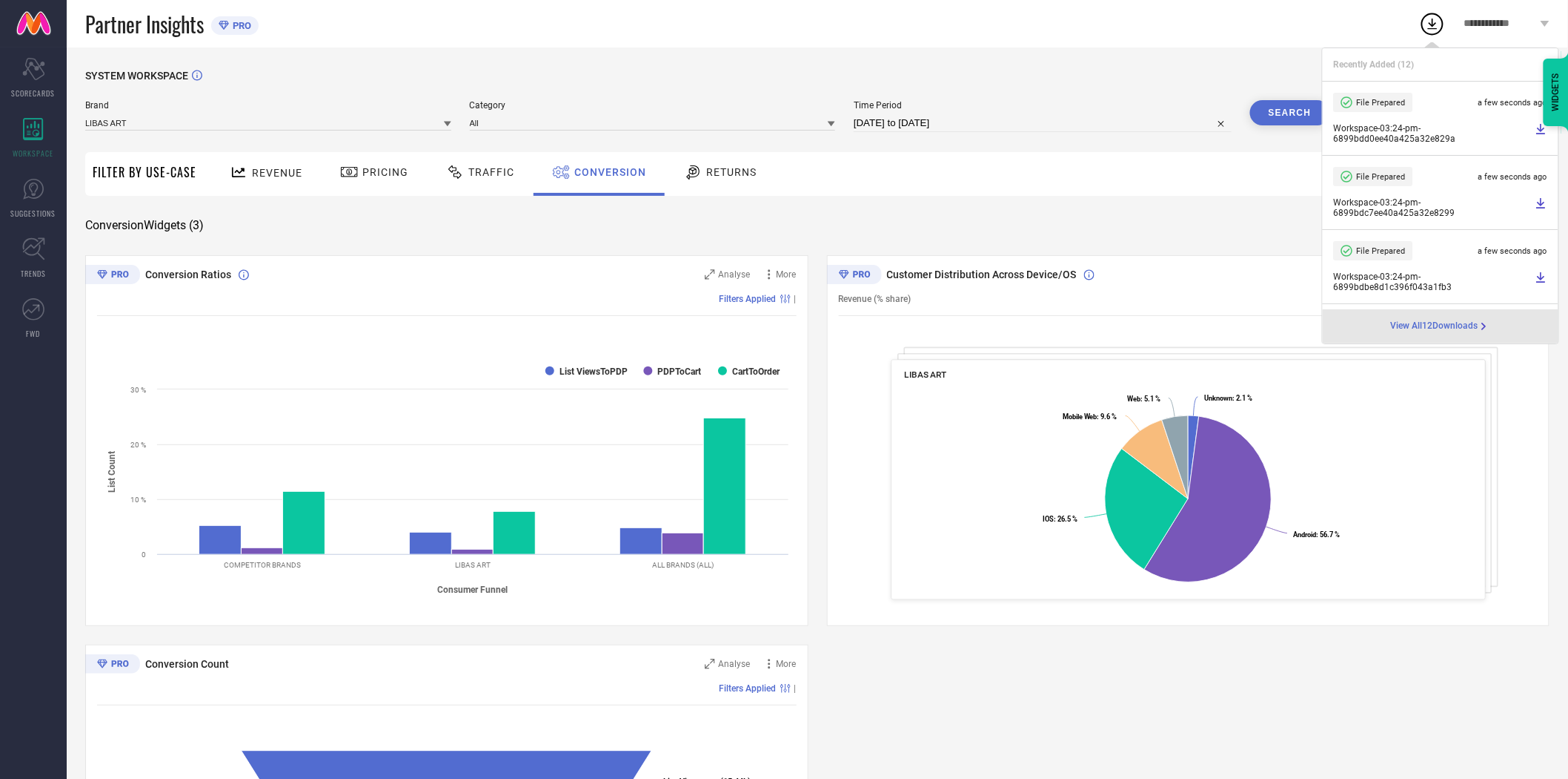
click at [446, 123] on icon at bounding box center [448, 124] width 7 height 5
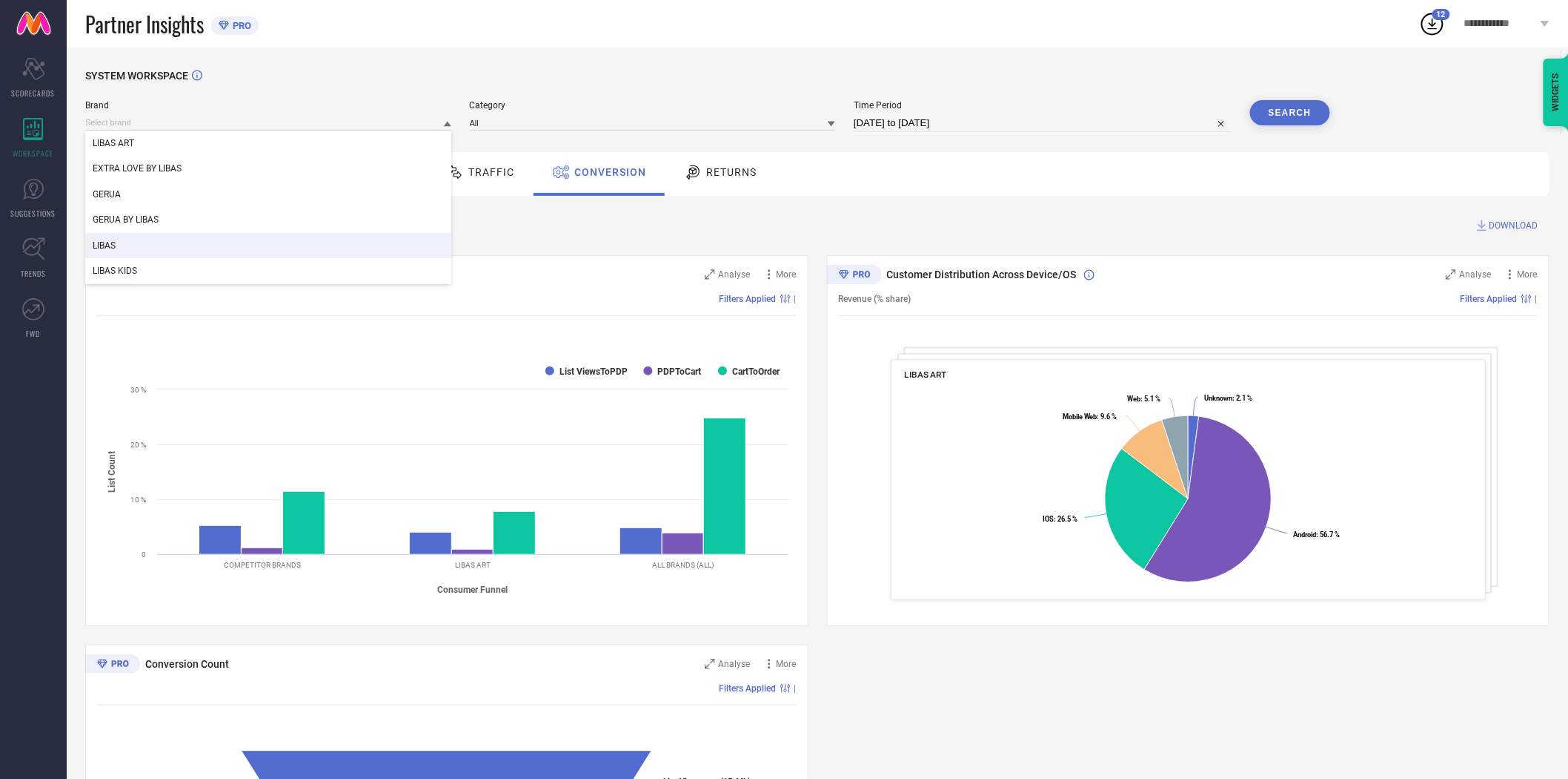
click at [241, 241] on div "LIBAS" at bounding box center [268, 245] width 366 height 25
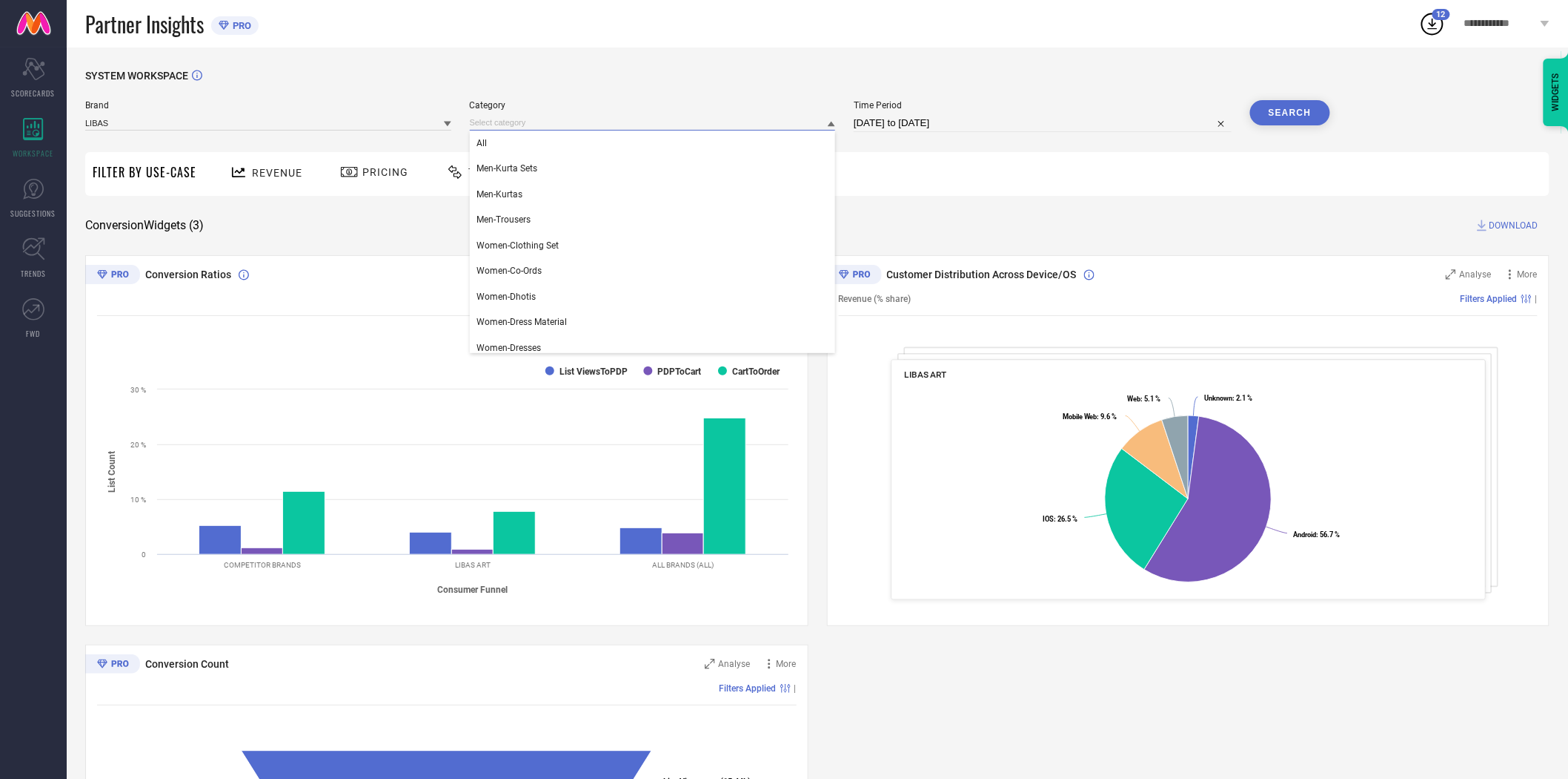
click at [562, 126] on input at bounding box center [653, 122] width 366 height 15
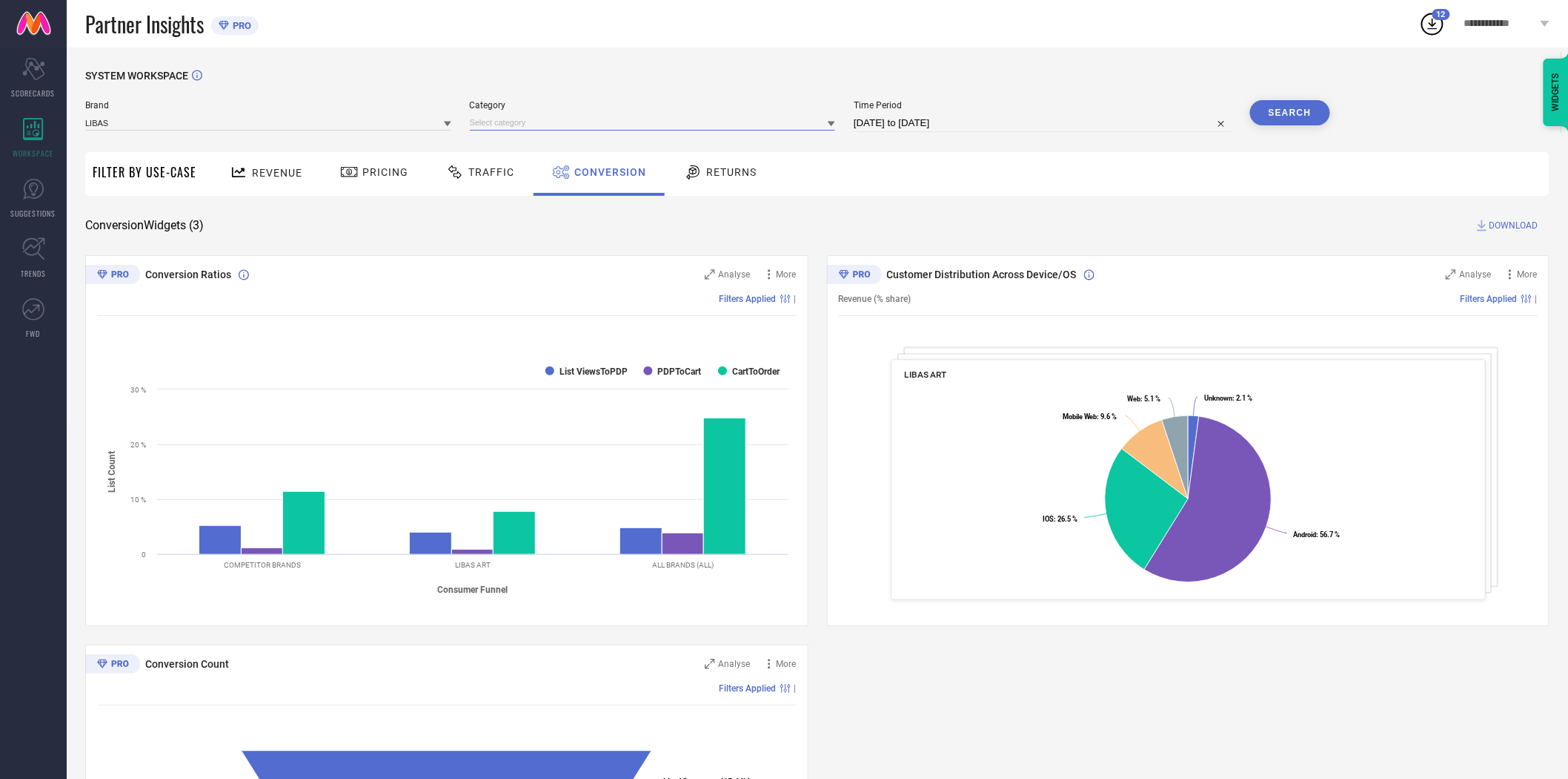
click at [561, 122] on input at bounding box center [653, 122] width 366 height 15
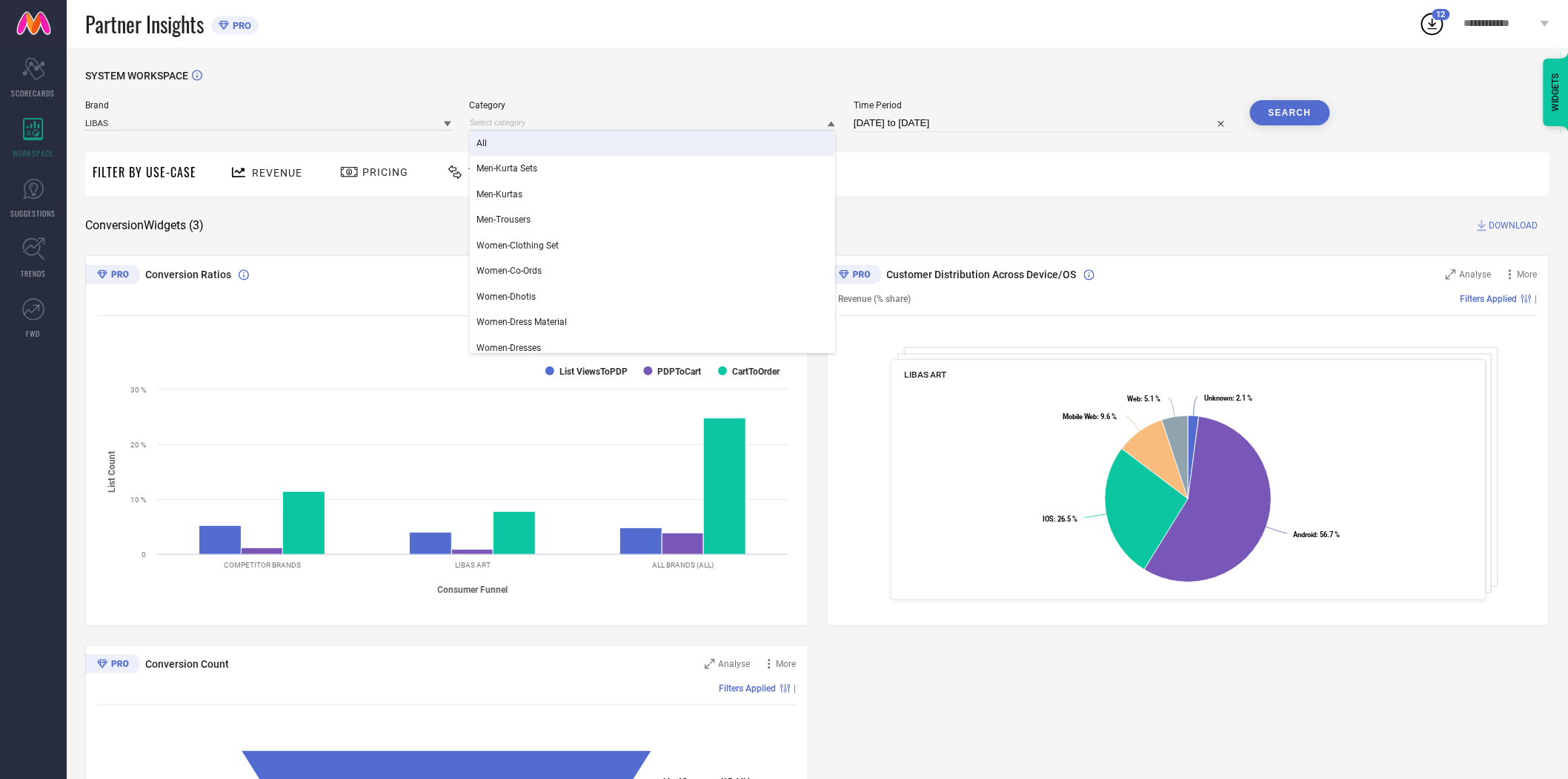
click at [554, 138] on div "All" at bounding box center [653, 143] width 366 height 25
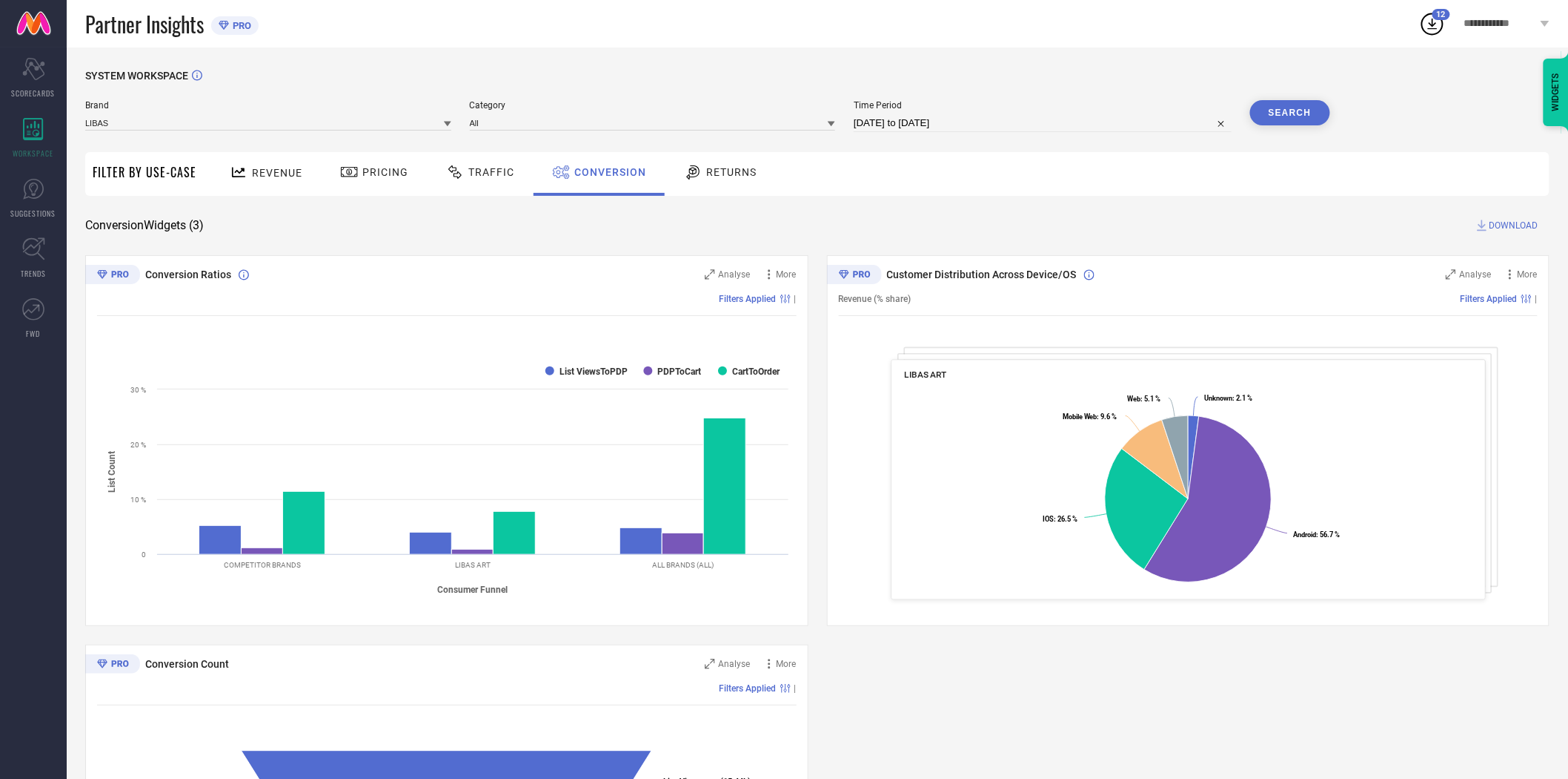
click at [1270, 113] on button "Search" at bounding box center [1290, 113] width 80 height 25
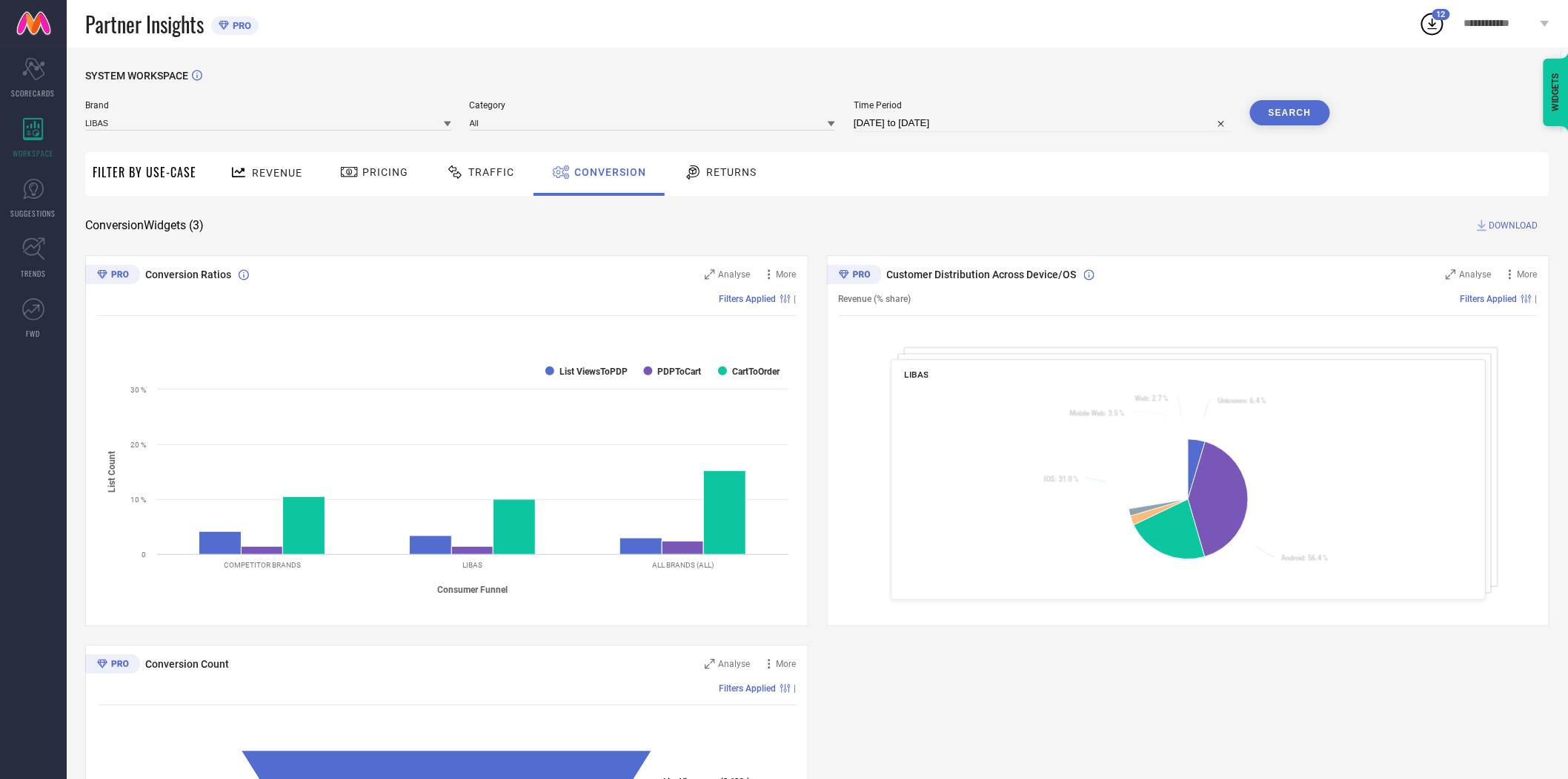
click at [1506, 223] on span "DOWNLOAD" at bounding box center [1514, 225] width 49 height 14
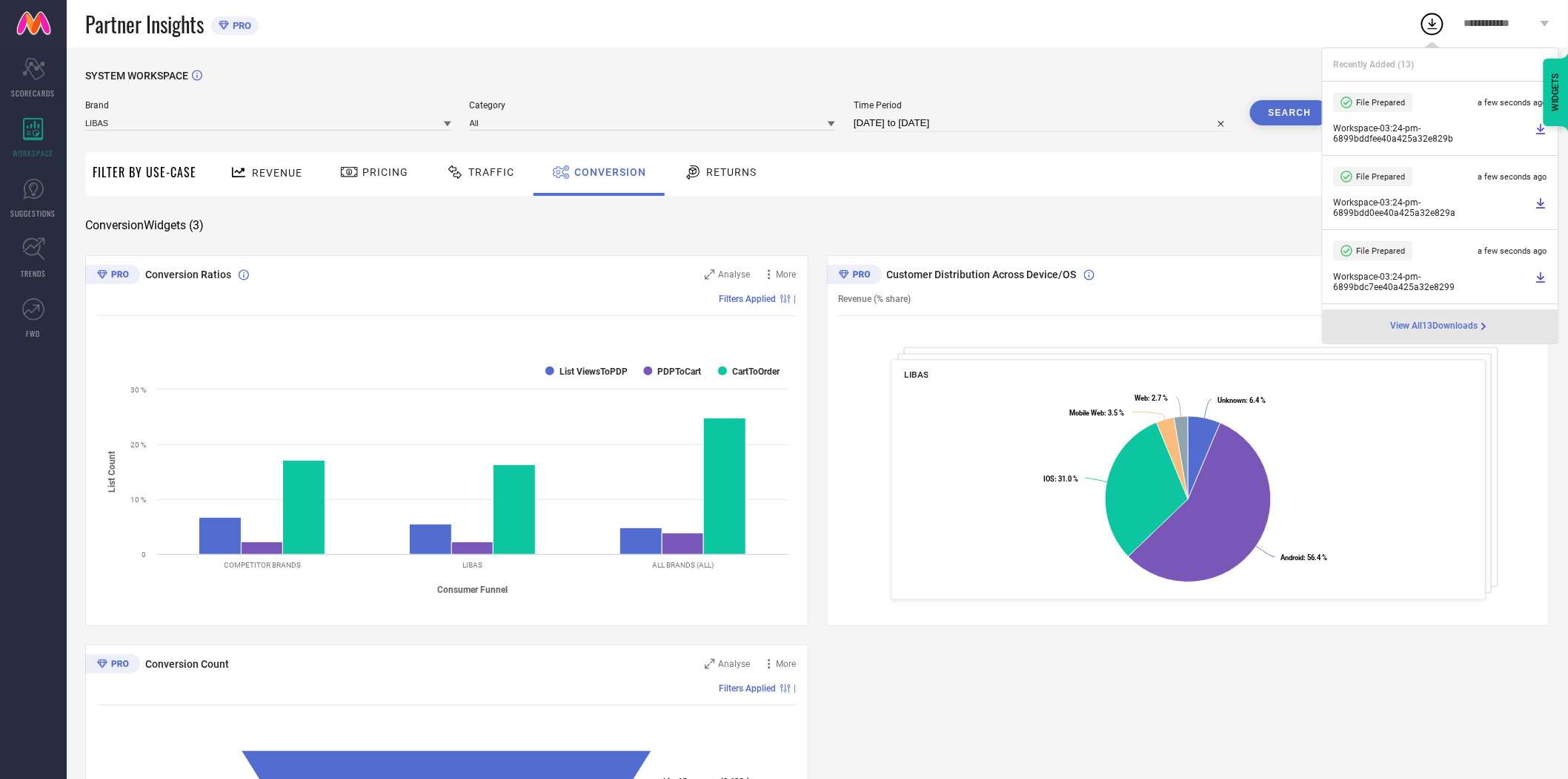
select select "7"
select select "2025"
select select "8"
select select "2025"
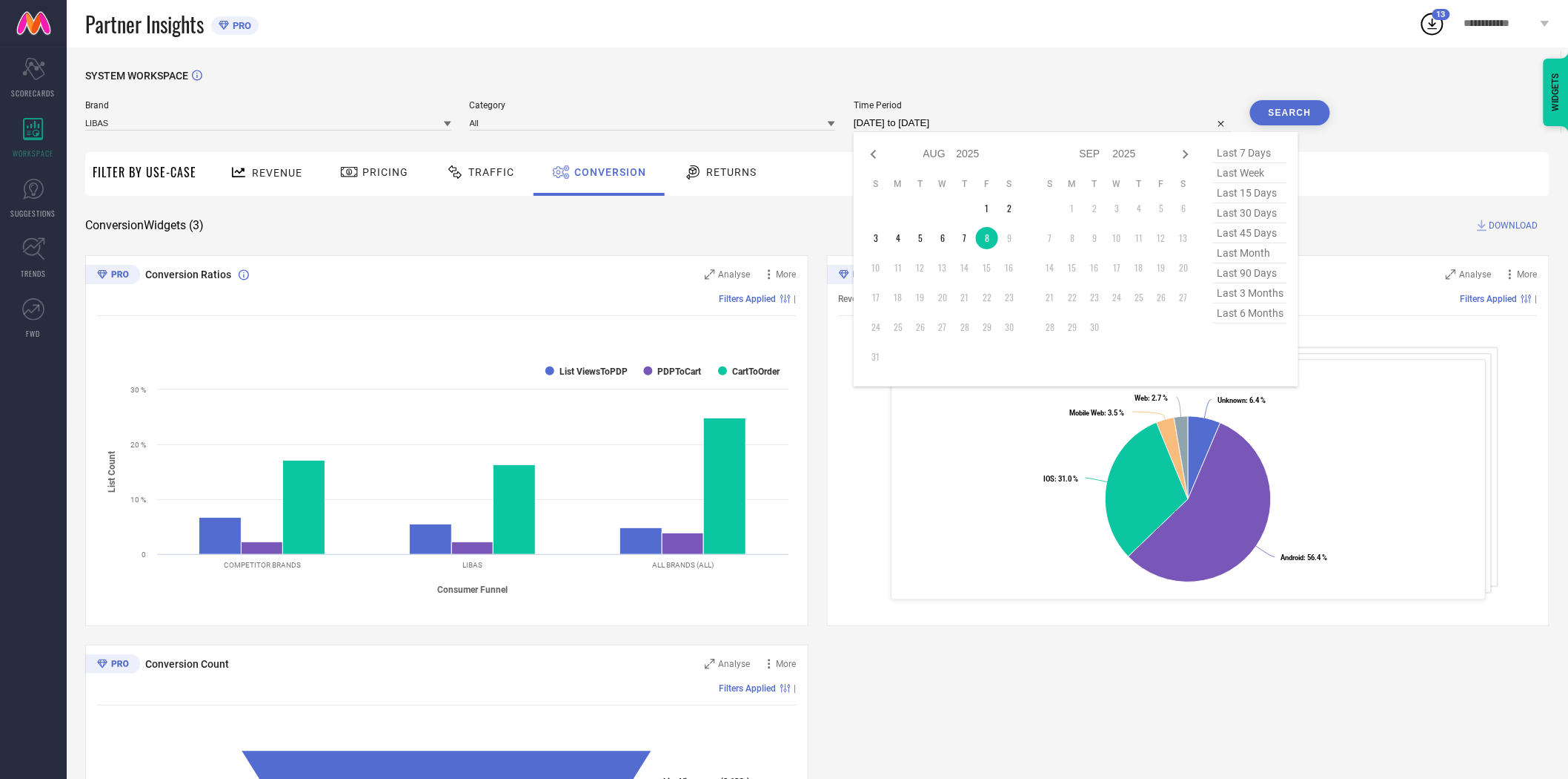
click at [1094, 127] on input "[DATE] to [DATE]" at bounding box center [1043, 123] width 378 height 18
click at [968, 238] on td "7" at bounding box center [965, 238] width 23 height 23
type input "[DATE] to [DATE]"
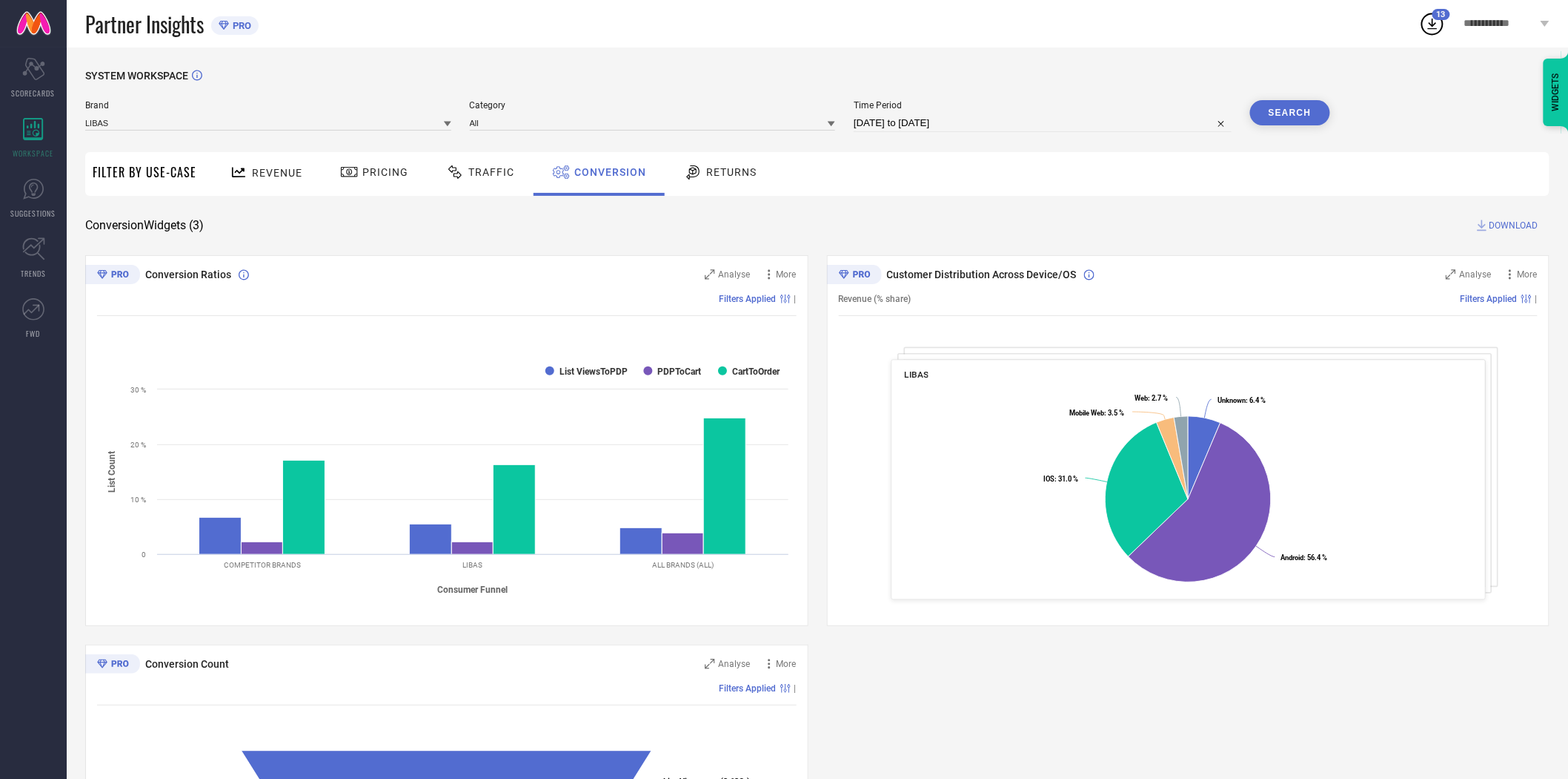
click at [1312, 113] on button "Search" at bounding box center [1290, 113] width 80 height 25
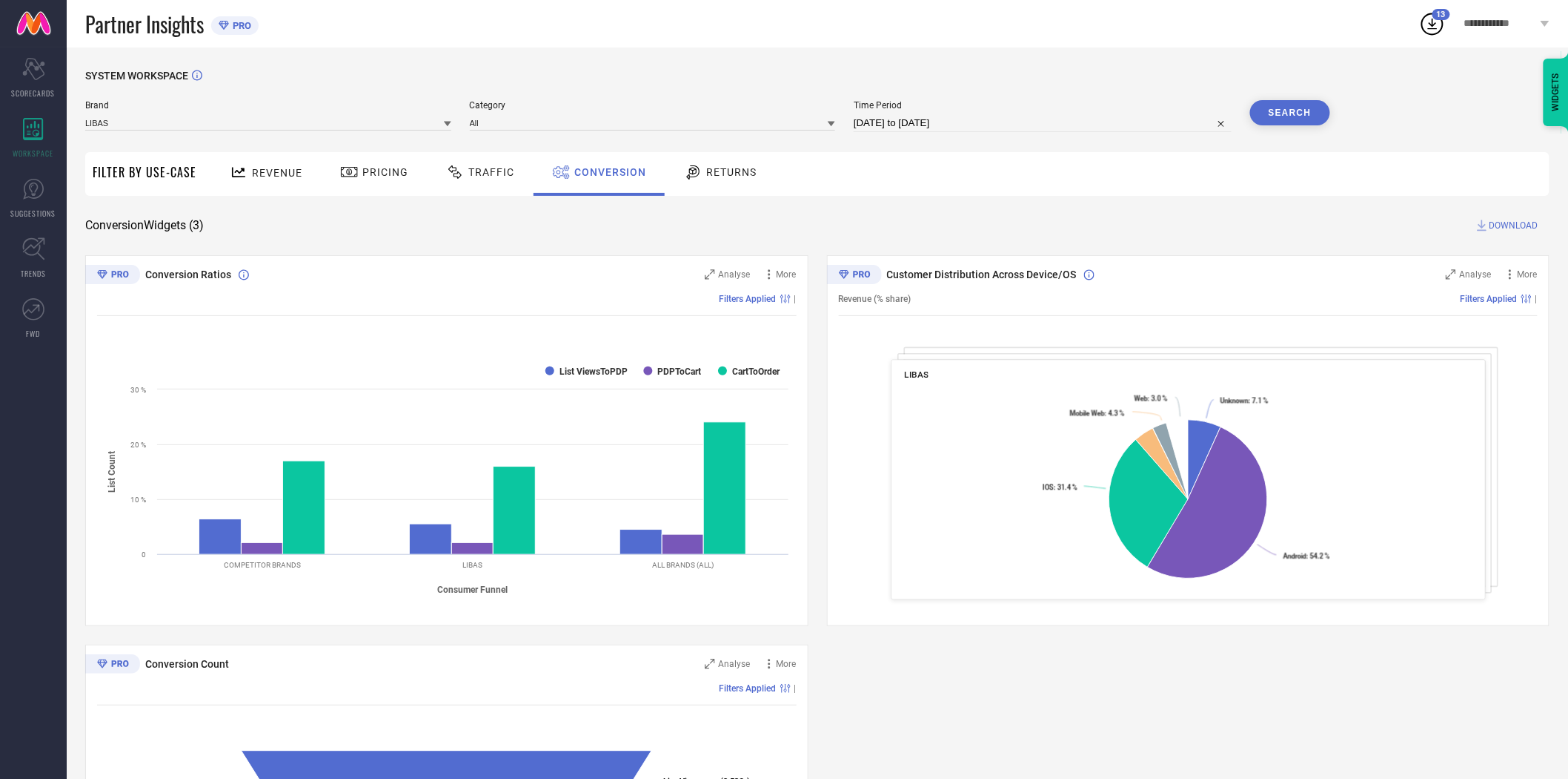
click at [1500, 227] on span "DOWNLOAD" at bounding box center [1514, 225] width 49 height 14
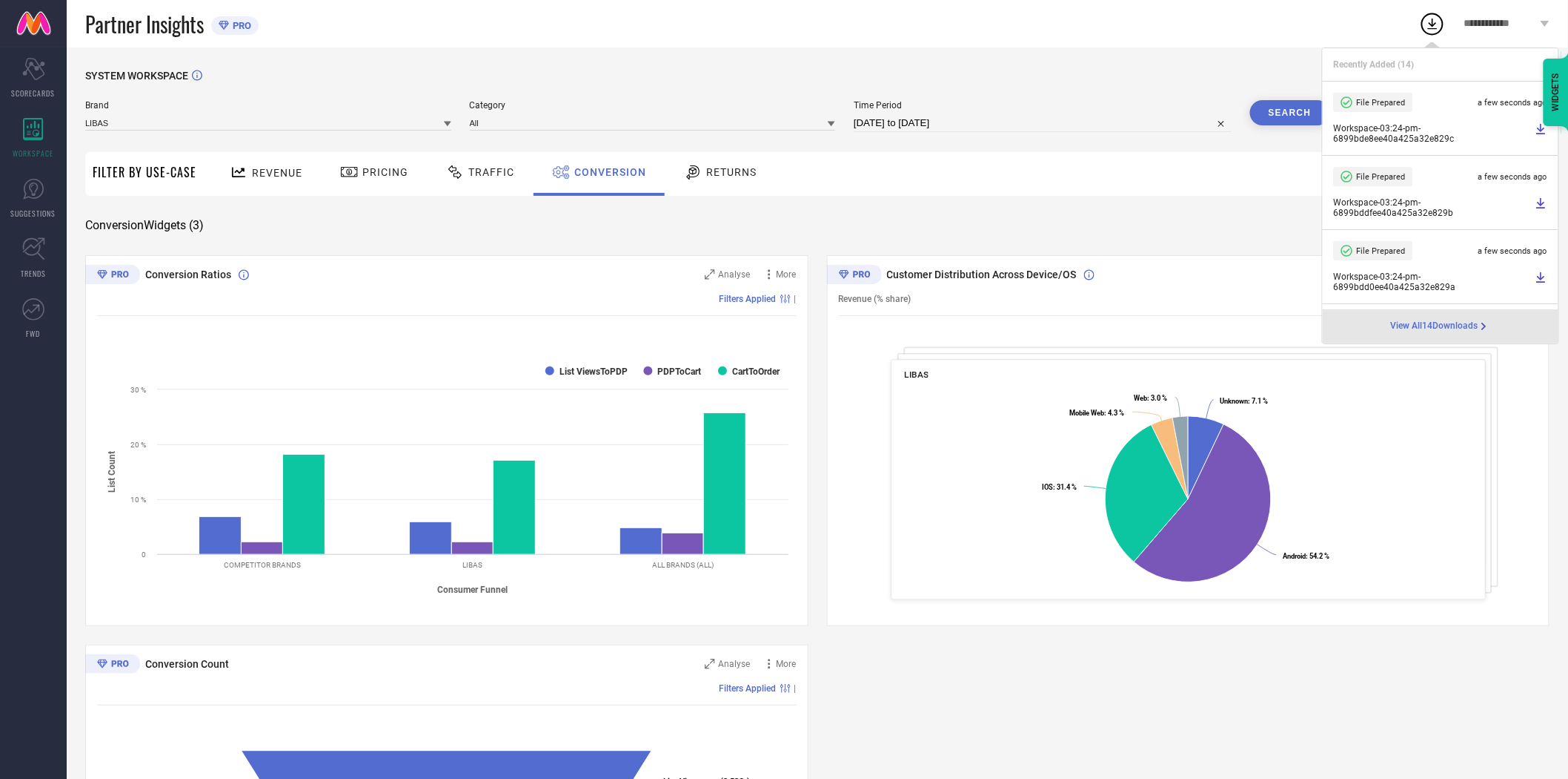
select select "7"
select select "2025"
select select "8"
select select "2025"
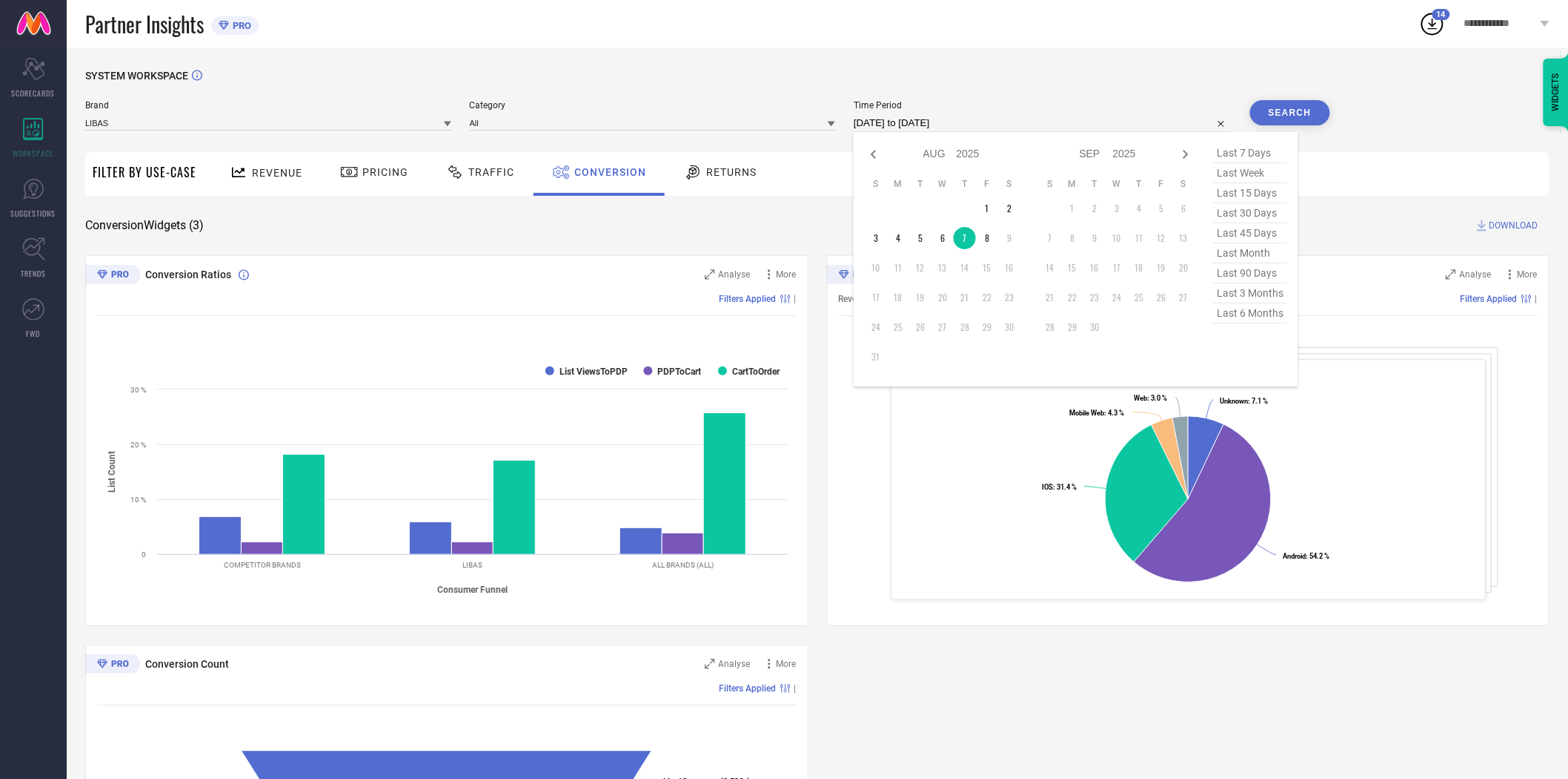
click at [1041, 128] on input "[DATE] to [DATE]" at bounding box center [1043, 123] width 378 height 18
click at [943, 239] on td "6" at bounding box center [942, 238] width 23 height 23
type input "[DATE] to [DATE]"
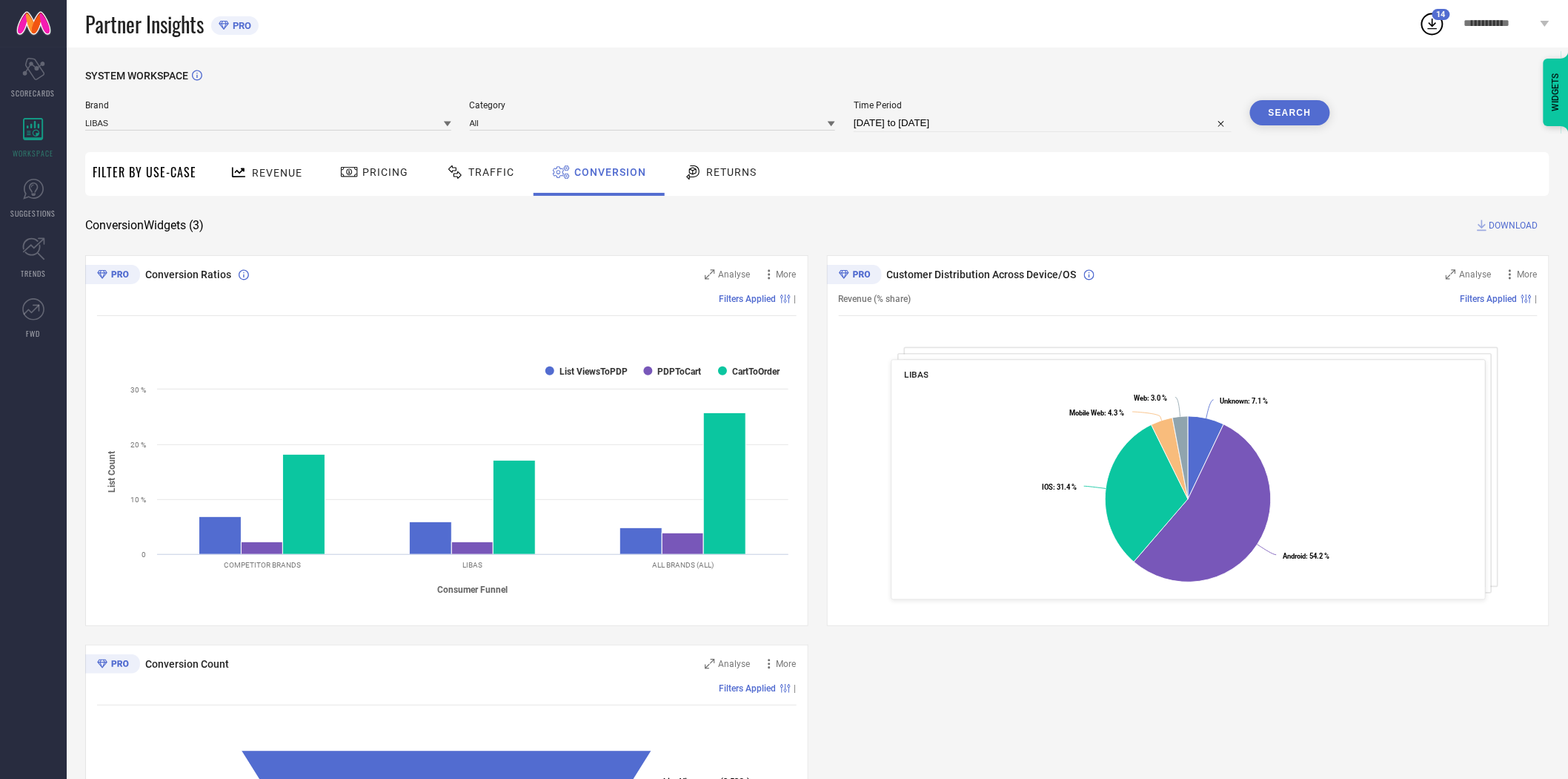
click at [1295, 111] on button "Search" at bounding box center [1290, 113] width 80 height 25
click at [1523, 221] on span "DOWNLOAD" at bounding box center [1514, 225] width 49 height 14
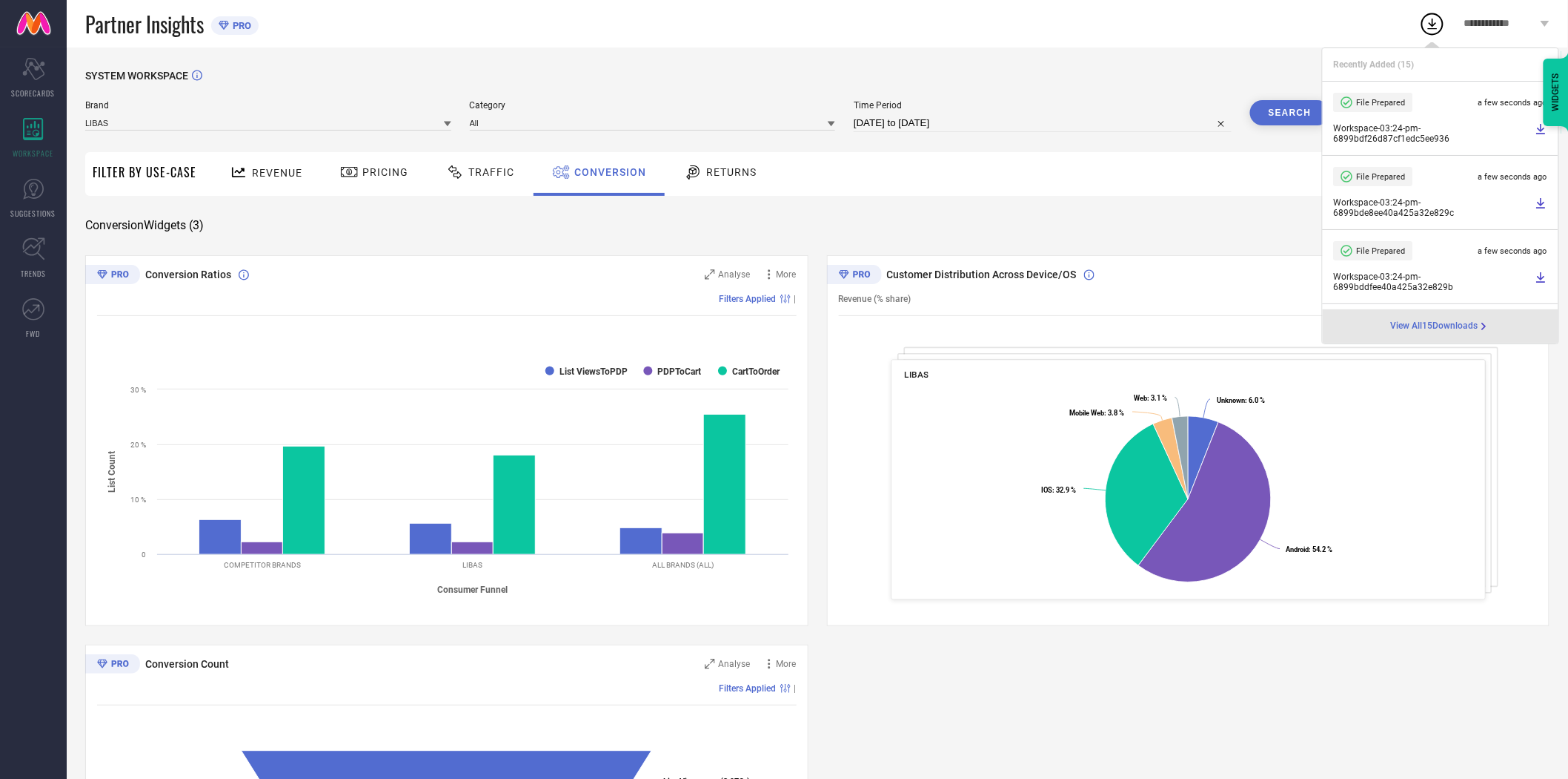
select select "7"
select select "2025"
select select "8"
select select "2025"
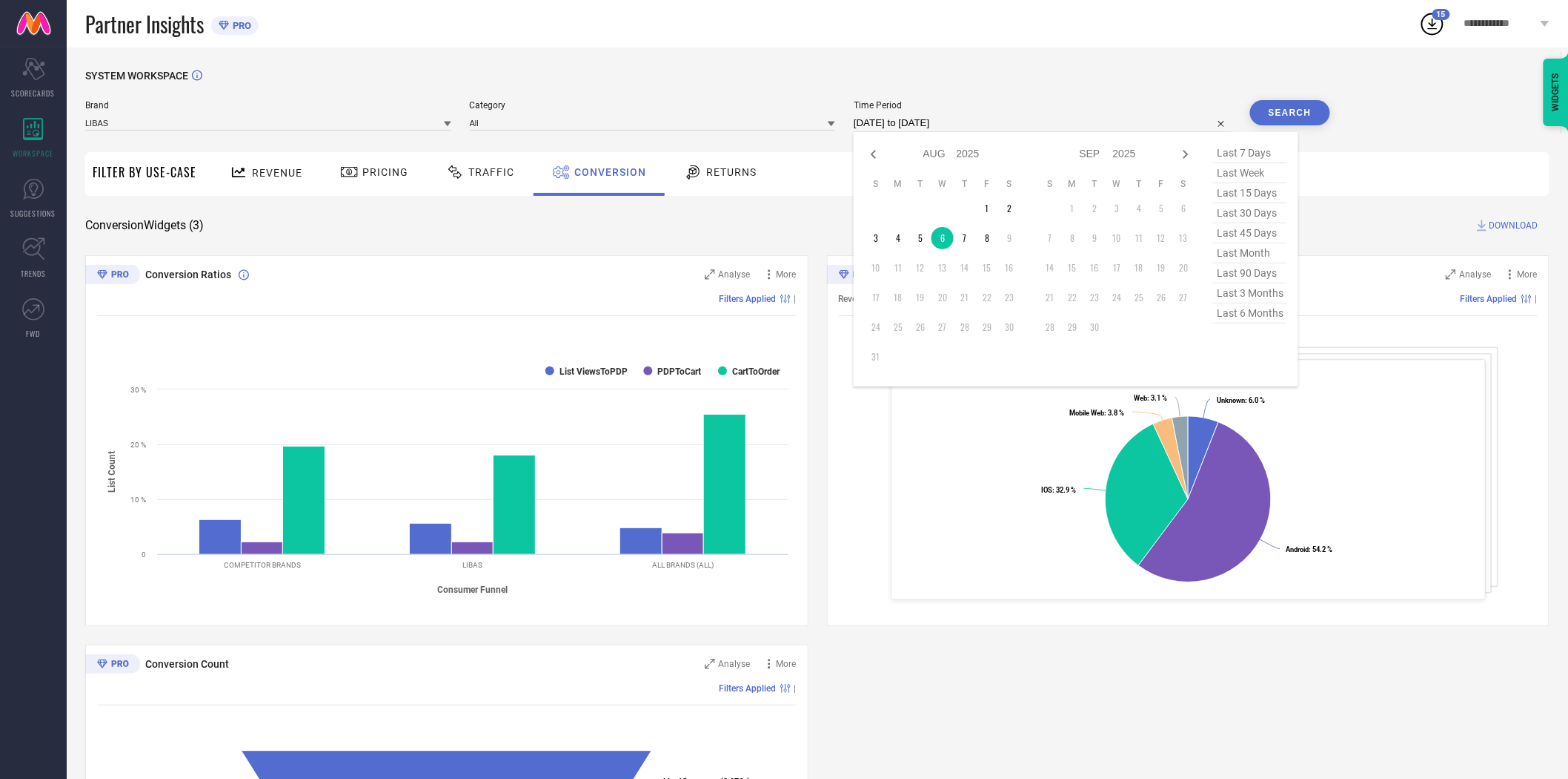
click at [1027, 126] on input "[DATE] to [DATE]" at bounding box center [1043, 123] width 378 height 18
click at [920, 244] on td "5" at bounding box center [921, 238] width 23 height 23
type input "[DATE] to [DATE]"
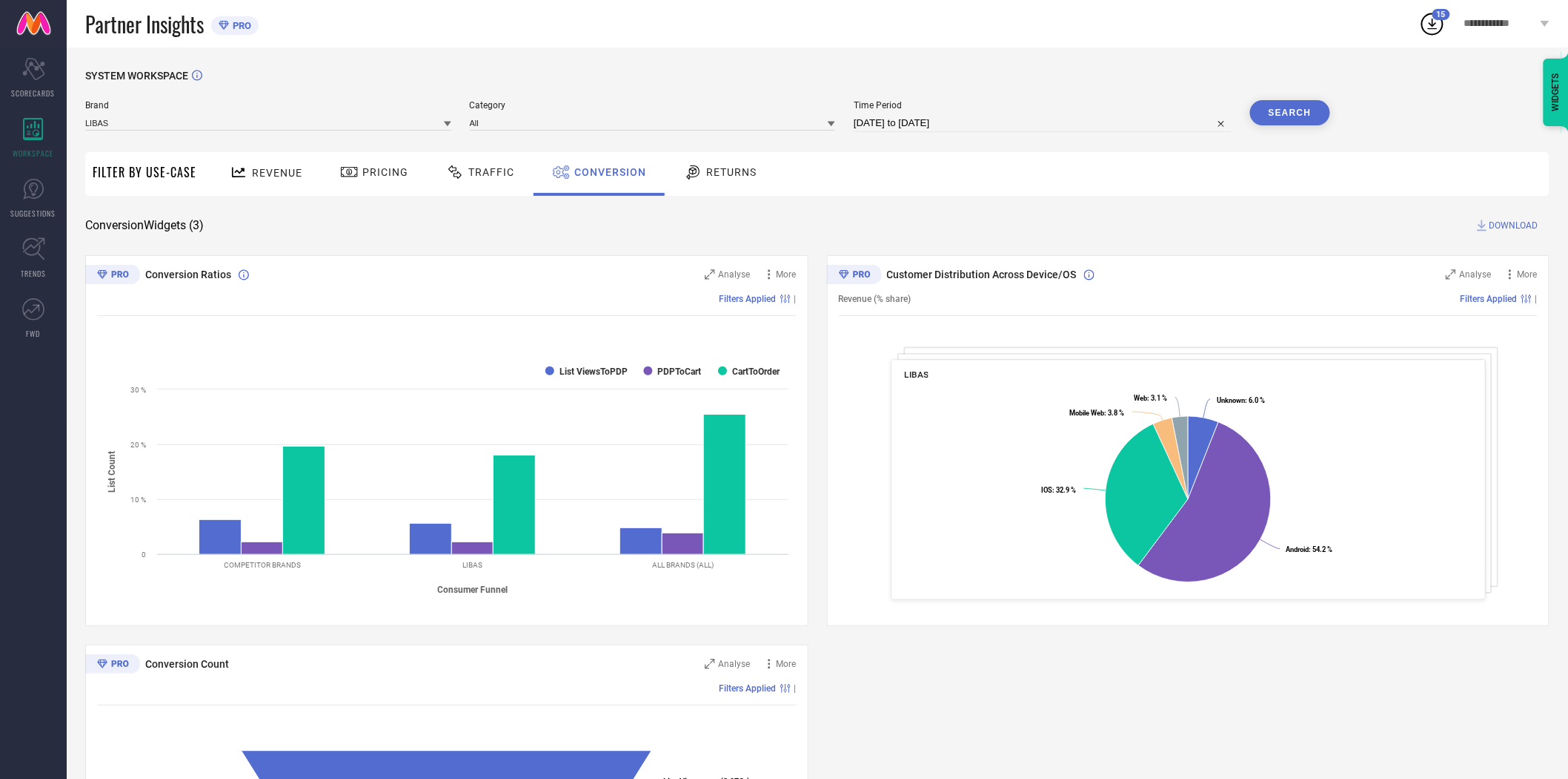
click at [1293, 115] on button "Search" at bounding box center [1290, 113] width 80 height 25
click at [1493, 223] on span "DOWNLOAD" at bounding box center [1514, 225] width 49 height 14
click at [449, 122] on icon at bounding box center [448, 124] width 7 height 5
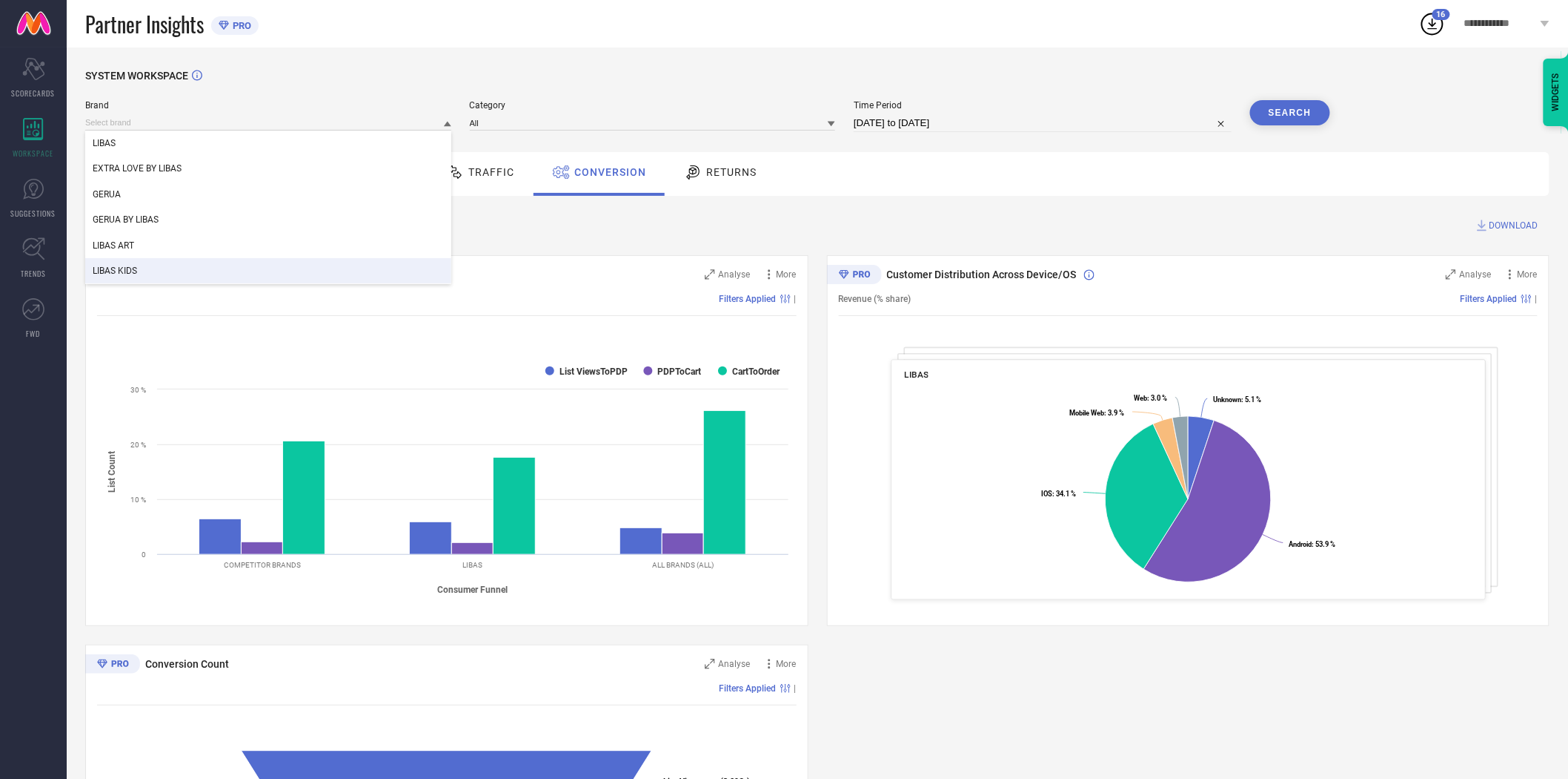
click at [215, 277] on div "LIBAS KIDS" at bounding box center [268, 271] width 366 height 25
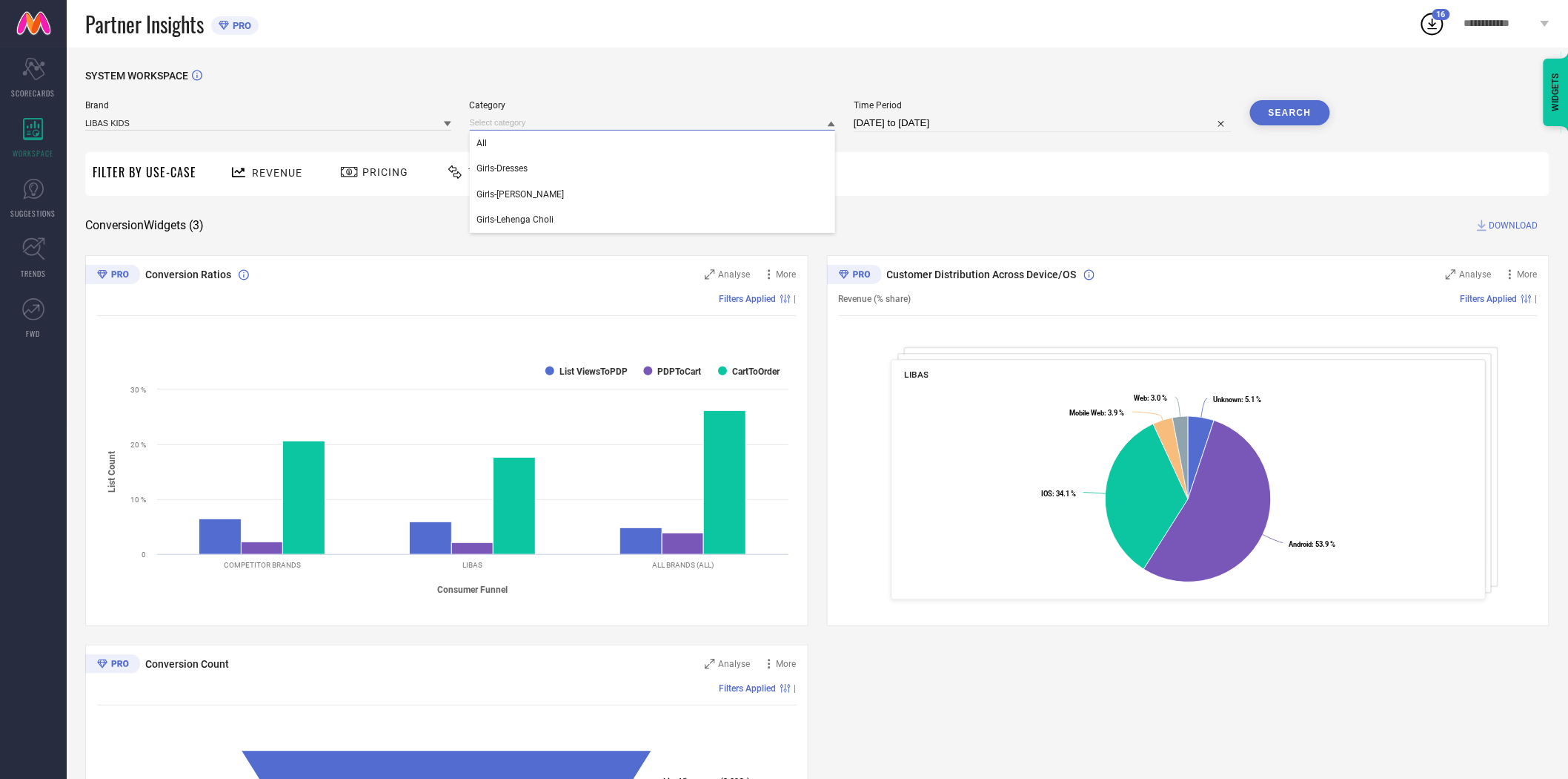
click at [584, 127] on input at bounding box center [653, 122] width 366 height 15
click at [584, 123] on input at bounding box center [653, 122] width 366 height 15
click at [582, 149] on div "All" at bounding box center [653, 143] width 366 height 25
select select "7"
select select "2025"
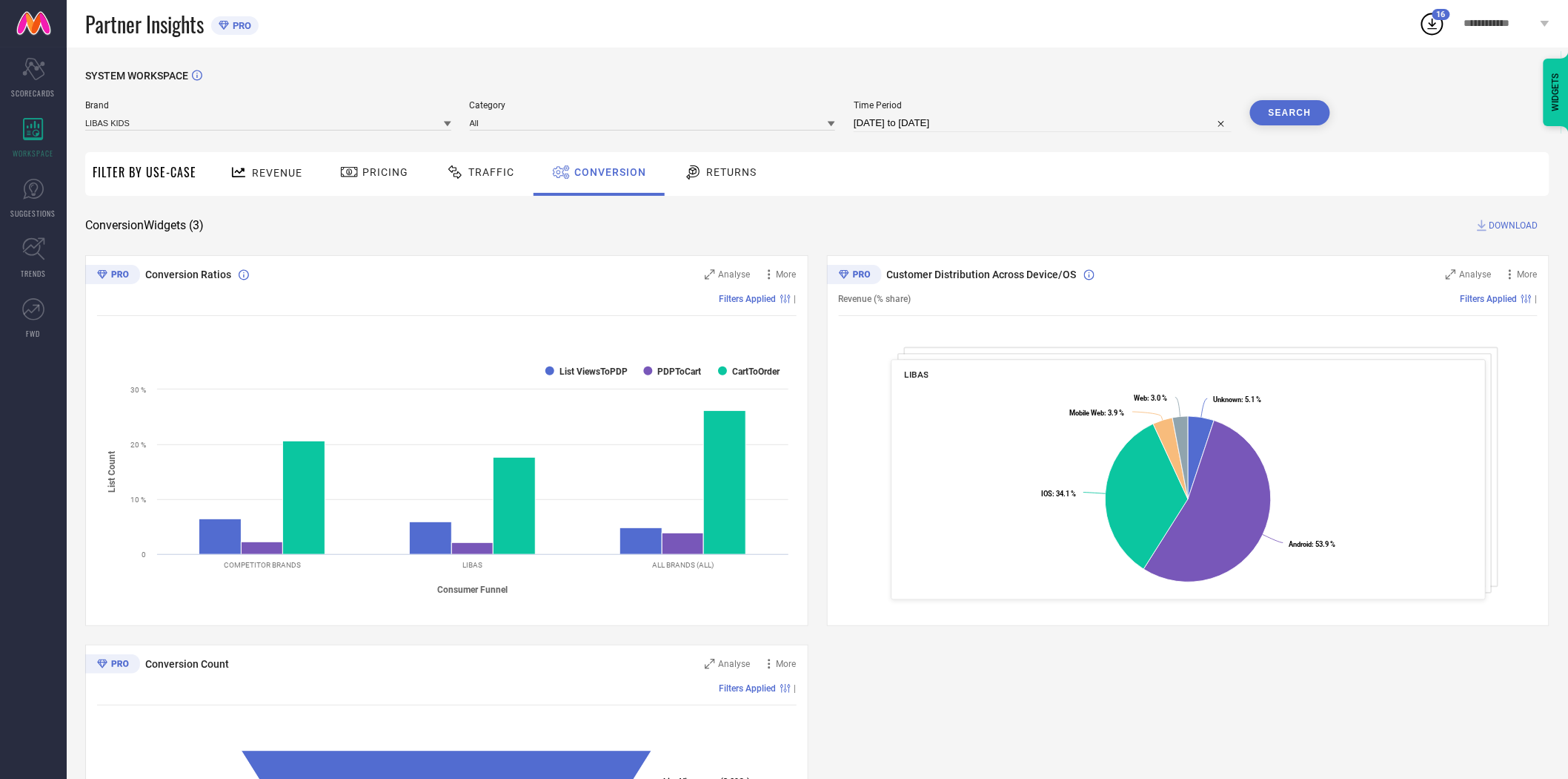
select select "8"
select select "2025"
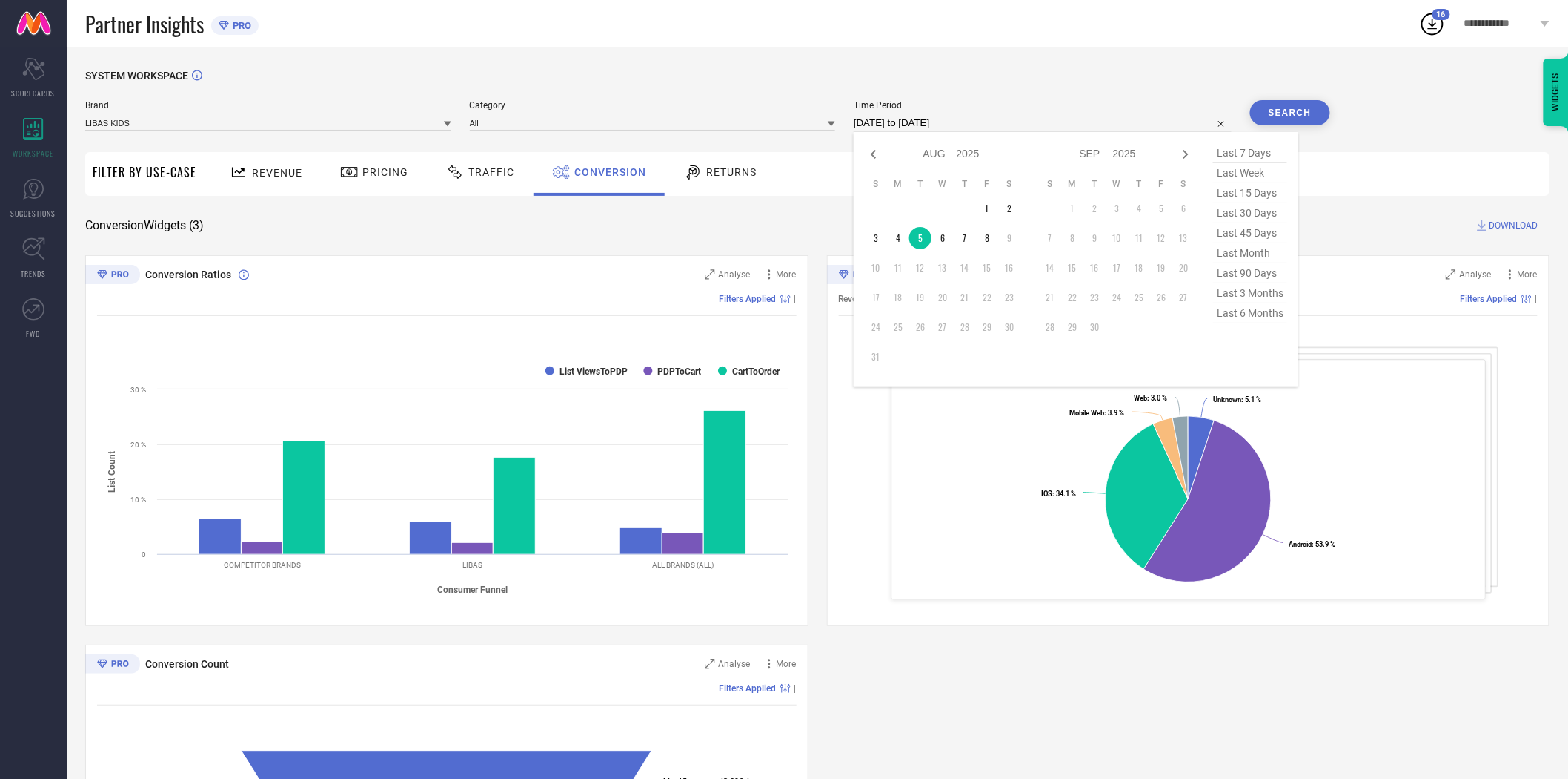
click at [897, 123] on input "[DATE] to [DATE]" at bounding box center [1043, 123] width 378 height 18
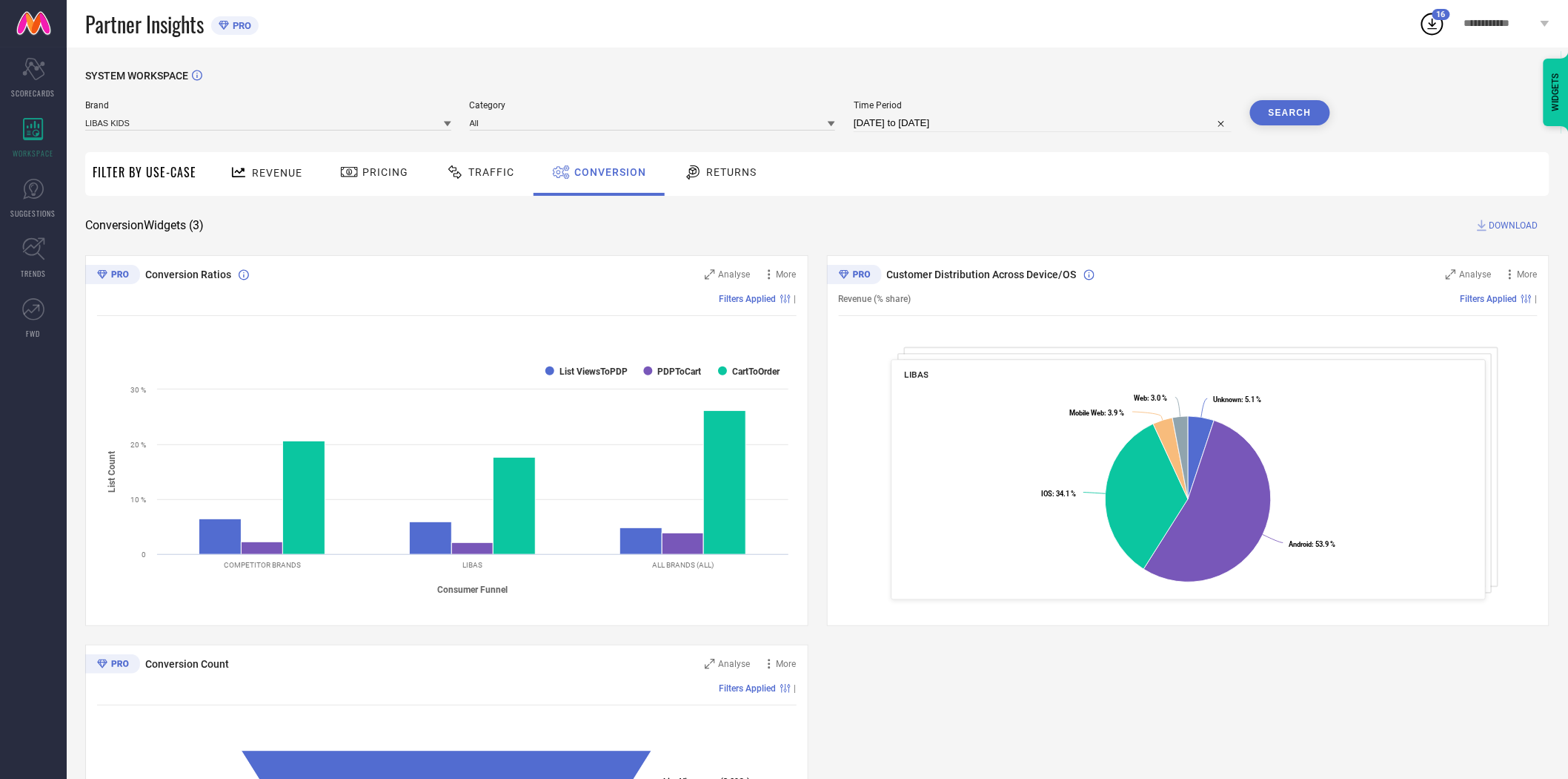
click at [1306, 111] on button "Search" at bounding box center [1290, 113] width 80 height 25
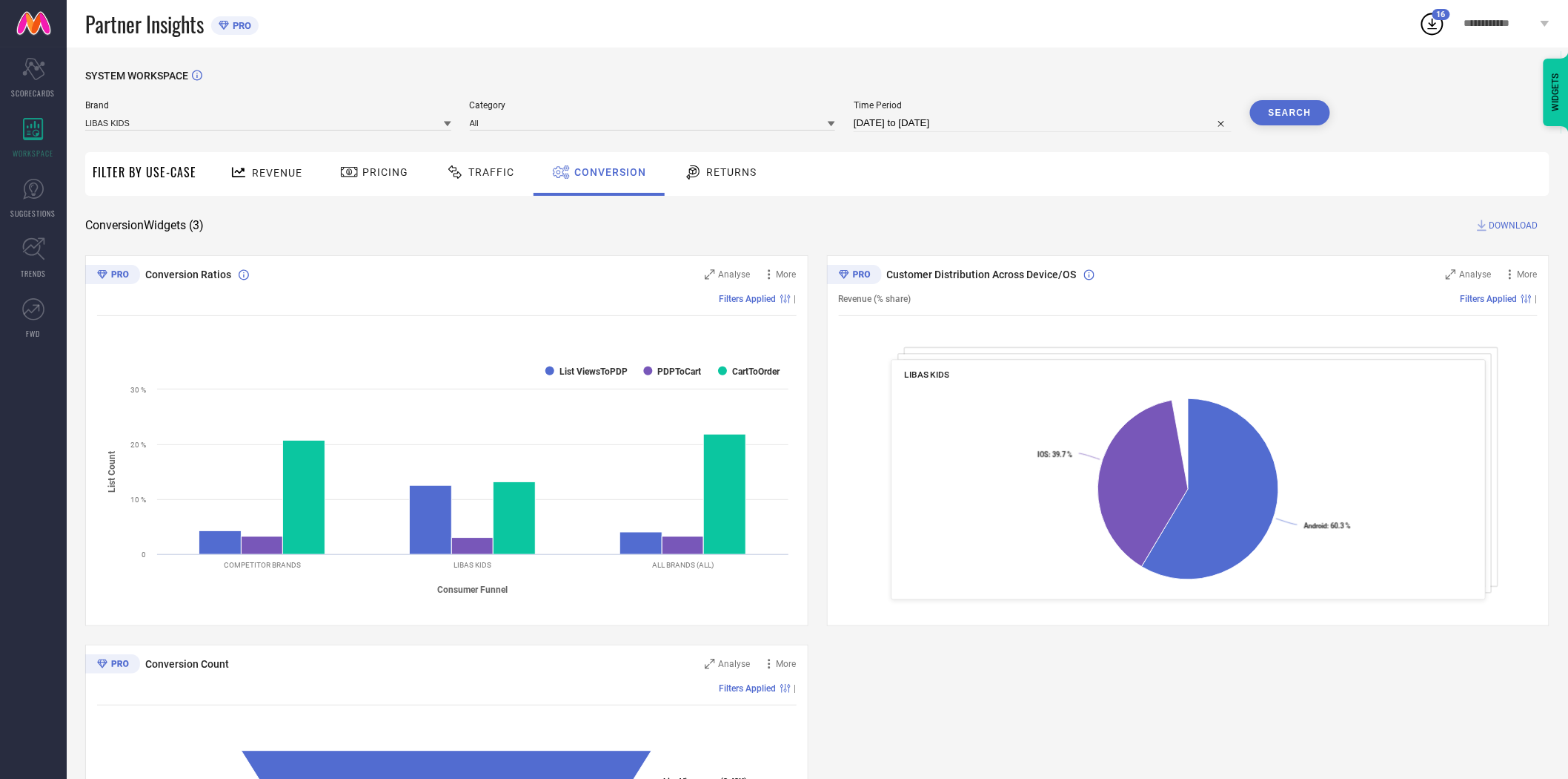
click at [1507, 221] on span "DOWNLOAD" at bounding box center [1514, 225] width 49 height 14
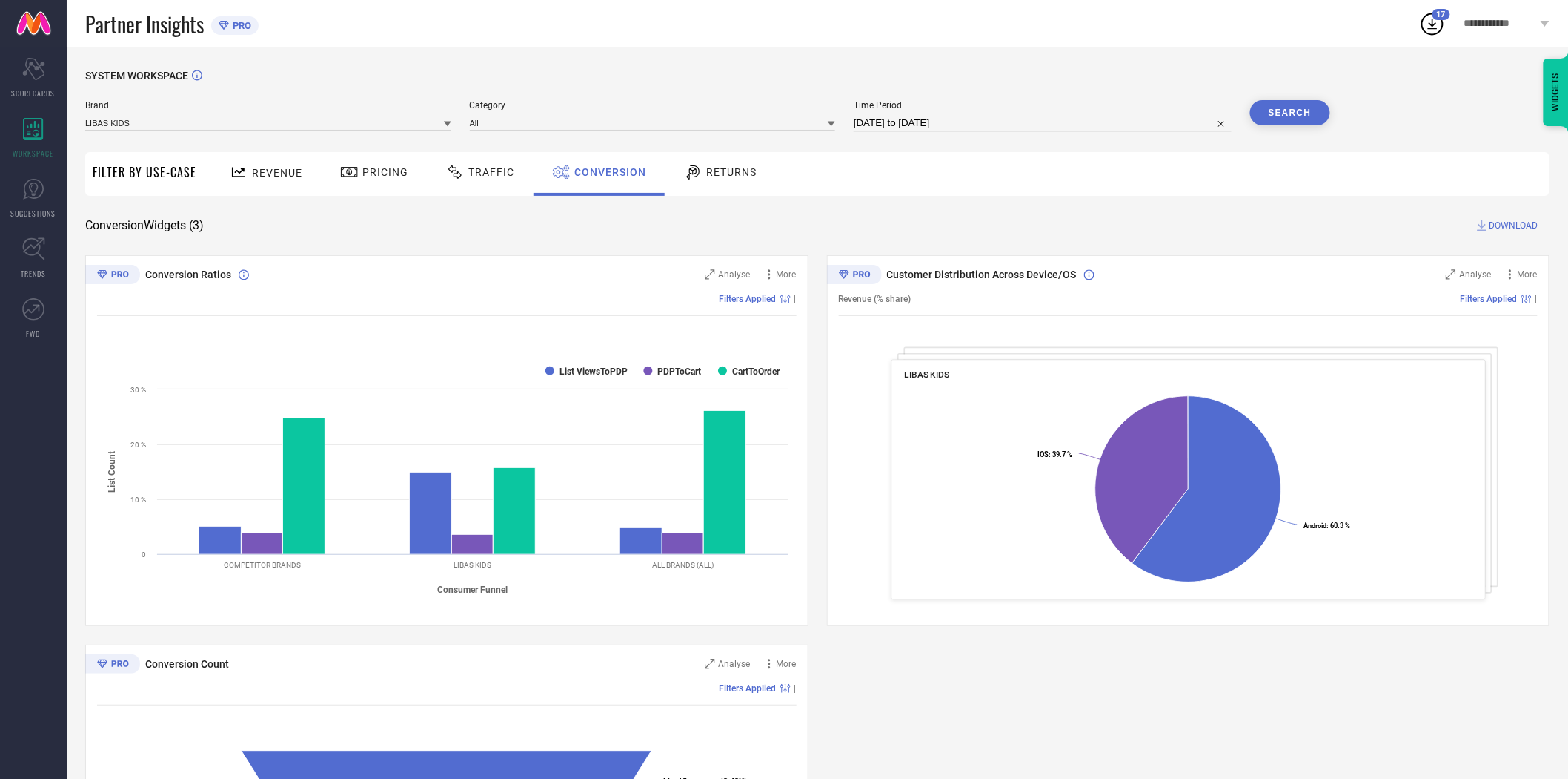
select select "7"
select select "2025"
select select "8"
select select "2025"
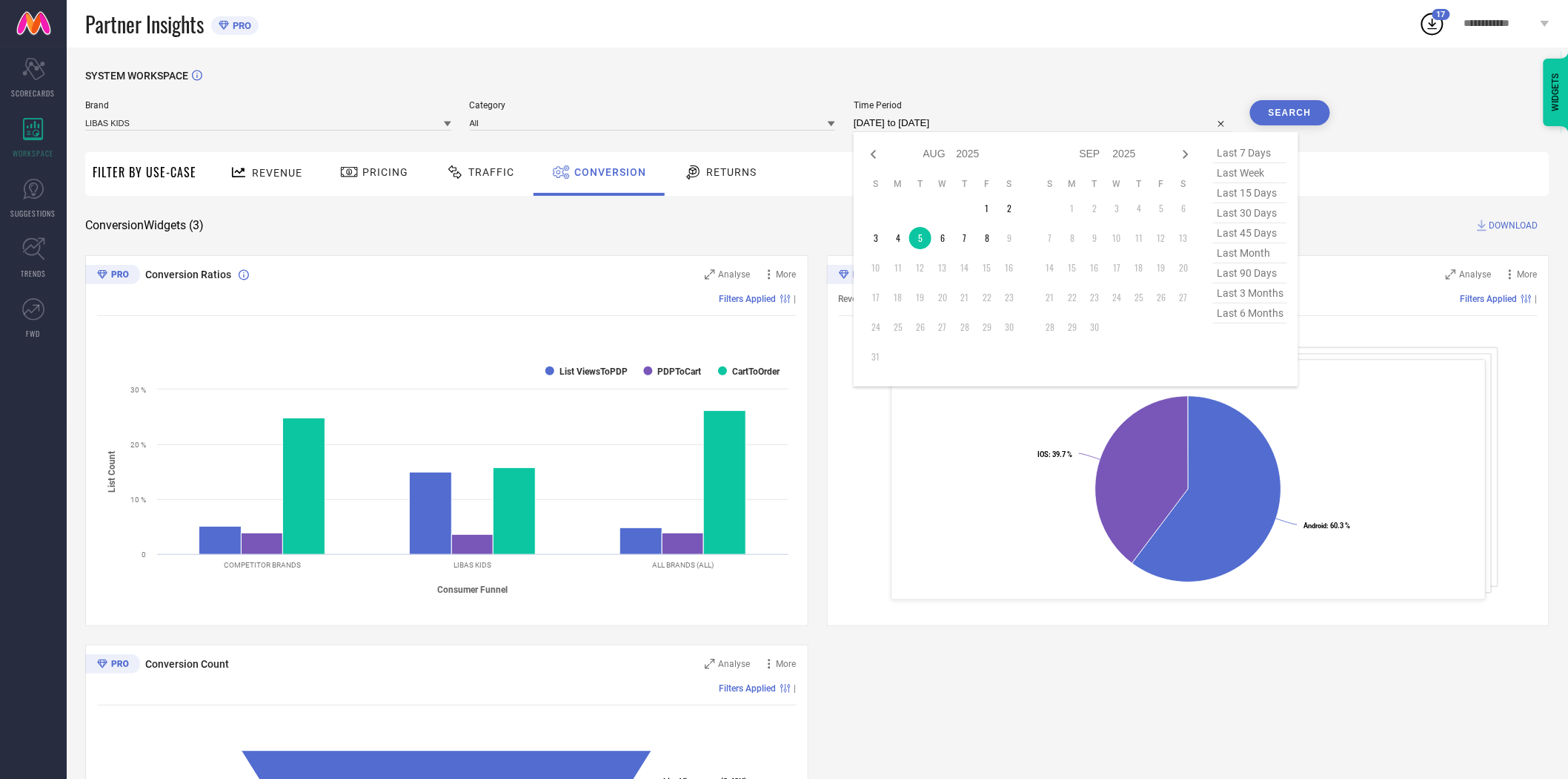
click at [1008, 126] on input "[DATE] to [DATE]" at bounding box center [1043, 123] width 378 height 18
click at [945, 239] on td "6" at bounding box center [942, 238] width 23 height 23
type input "[DATE] to [DATE]"
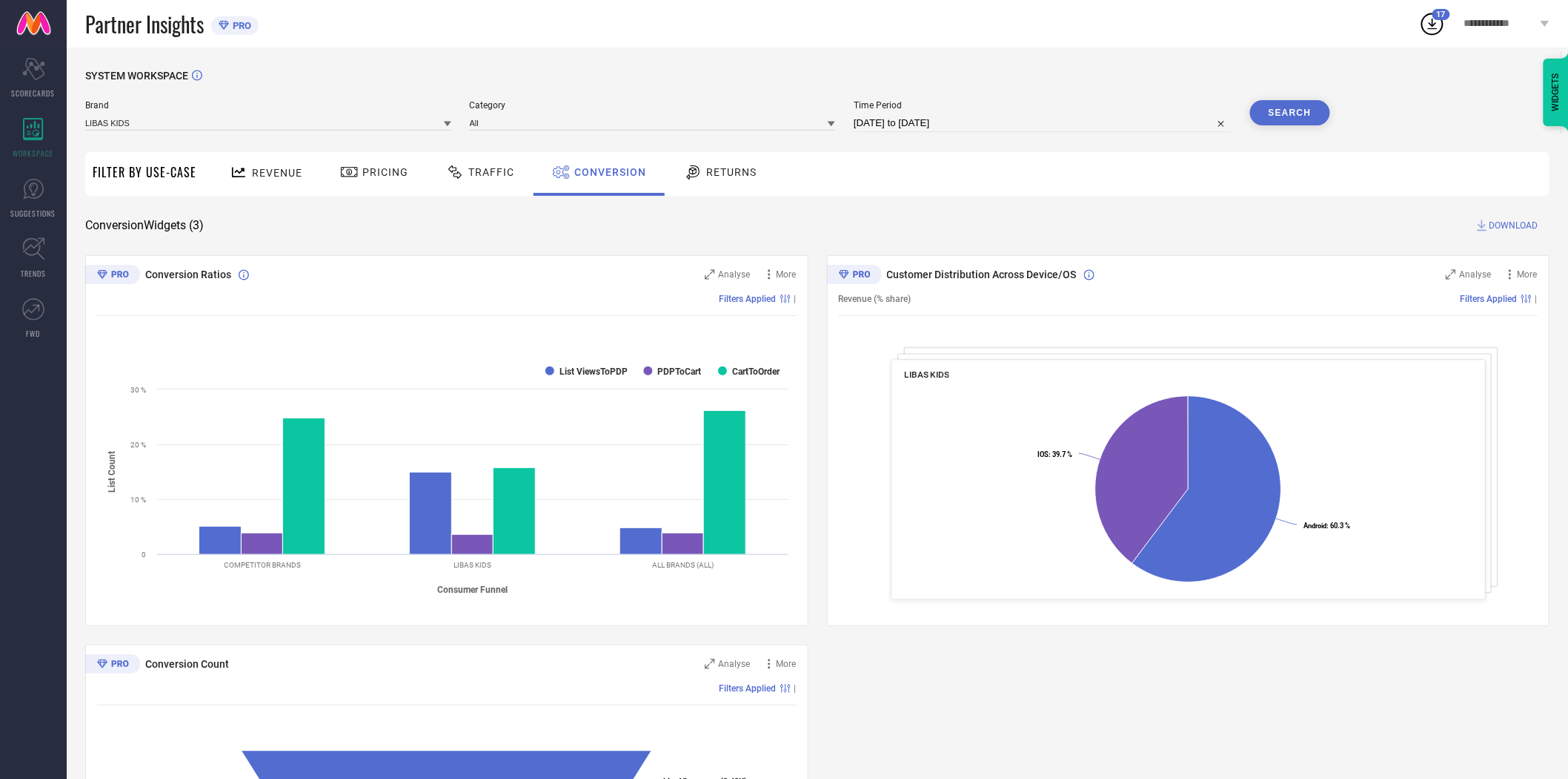
click at [1304, 114] on button "Search" at bounding box center [1290, 113] width 80 height 25
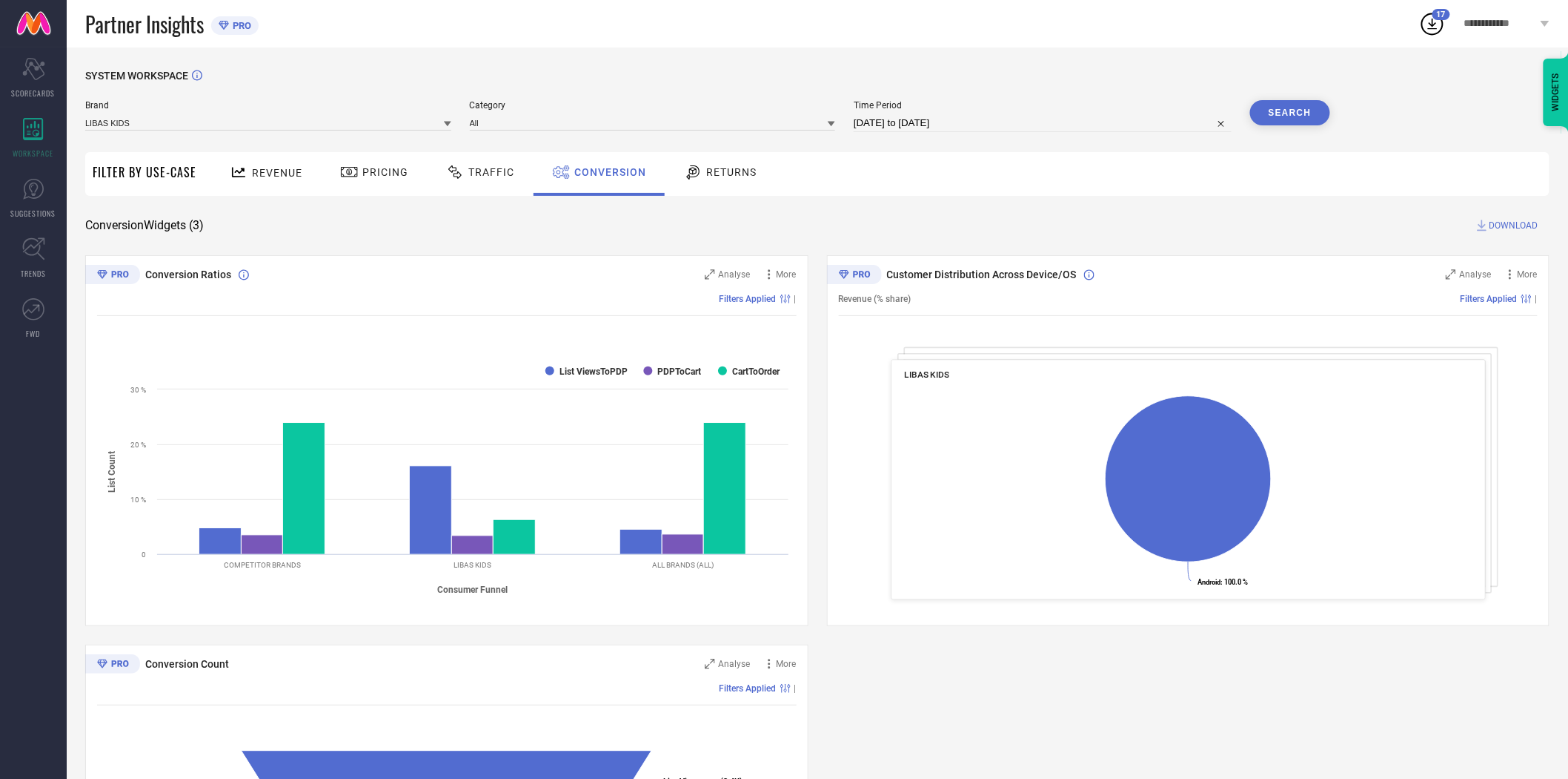
click at [1505, 223] on span "DOWNLOAD" at bounding box center [1514, 225] width 49 height 14
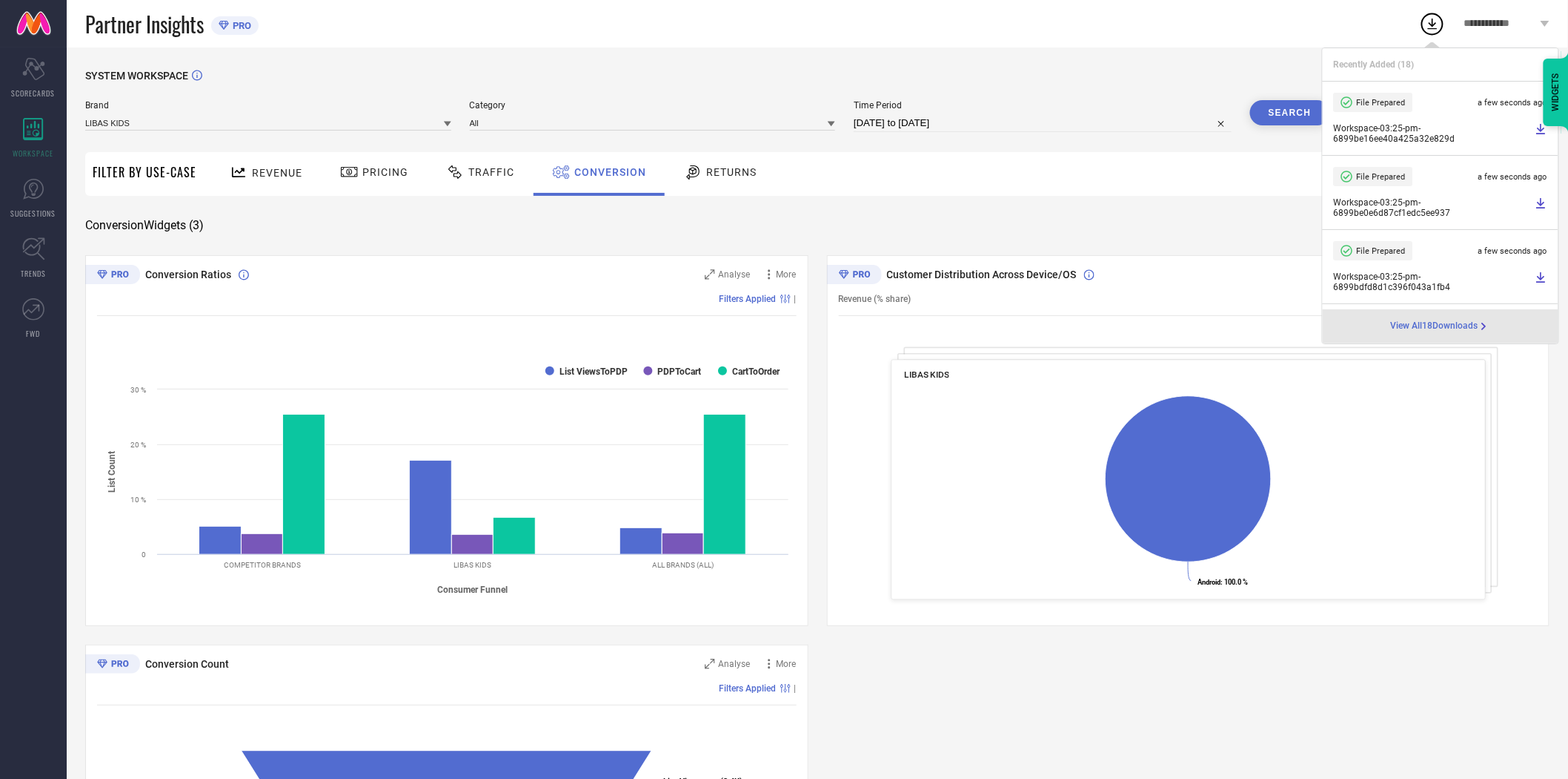
select select "7"
select select "2025"
select select "8"
select select "2025"
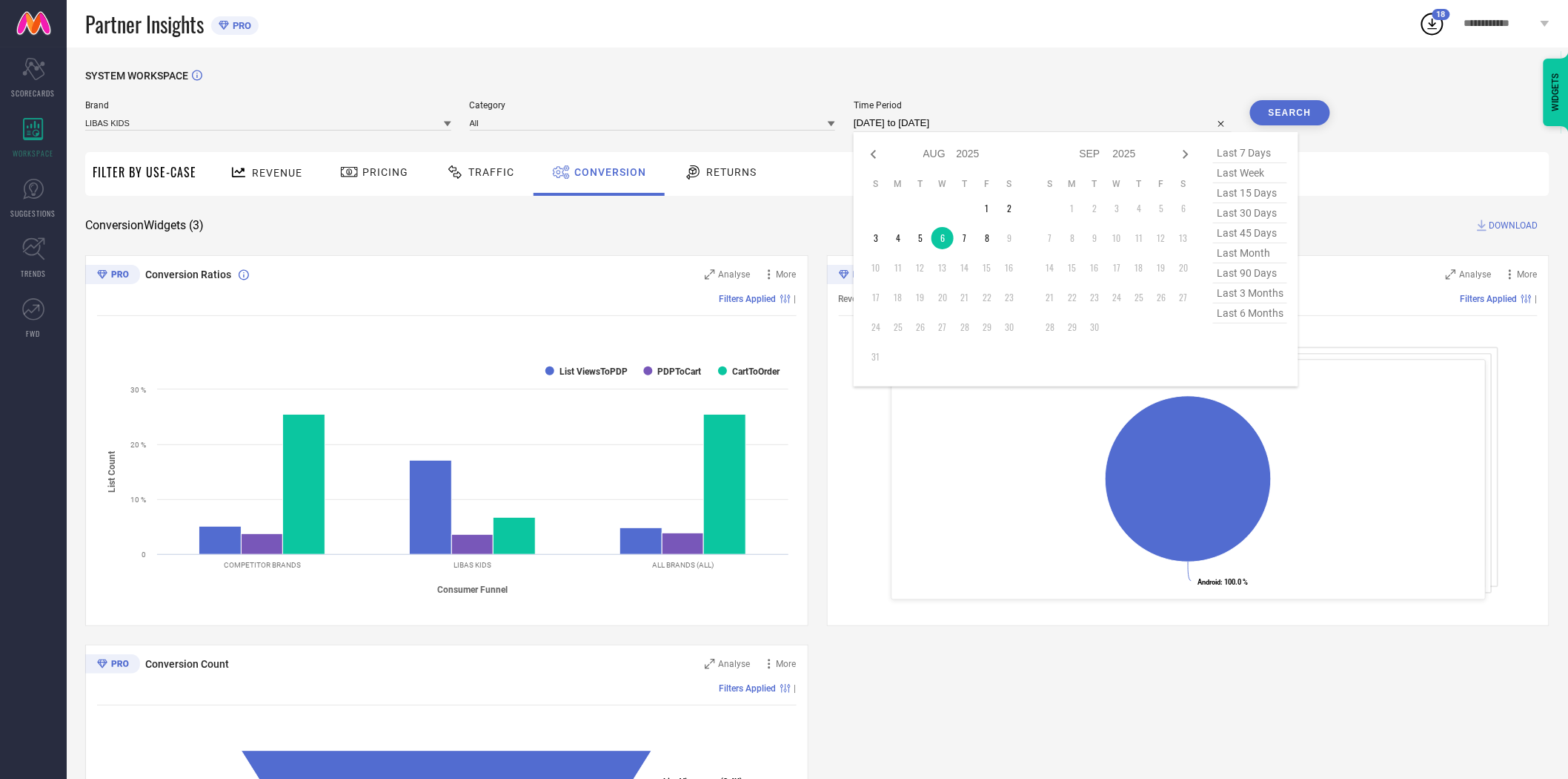
click at [1013, 124] on input "[DATE] to [DATE]" at bounding box center [1043, 123] width 378 height 18
click at [959, 241] on td "7" at bounding box center [965, 238] width 23 height 23
type input "[DATE] to [DATE]"
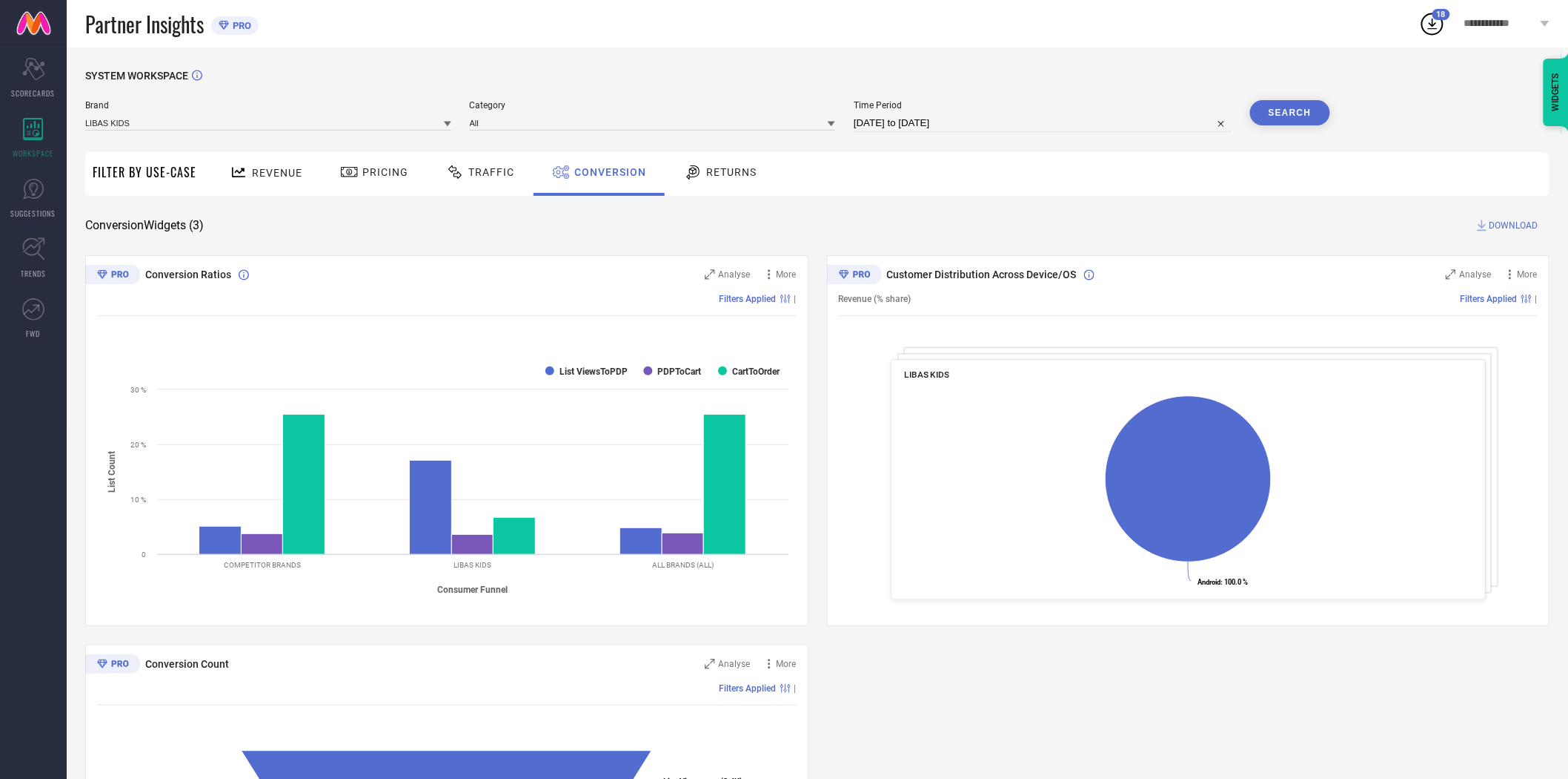
click at [1307, 105] on button "Search" at bounding box center [1290, 113] width 80 height 25
click at [1524, 223] on span "DOWNLOAD" at bounding box center [1514, 225] width 49 height 14
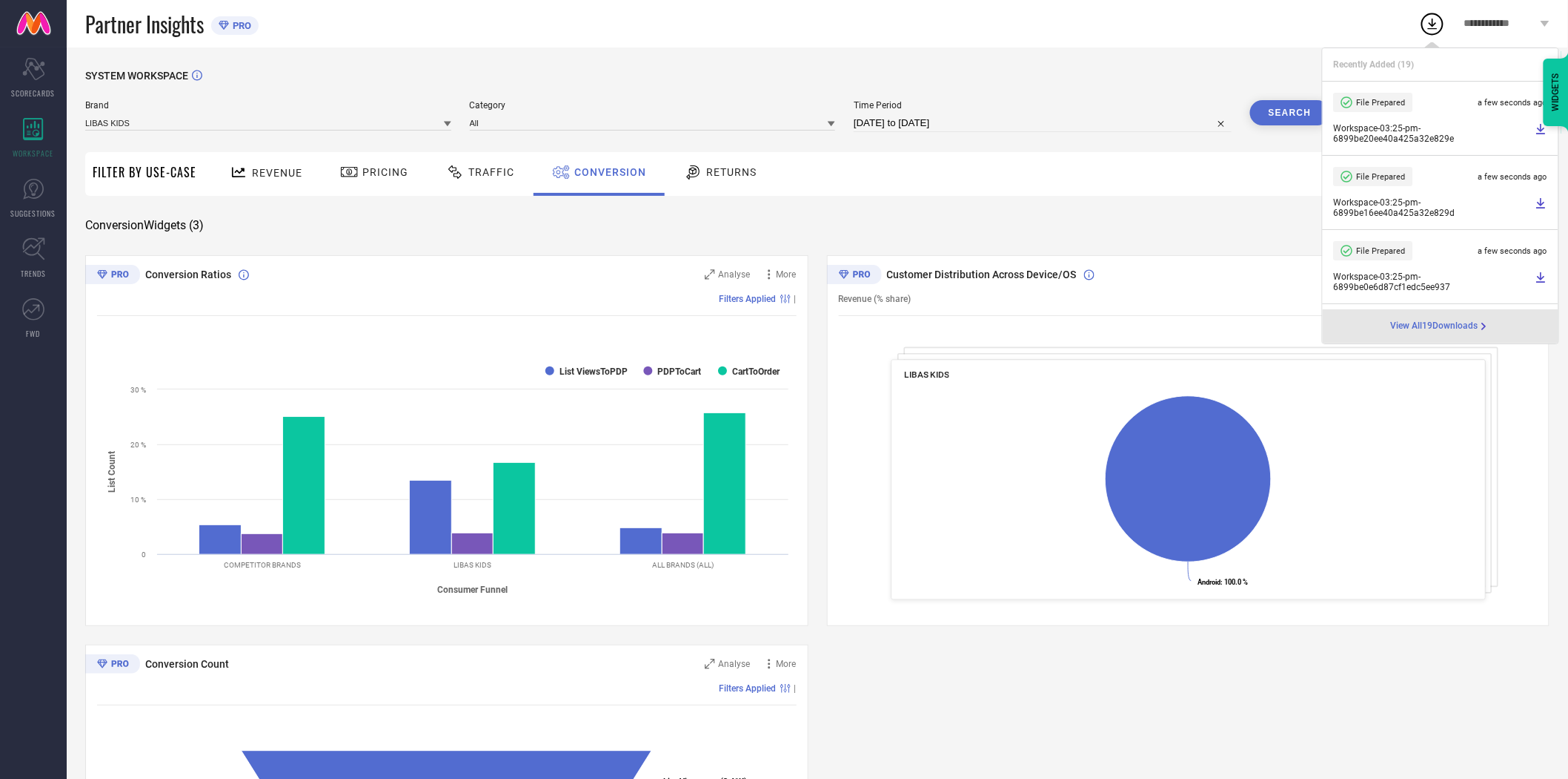
select select "7"
select select "2025"
select select "8"
select select "2025"
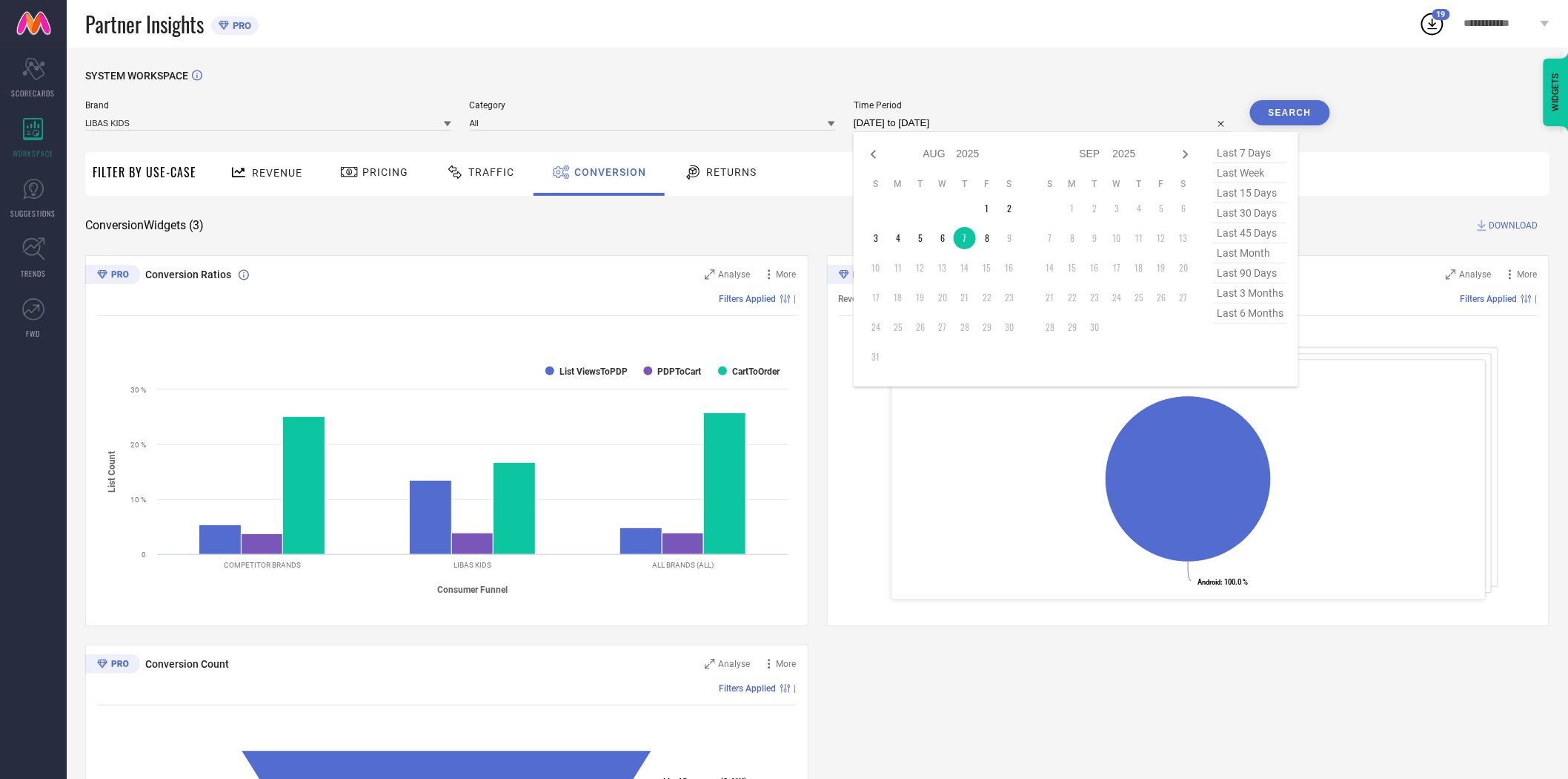
click at [1039, 125] on input "[DATE] to [DATE]" at bounding box center [1043, 123] width 378 height 18
click at [991, 237] on td "8" at bounding box center [987, 238] width 23 height 23
type input "[DATE] to [DATE]"
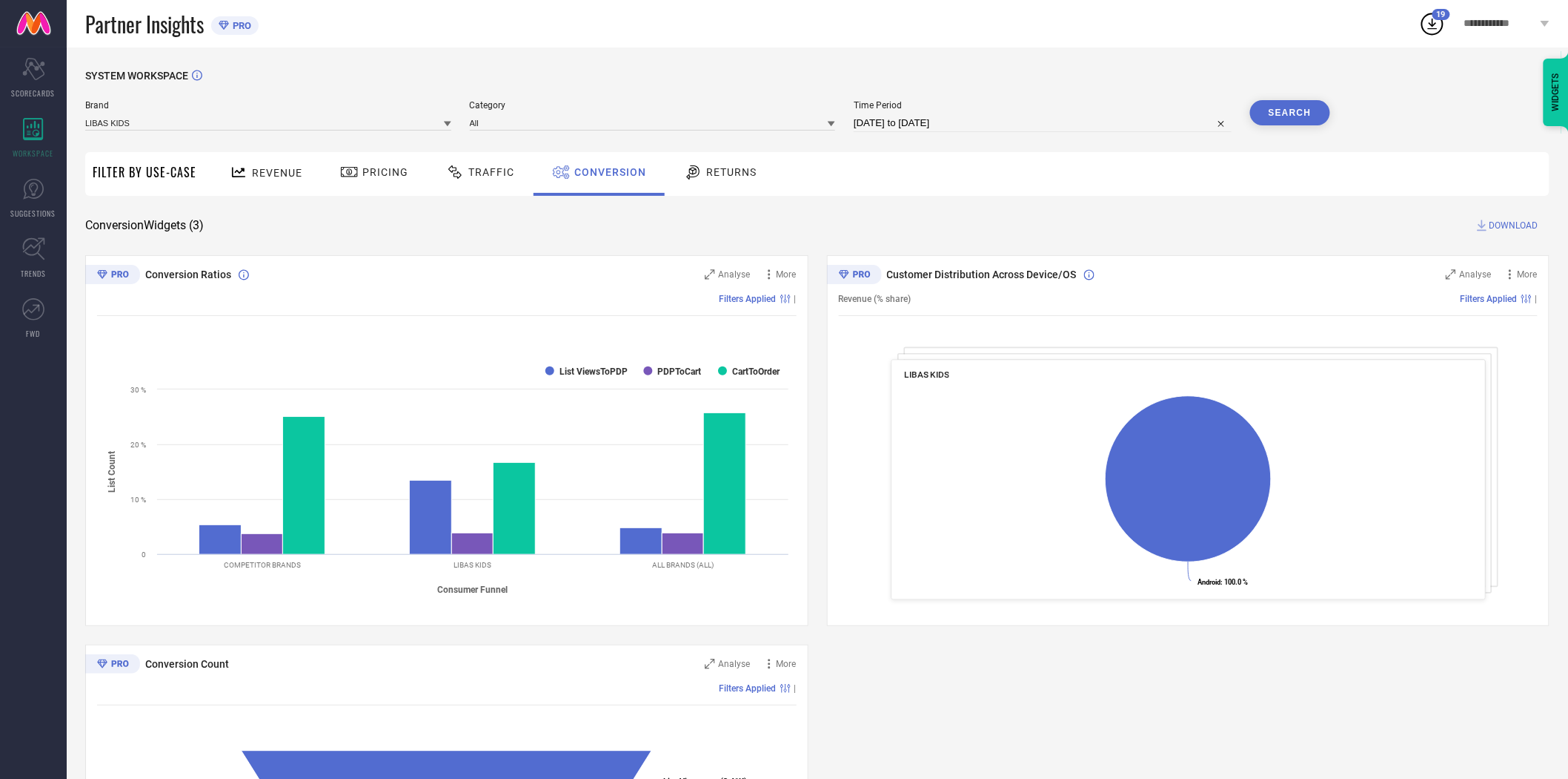
click at [1295, 108] on button "Search" at bounding box center [1290, 113] width 80 height 25
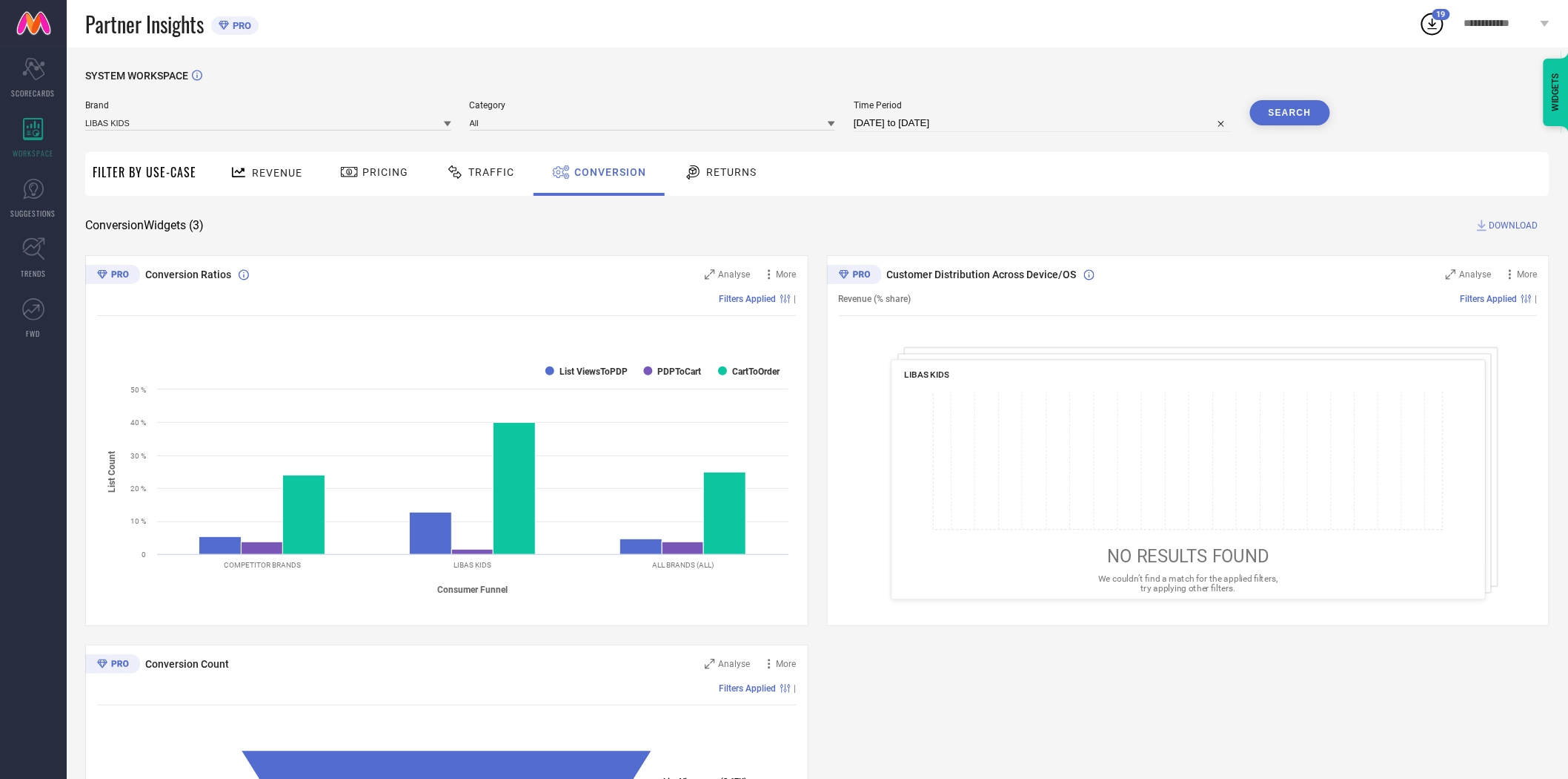
click at [1514, 228] on span "DOWNLOAD" at bounding box center [1514, 225] width 49 height 14
